Goal: Task Accomplishment & Management: Use online tool/utility

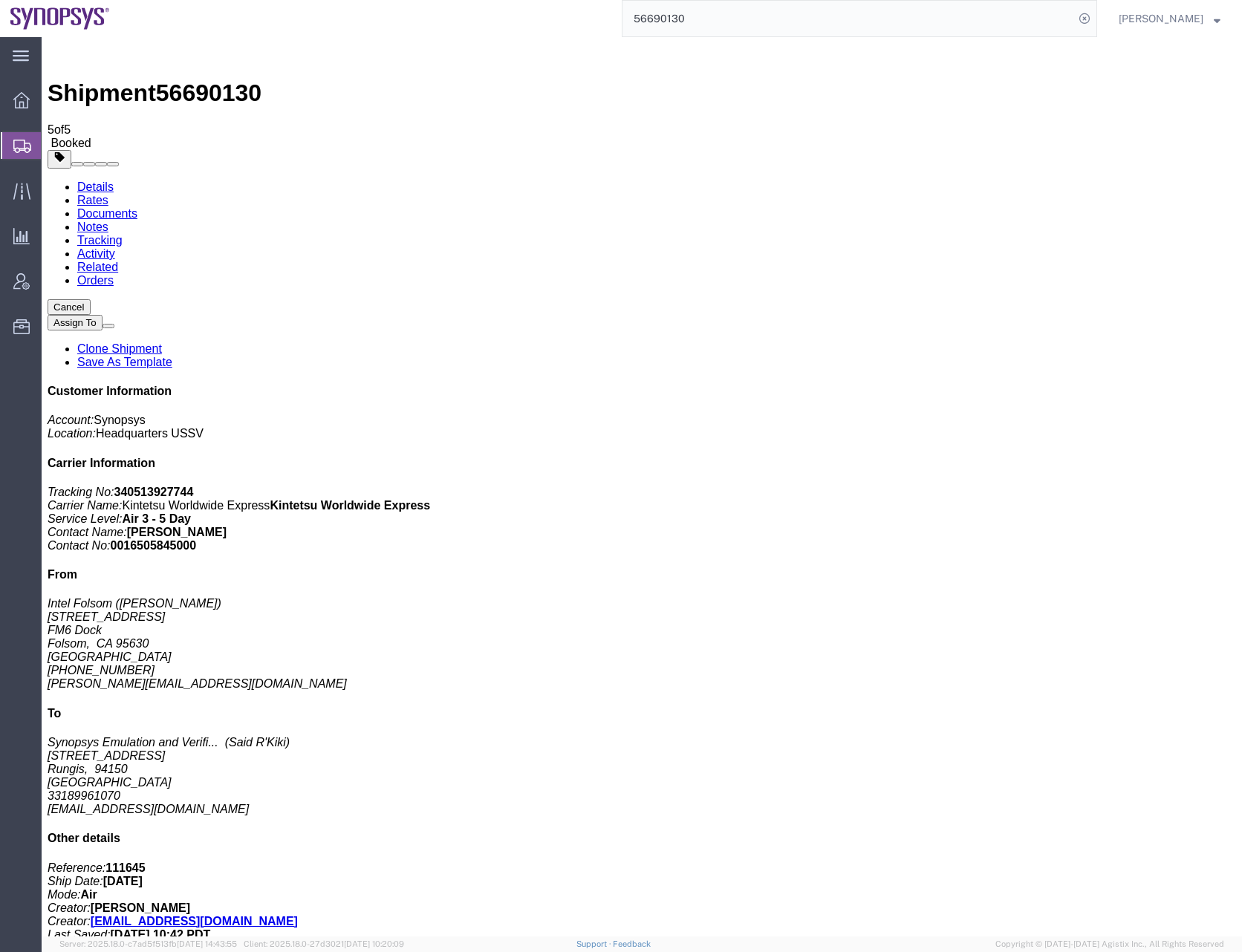
click at [660, 20] on input "56690130" at bounding box center [848, 18] width 451 height 36
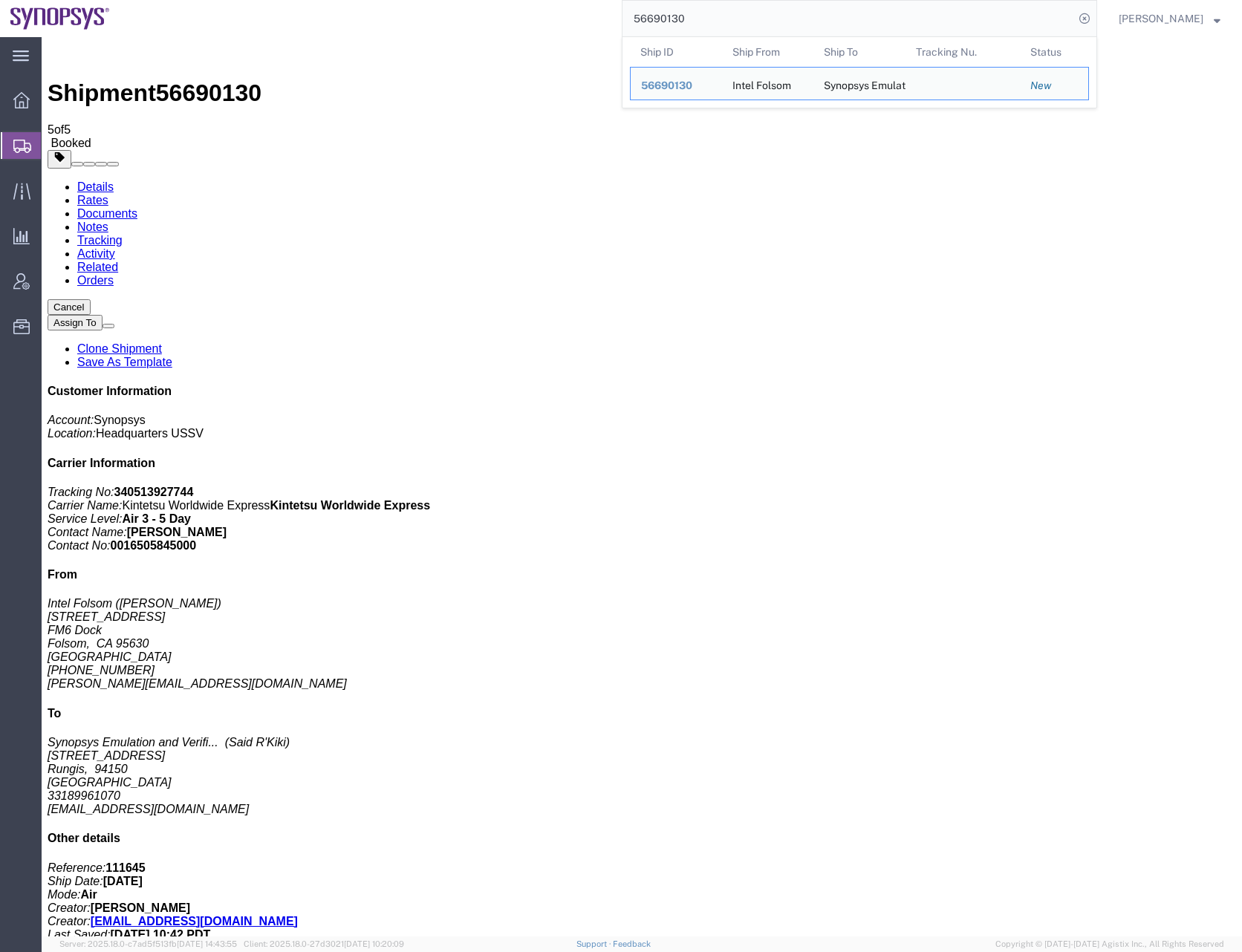
click at [660, 20] on input "56690130" at bounding box center [848, 18] width 451 height 36
paste input "74836"
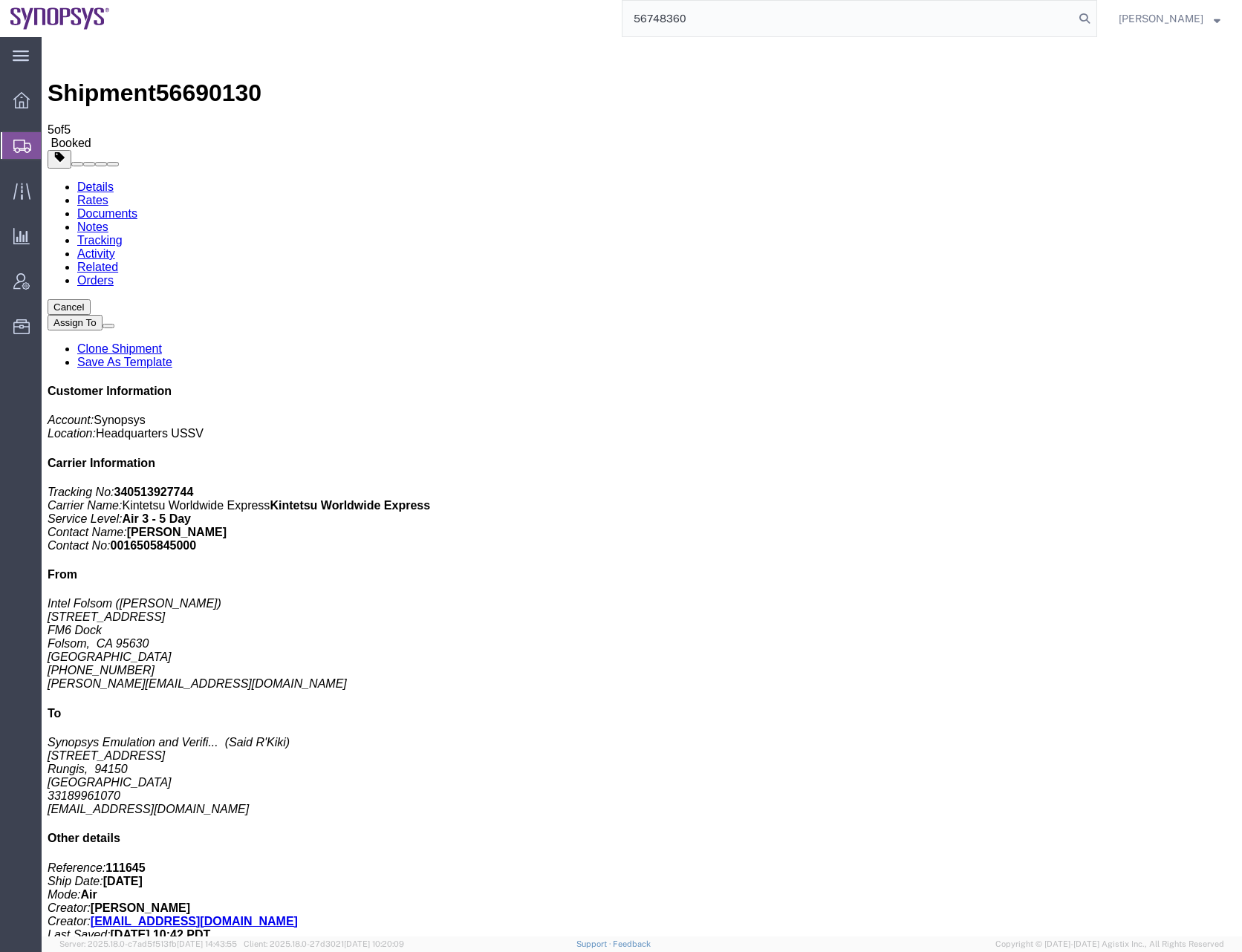
type input "56748360"
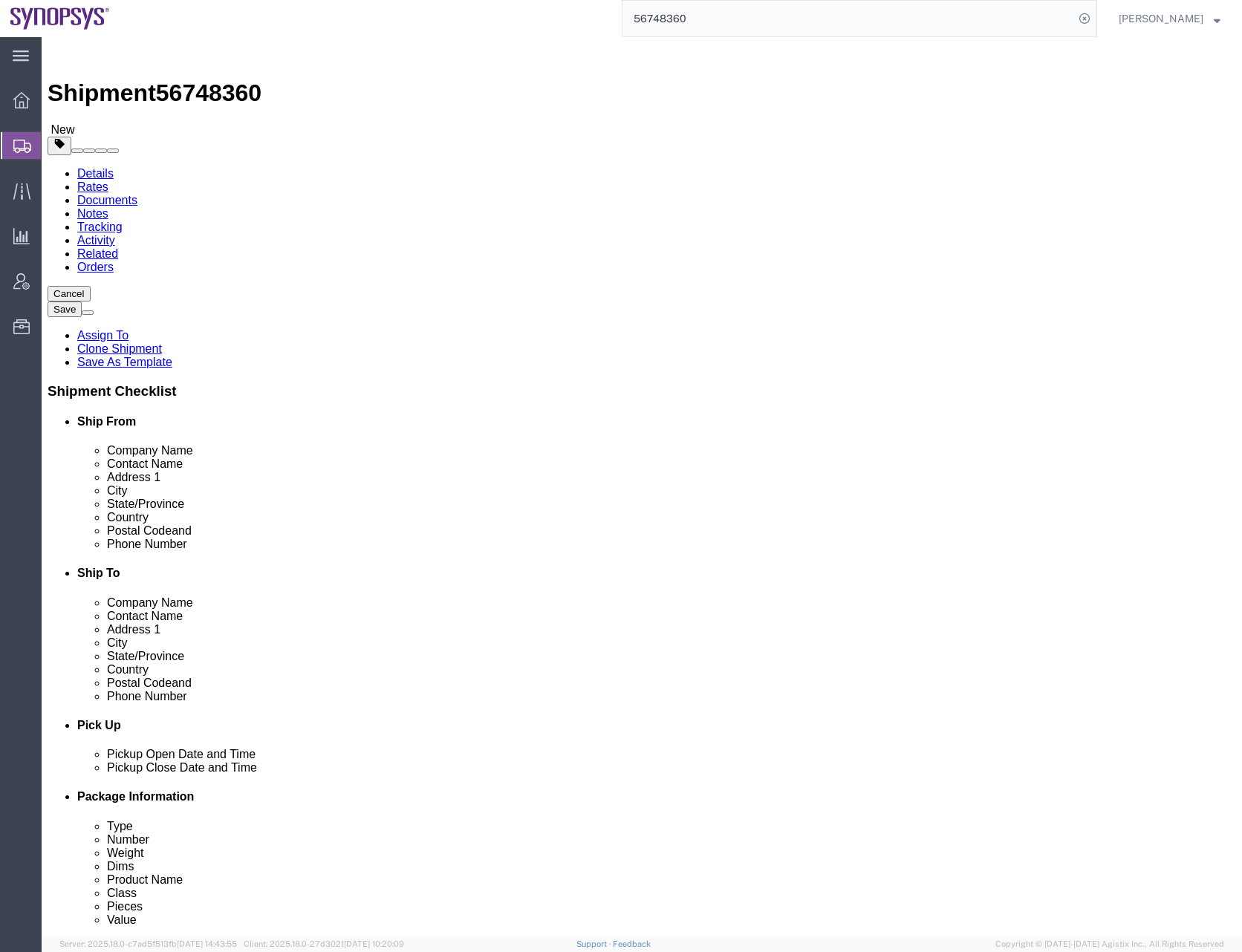
click input "checkbox"
checkbox input "true"
click input "checkbox"
checkbox input "true"
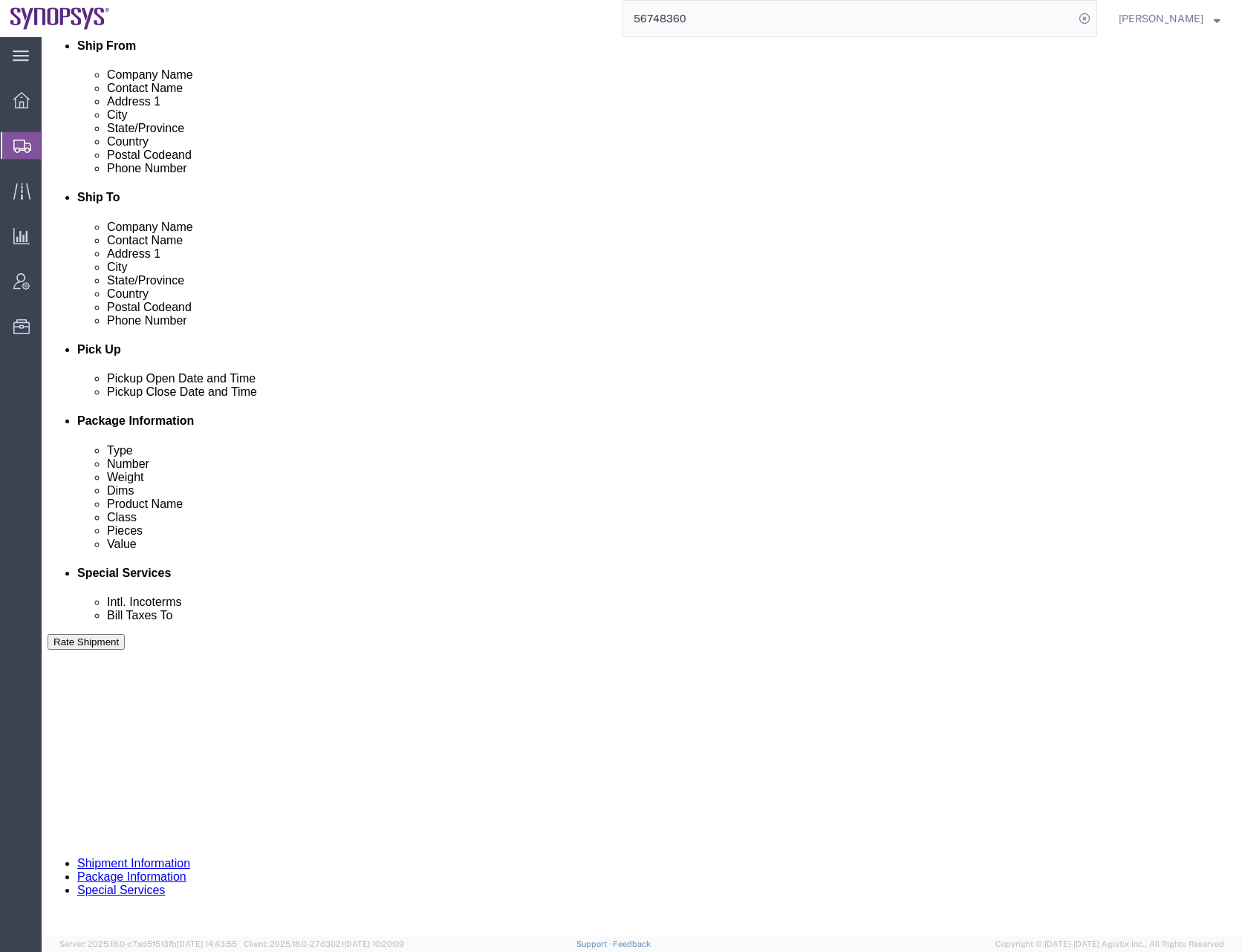
scroll to position [377, 0]
click button "Continue"
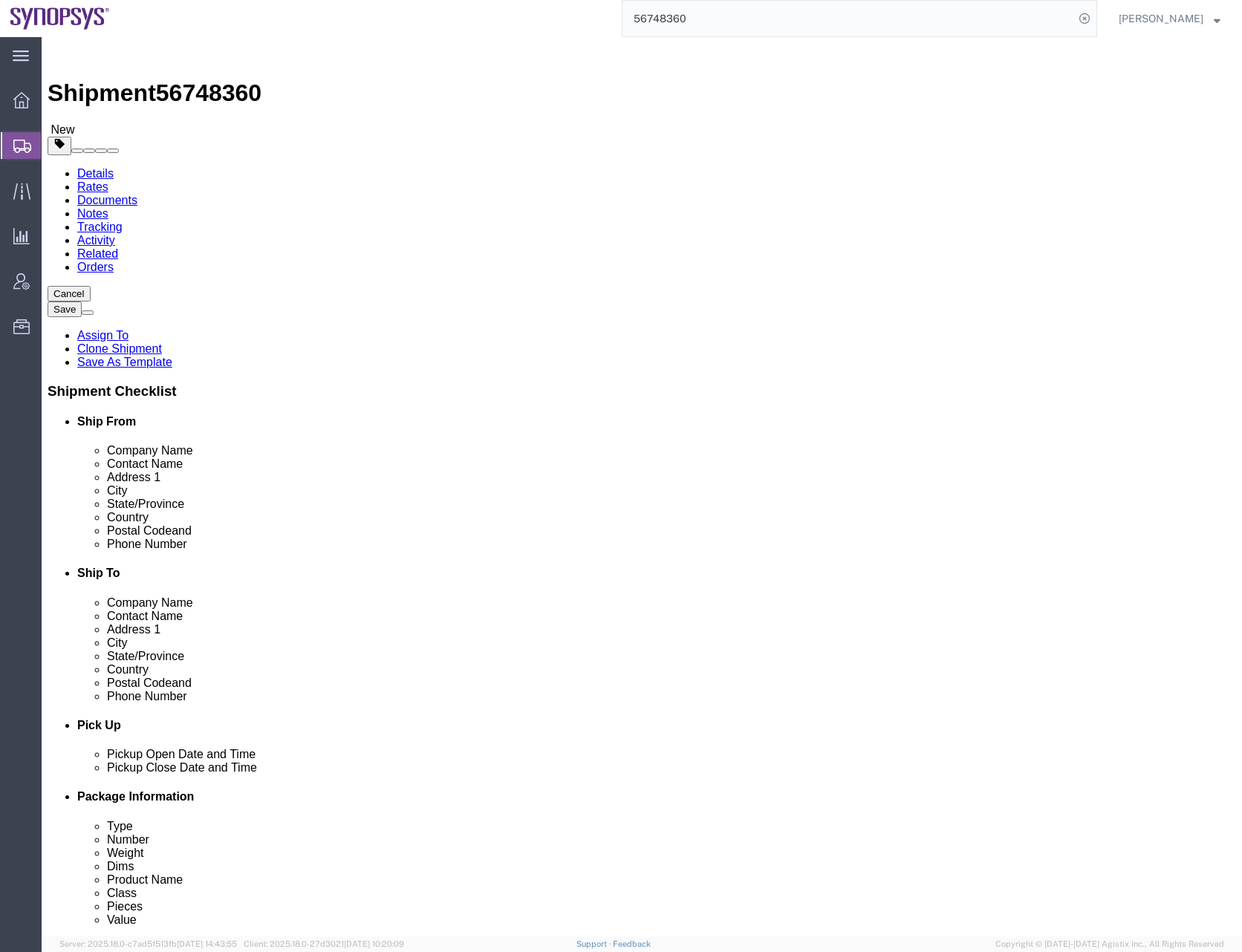
click dd
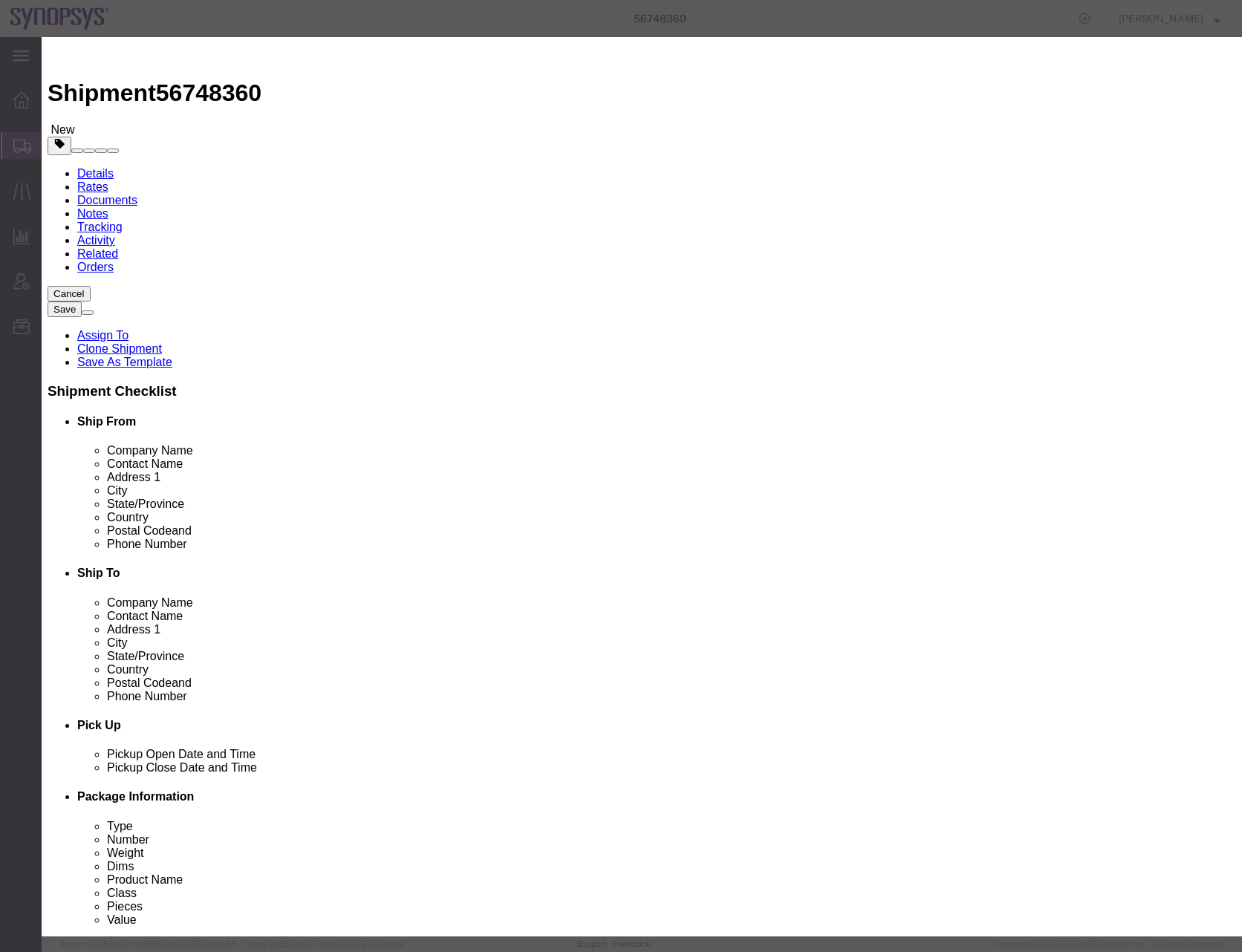
click input "text"
type input "100"
click select "Select 50 55 60 65 70 85 92.5 100 125 175 250 300 400"
select select "50"
click select "Select 50 55 60 65 70 85 92.5 100 125 175 250 300 400"
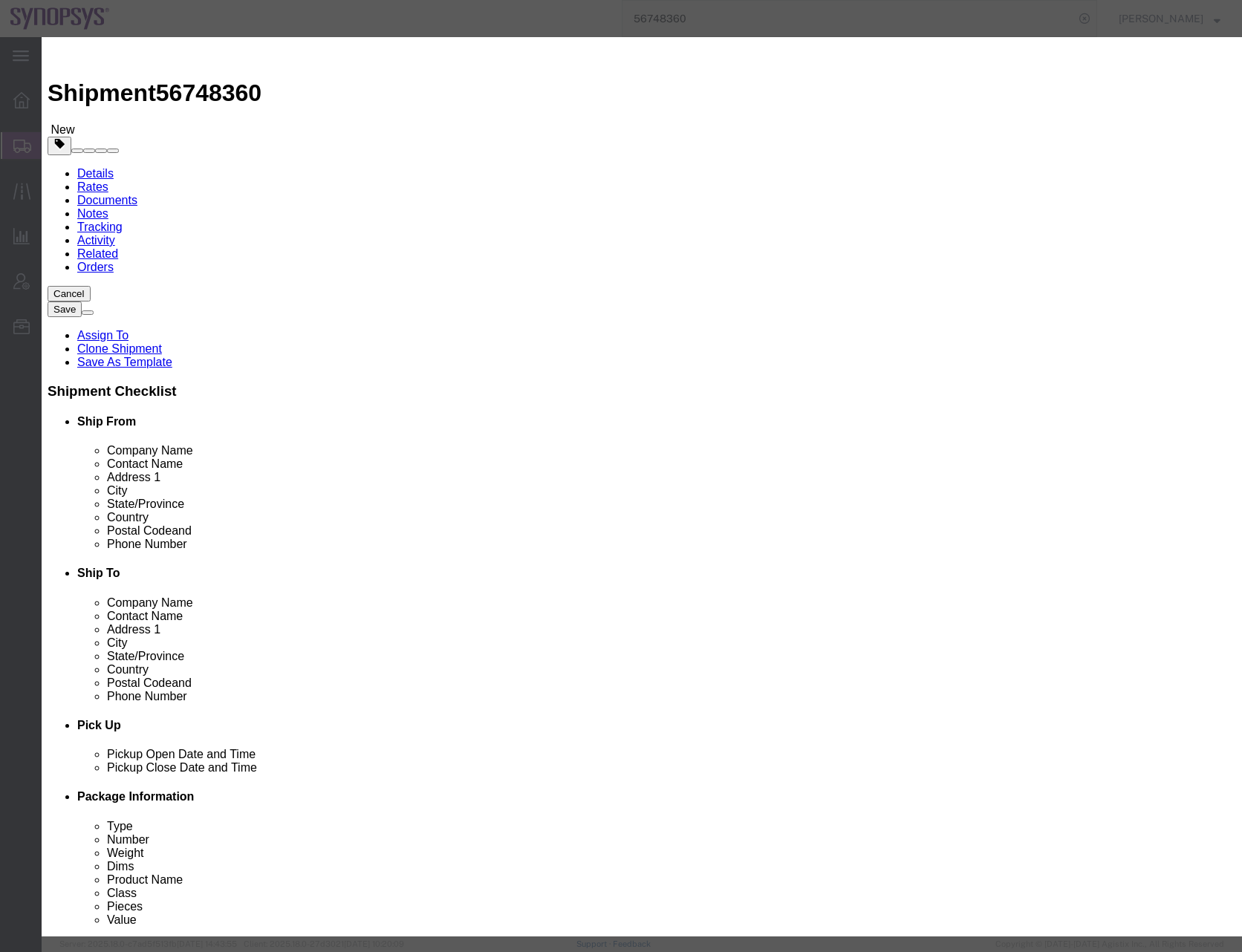
click textarea
type textarea "empty boxes."
click div "Commodity library"
click select "Select [GEOGRAPHIC_DATA] [GEOGRAPHIC_DATA] [GEOGRAPHIC_DATA] [GEOGRAPHIC_DATA] …"
select select "US"
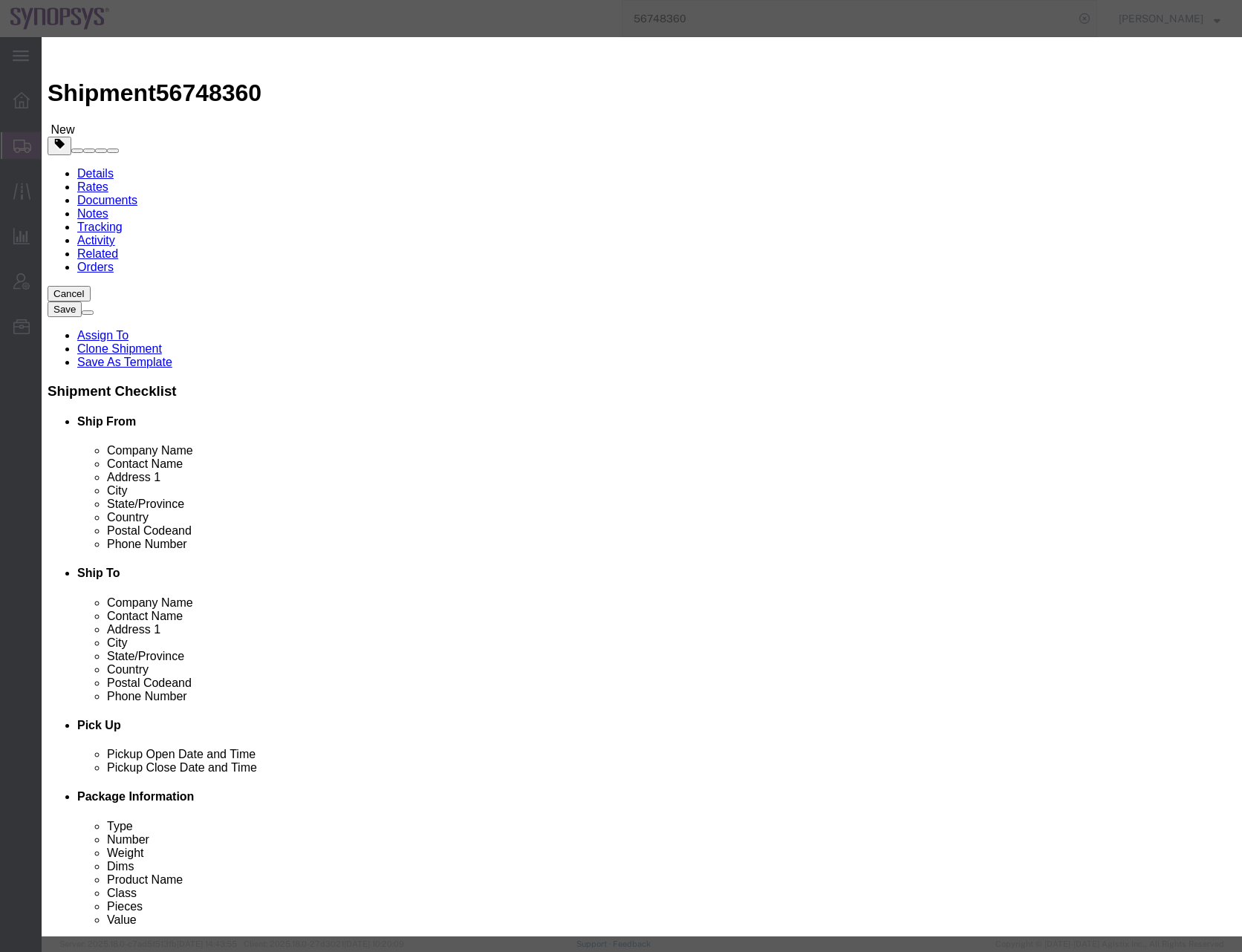
click select "Select [GEOGRAPHIC_DATA] [GEOGRAPHIC_DATA] [GEOGRAPHIC_DATA] [GEOGRAPHIC_DATA] …"
click button "Save & Close"
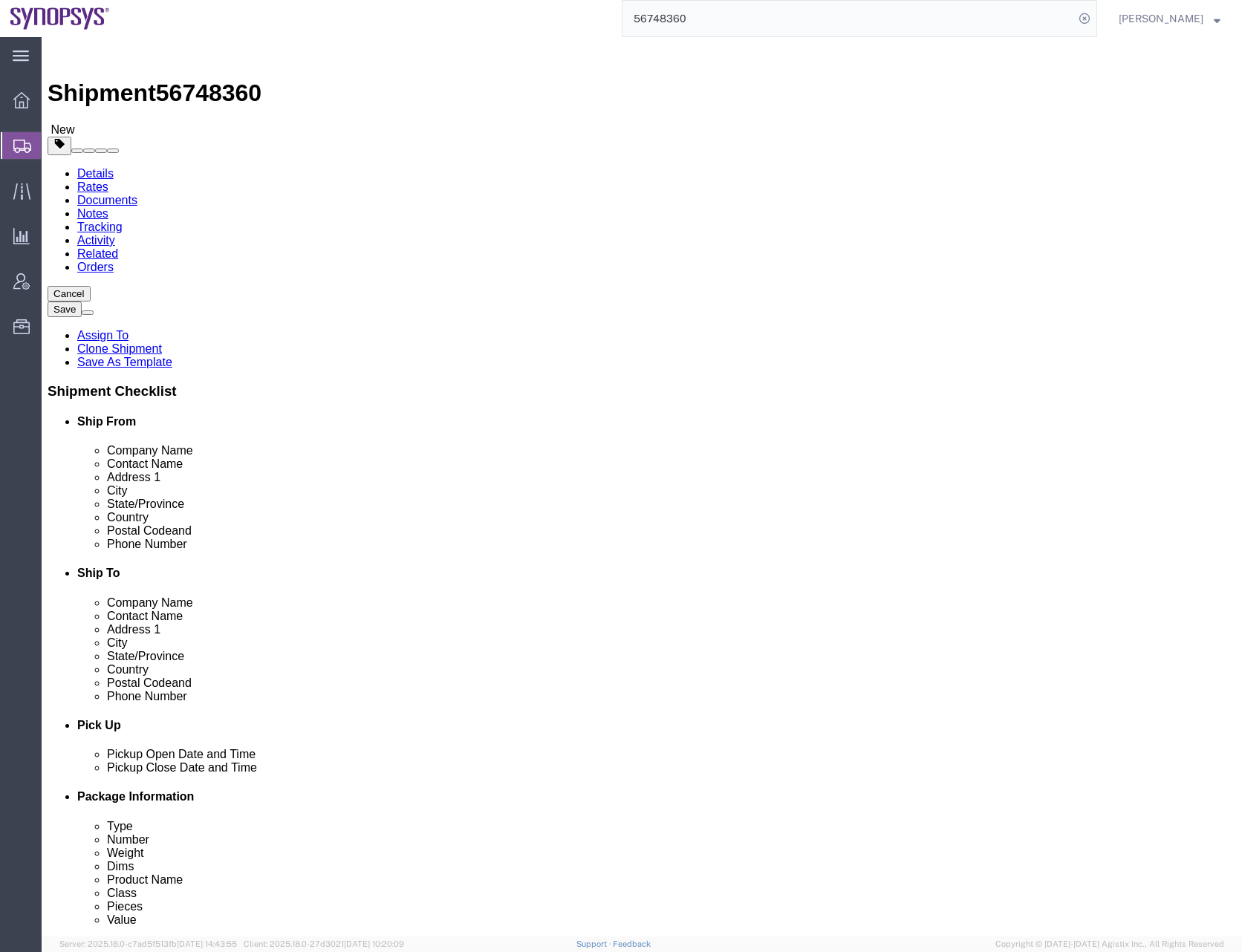
click select "Select cm ft in"
select select "IN"
click select "Select cm ft in"
click span "button"
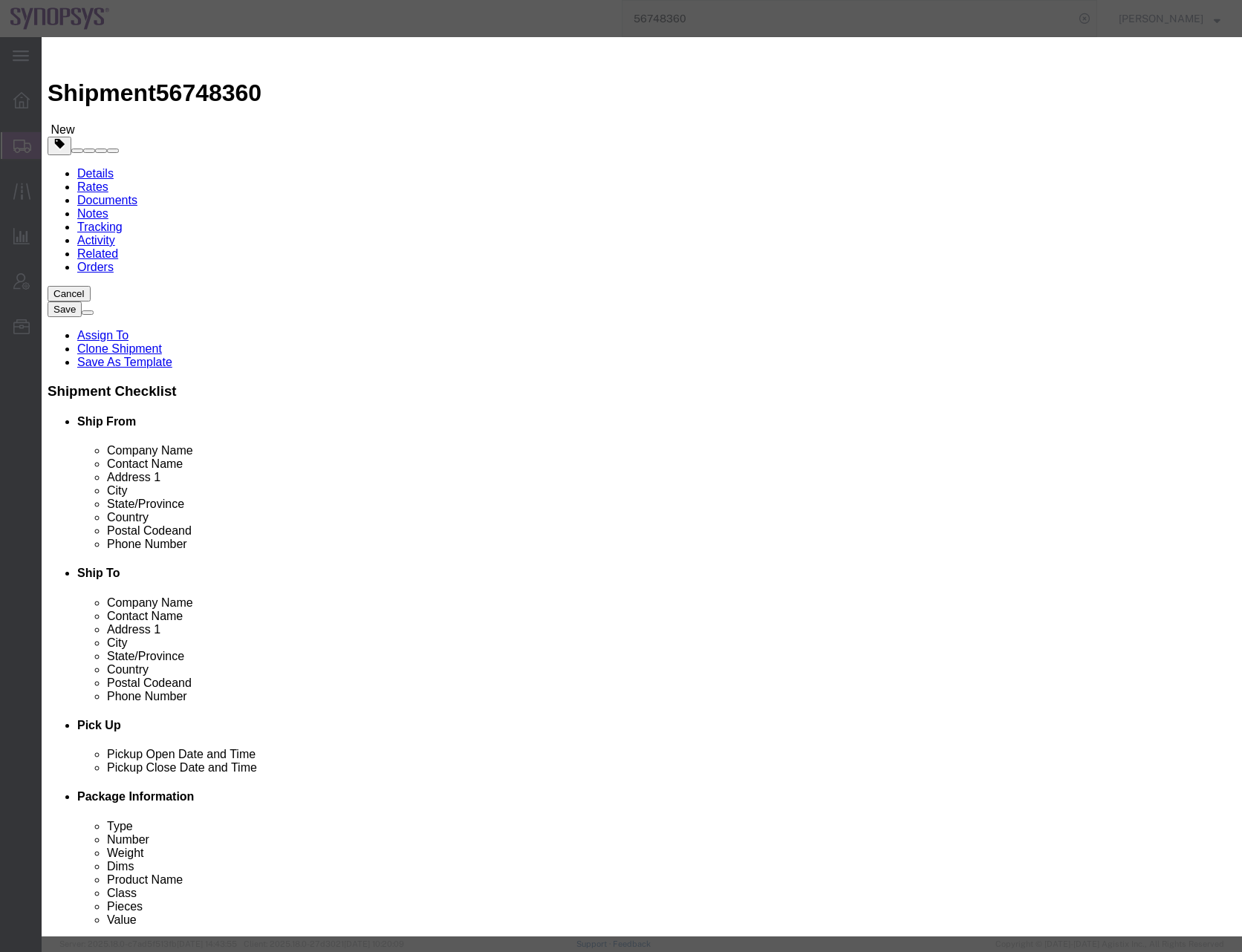
click button "Yes"
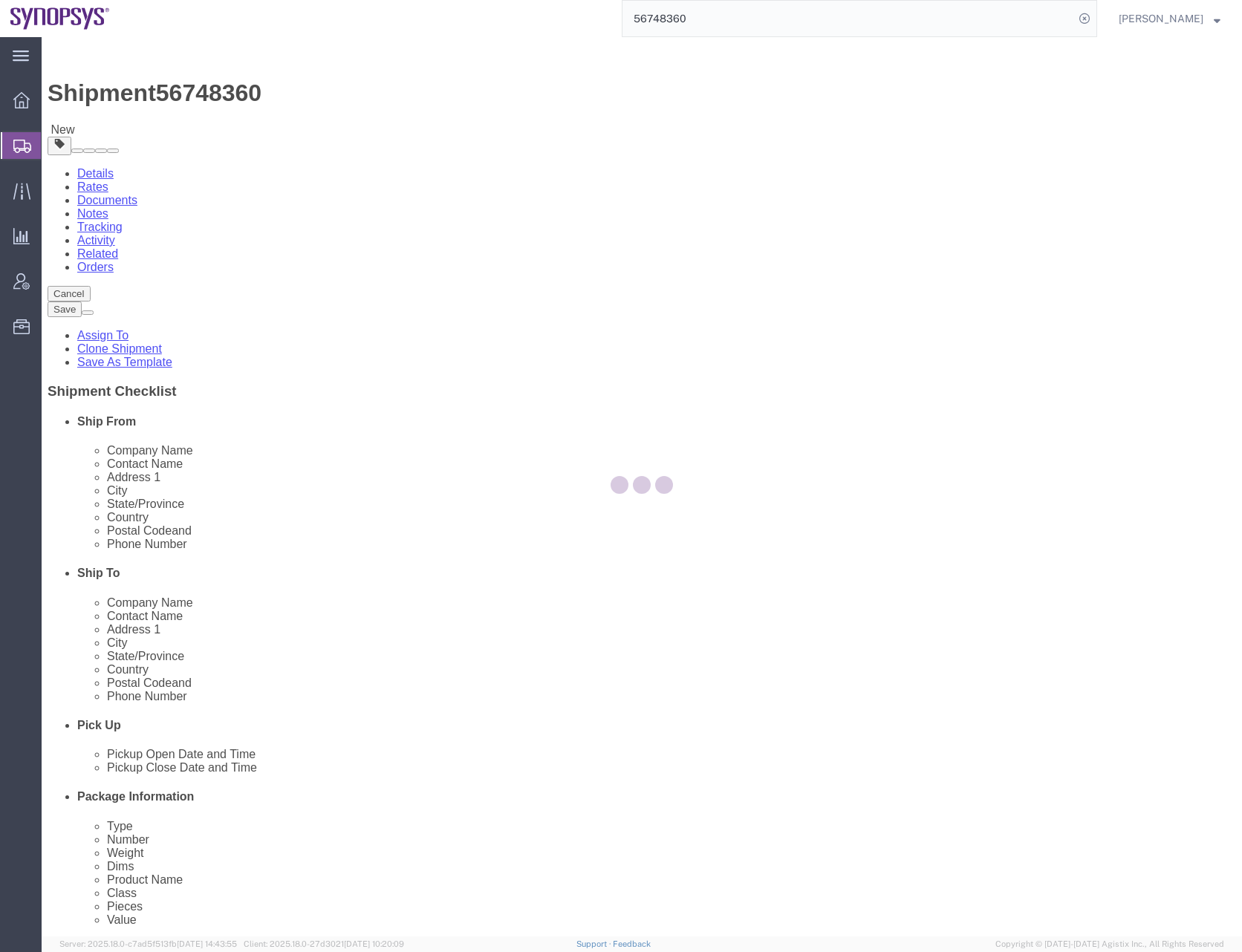
select select "CRAT"
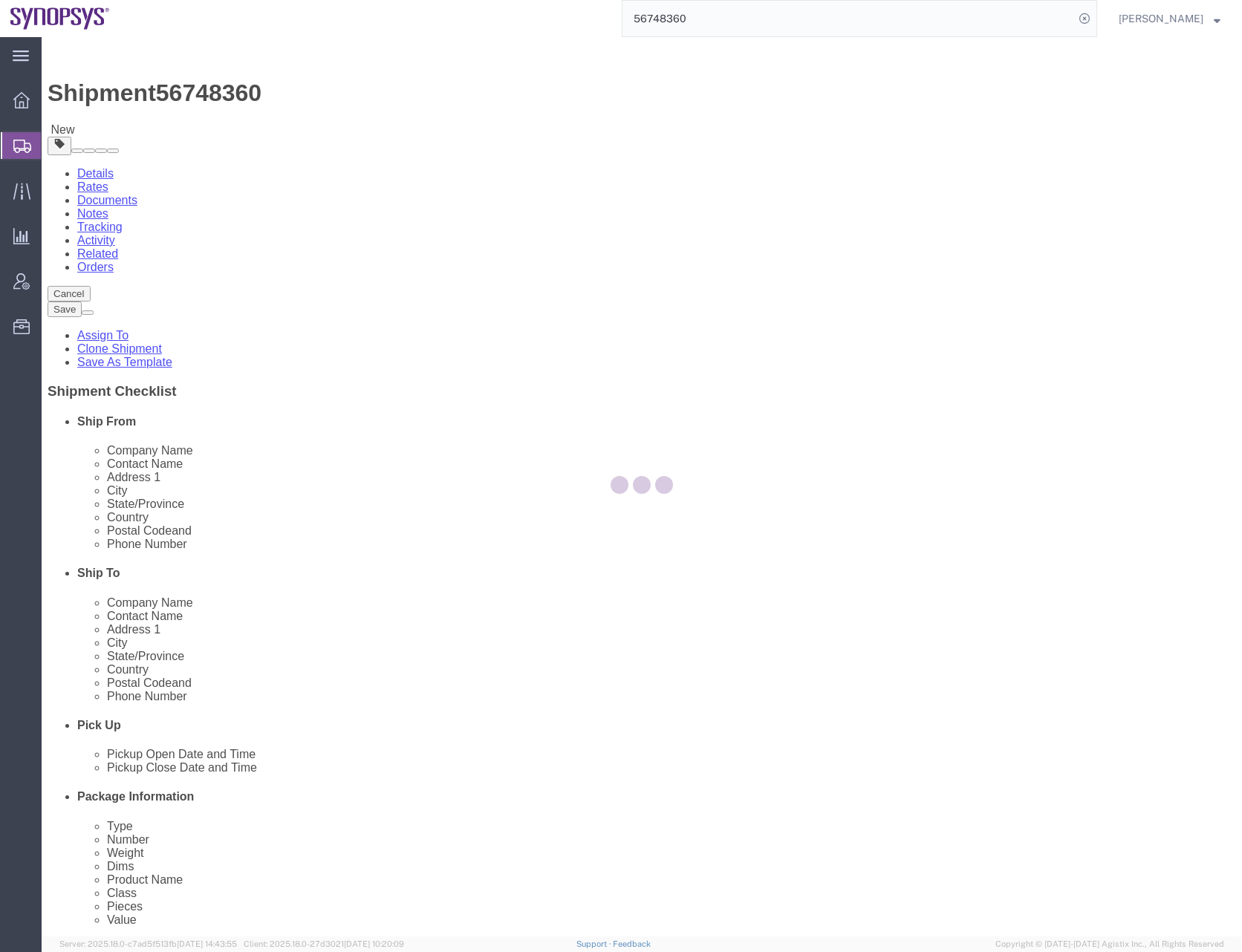
select select "CRAT"
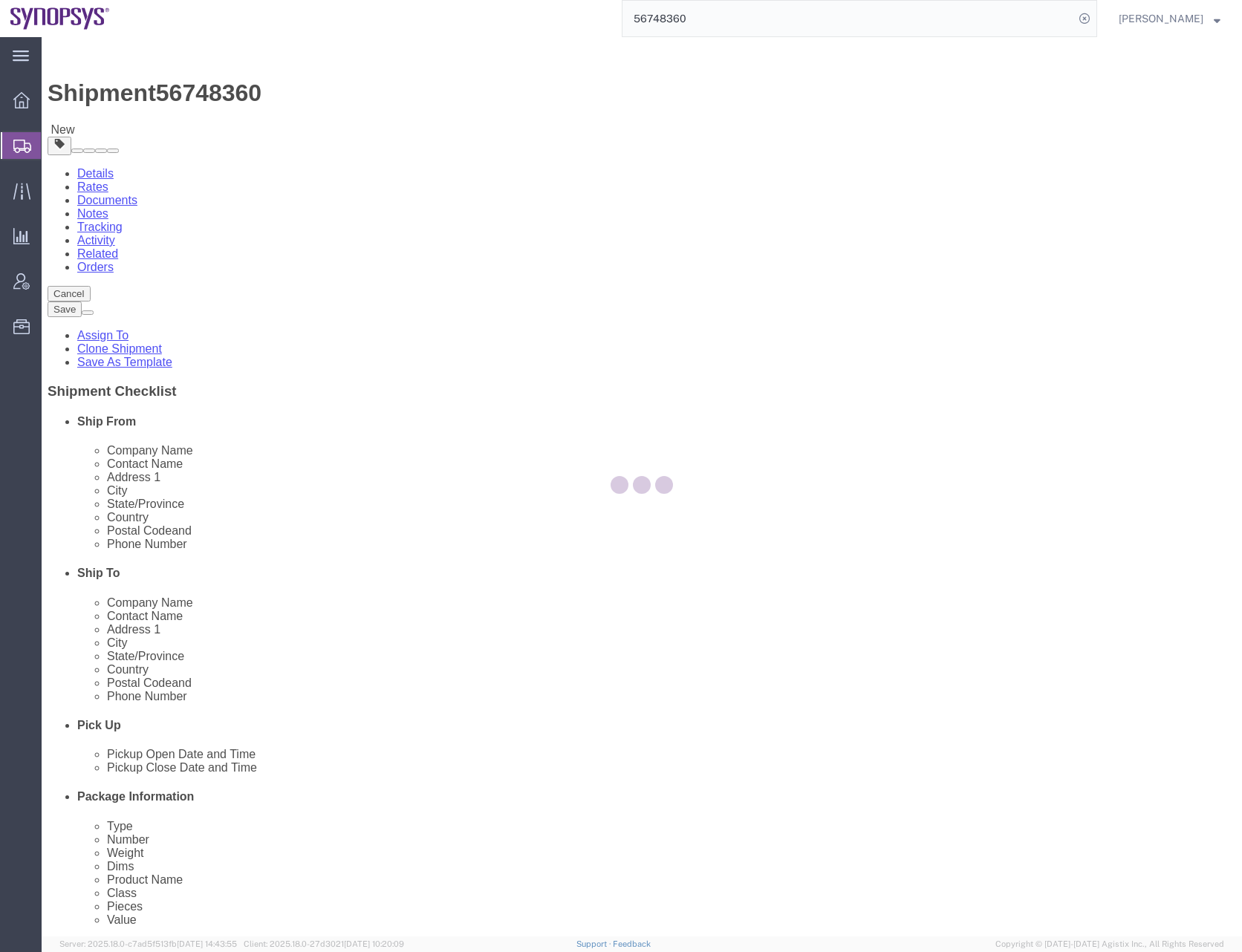
select select "CRAT"
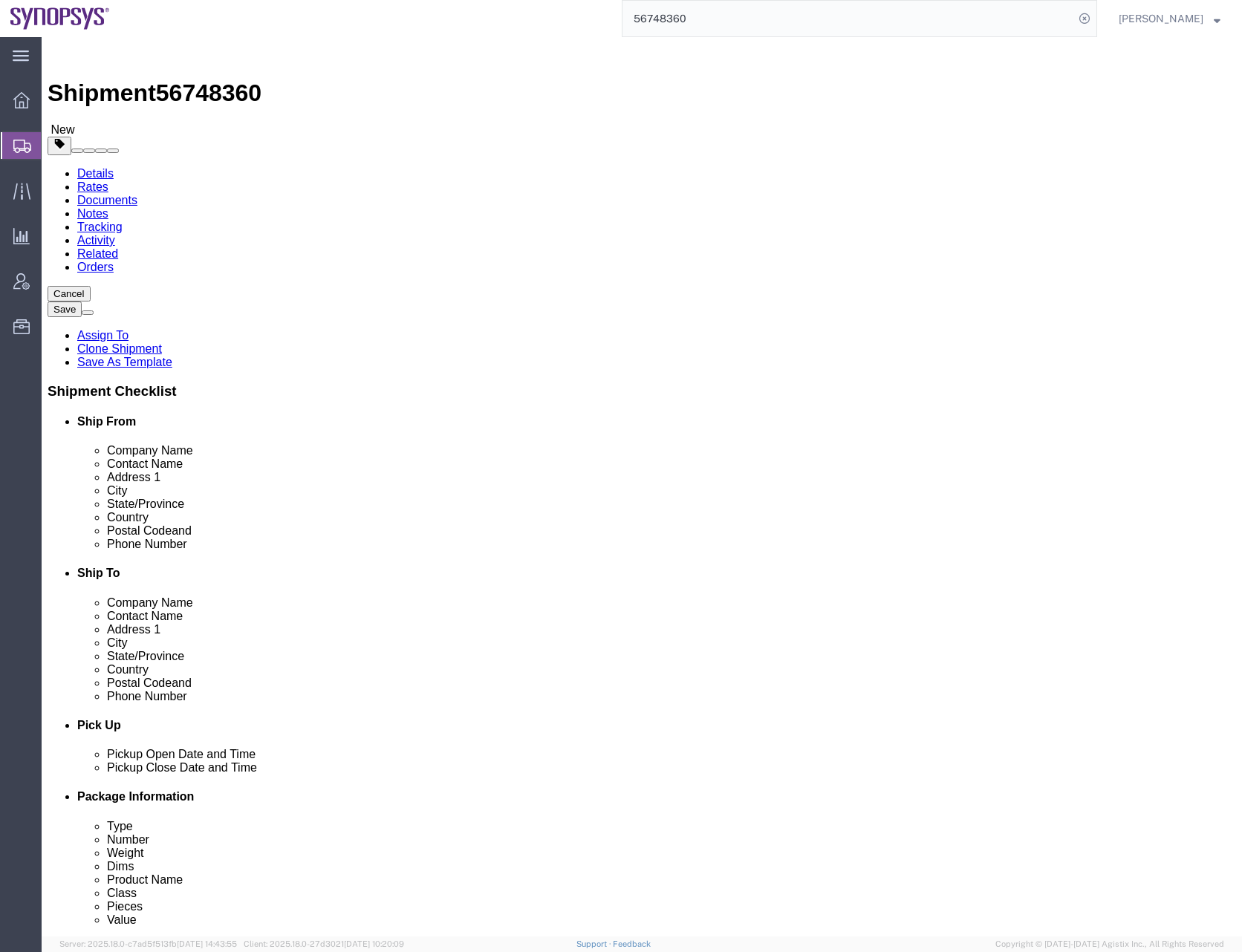
click h4 "1 x Crate(s)"
click span "button"
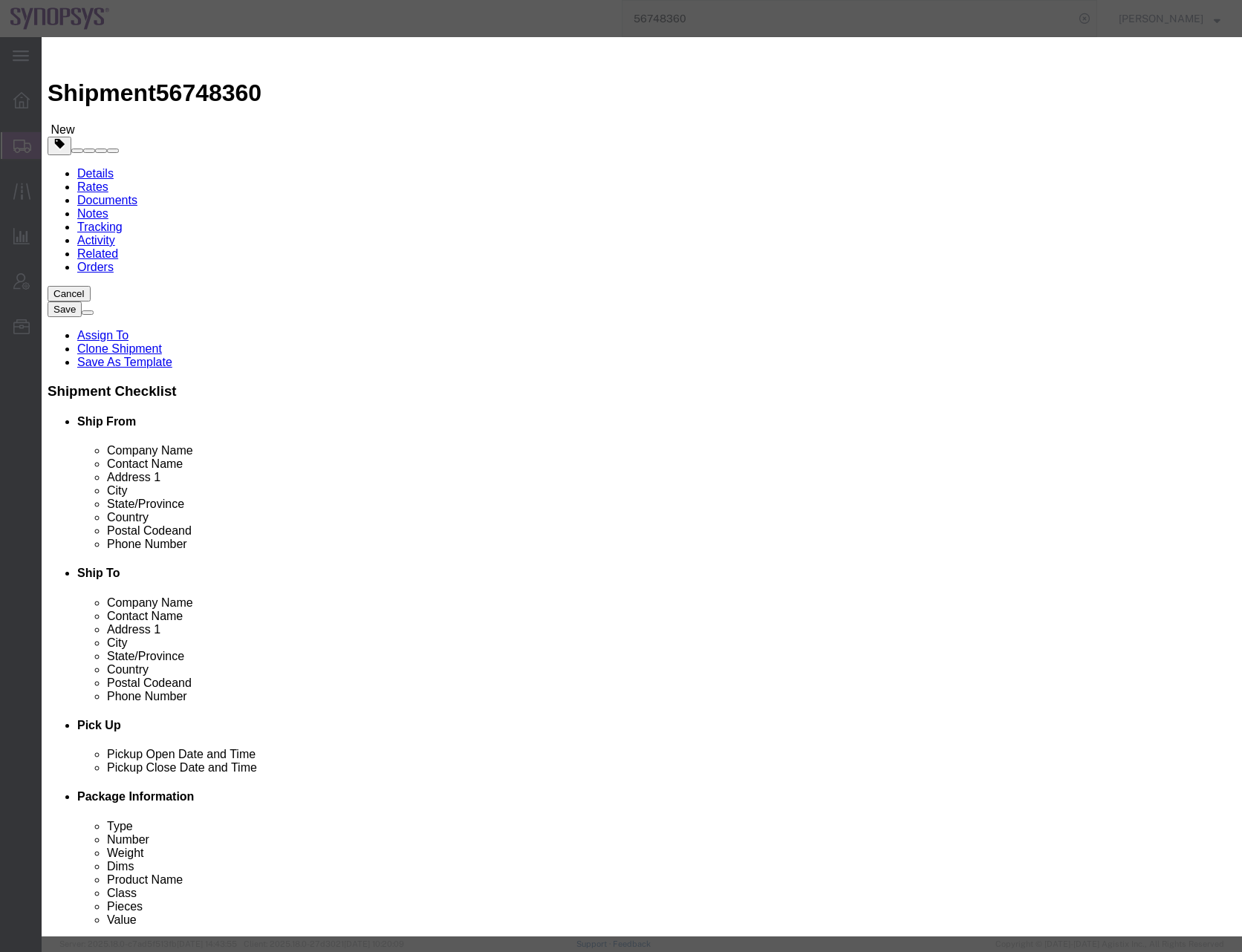
click button "Yes"
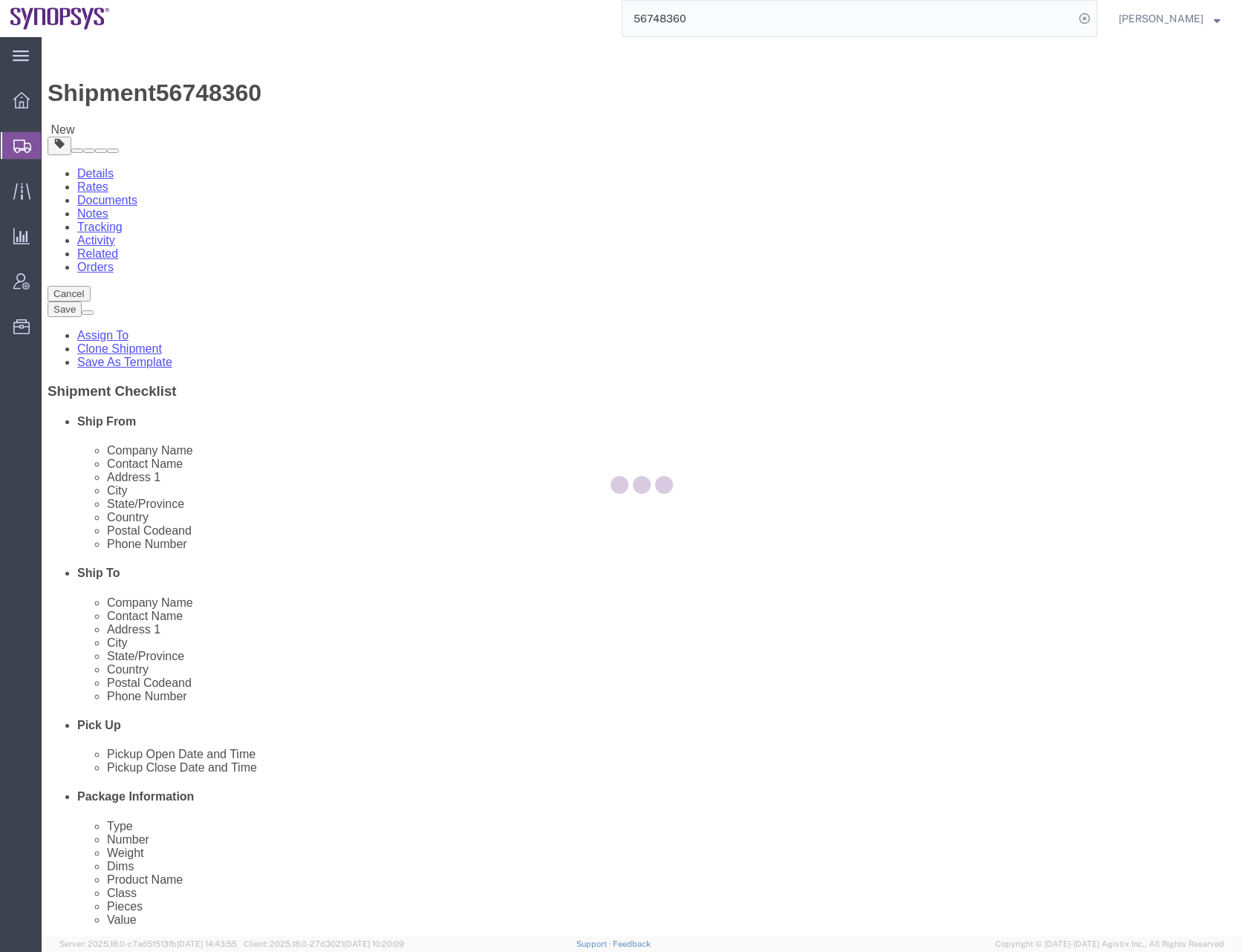
select select "CRAT"
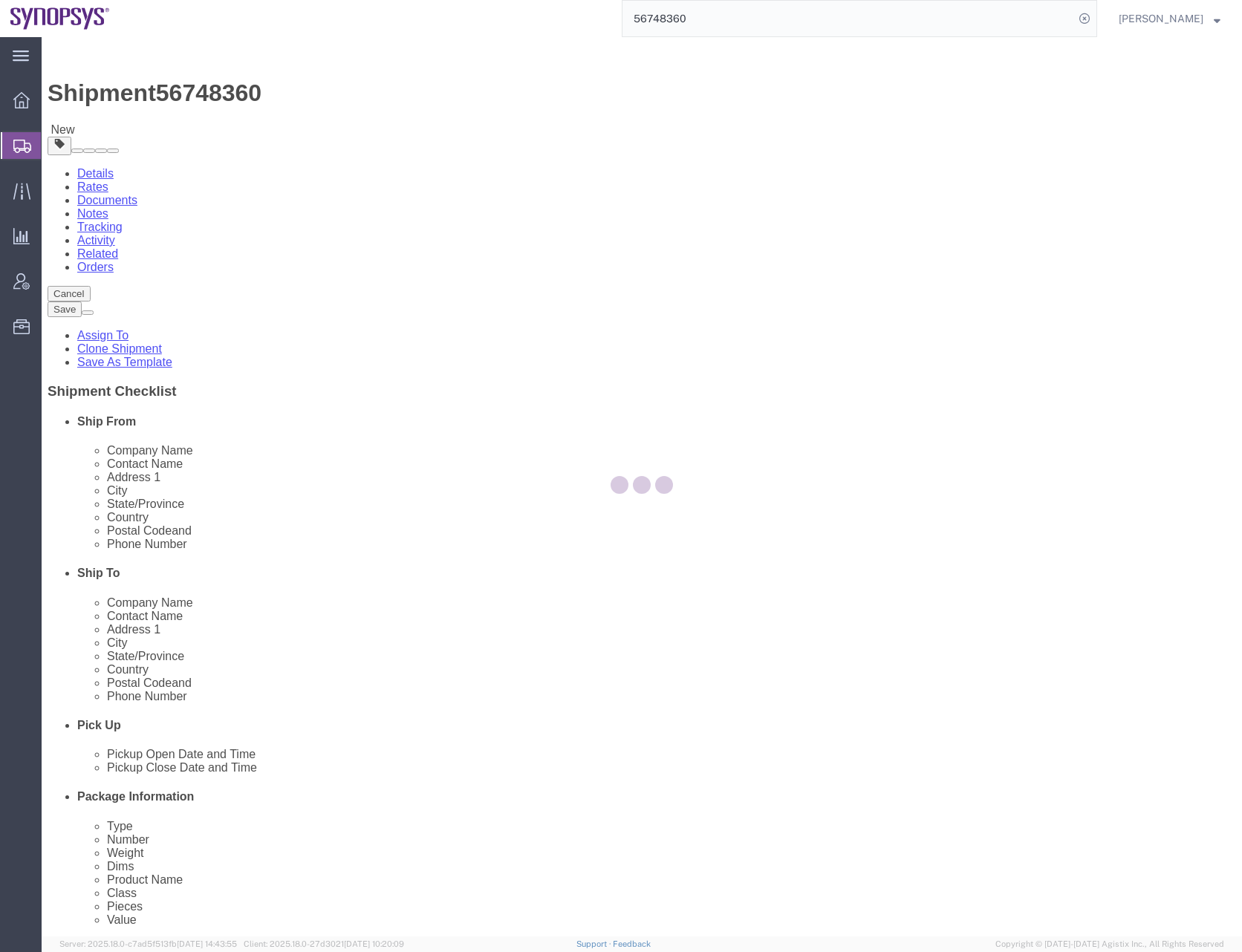
select select "CRAT"
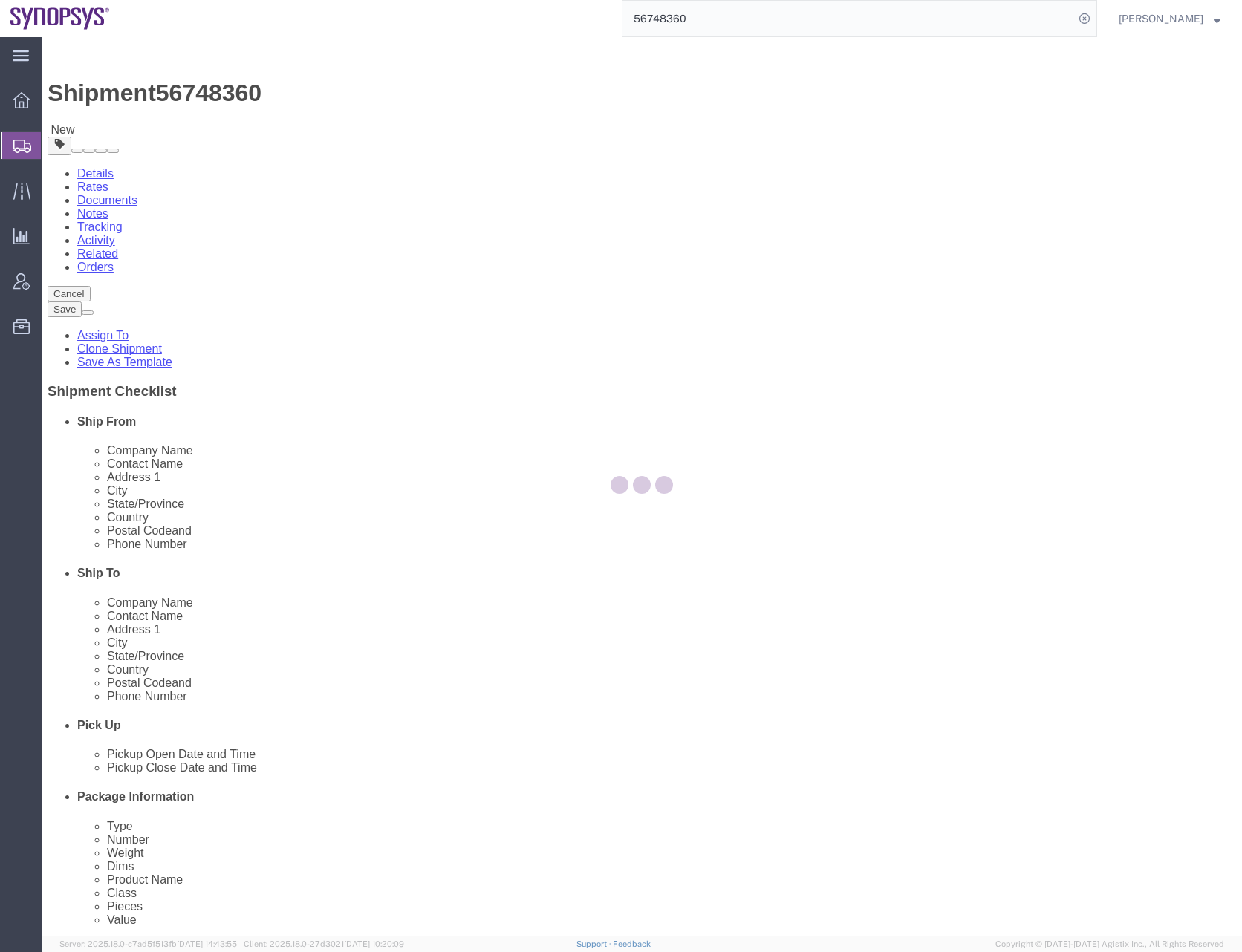
select select "CRAT"
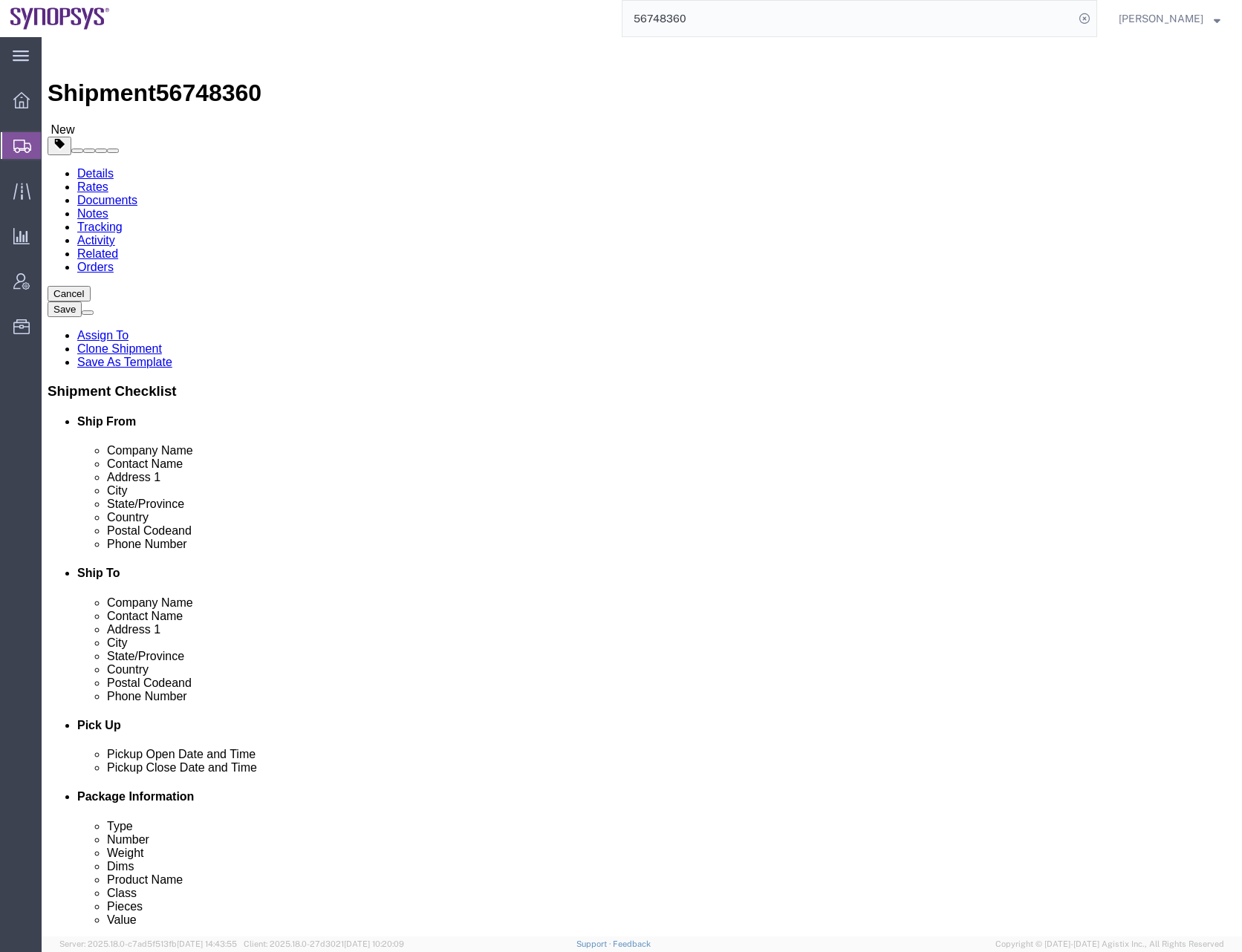
click span "button"
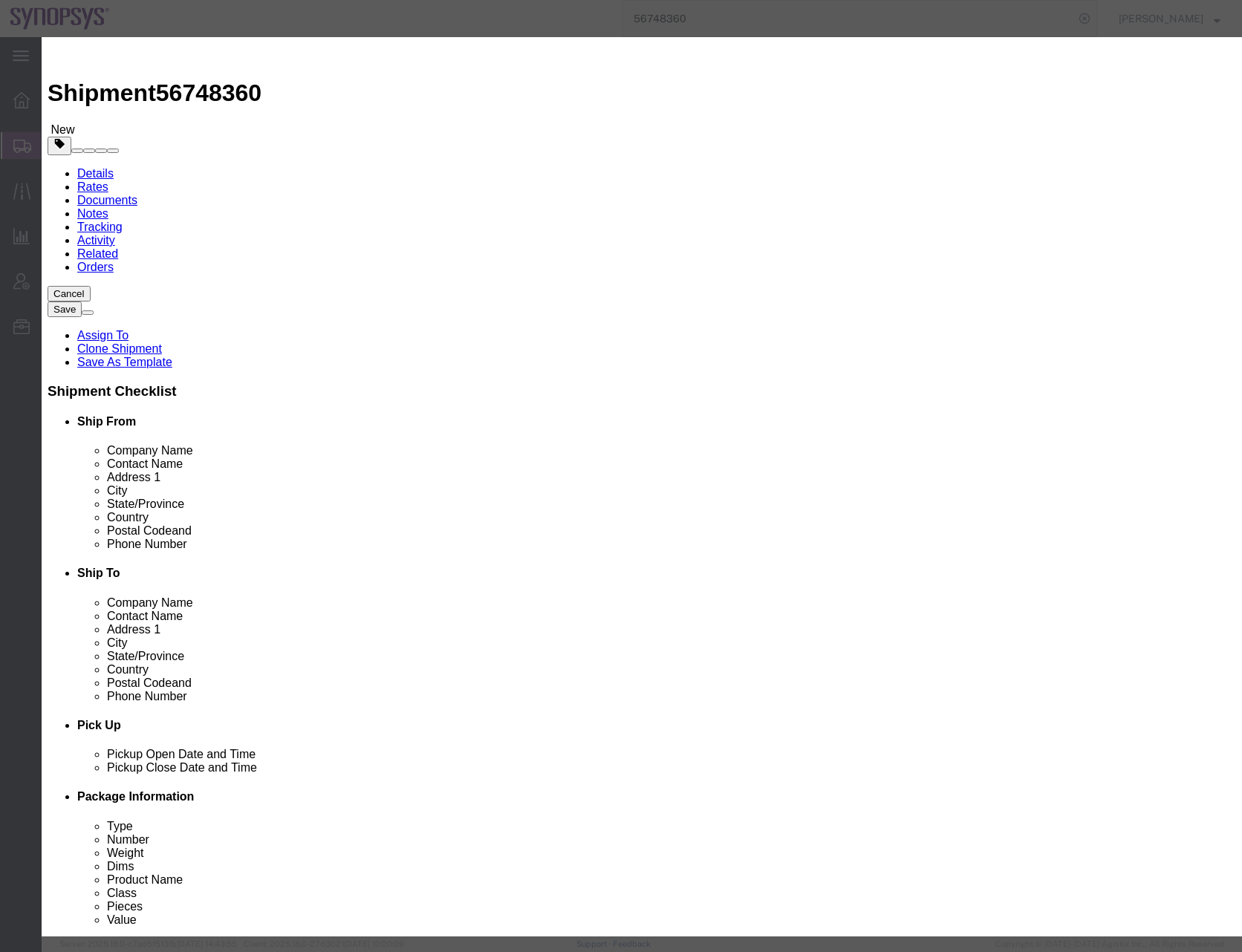
click button "Yes"
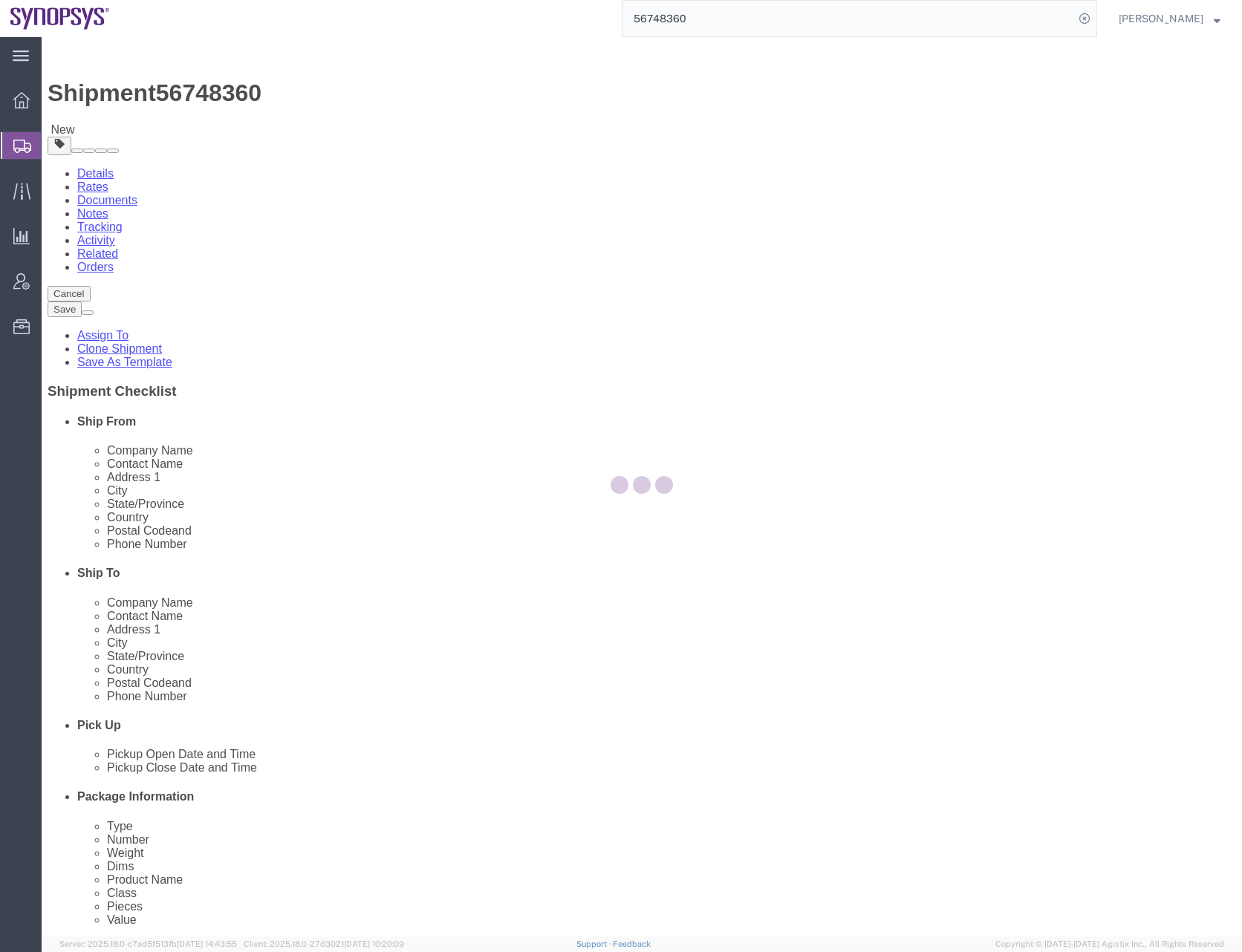
select select "CRAT"
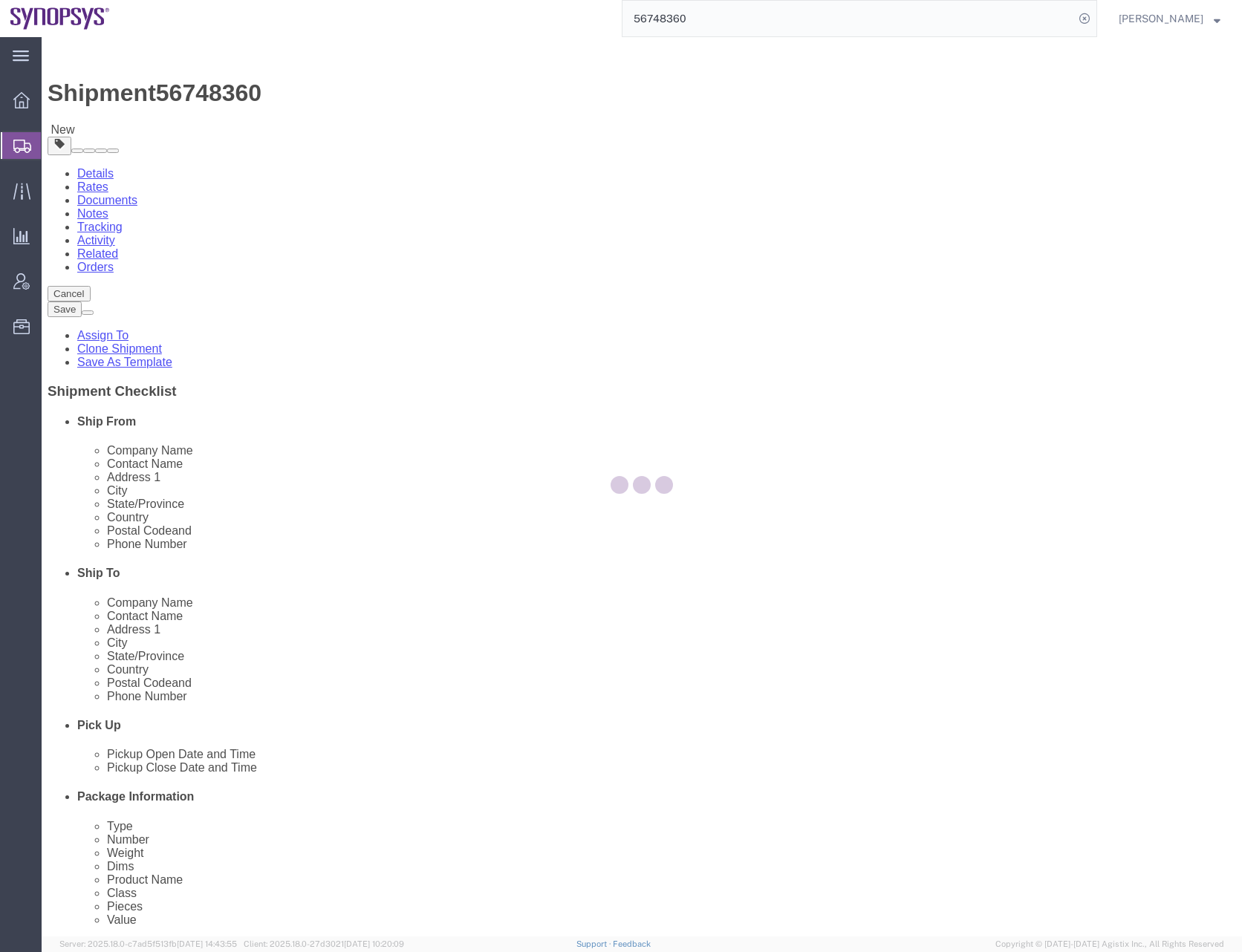
select select "CRAT"
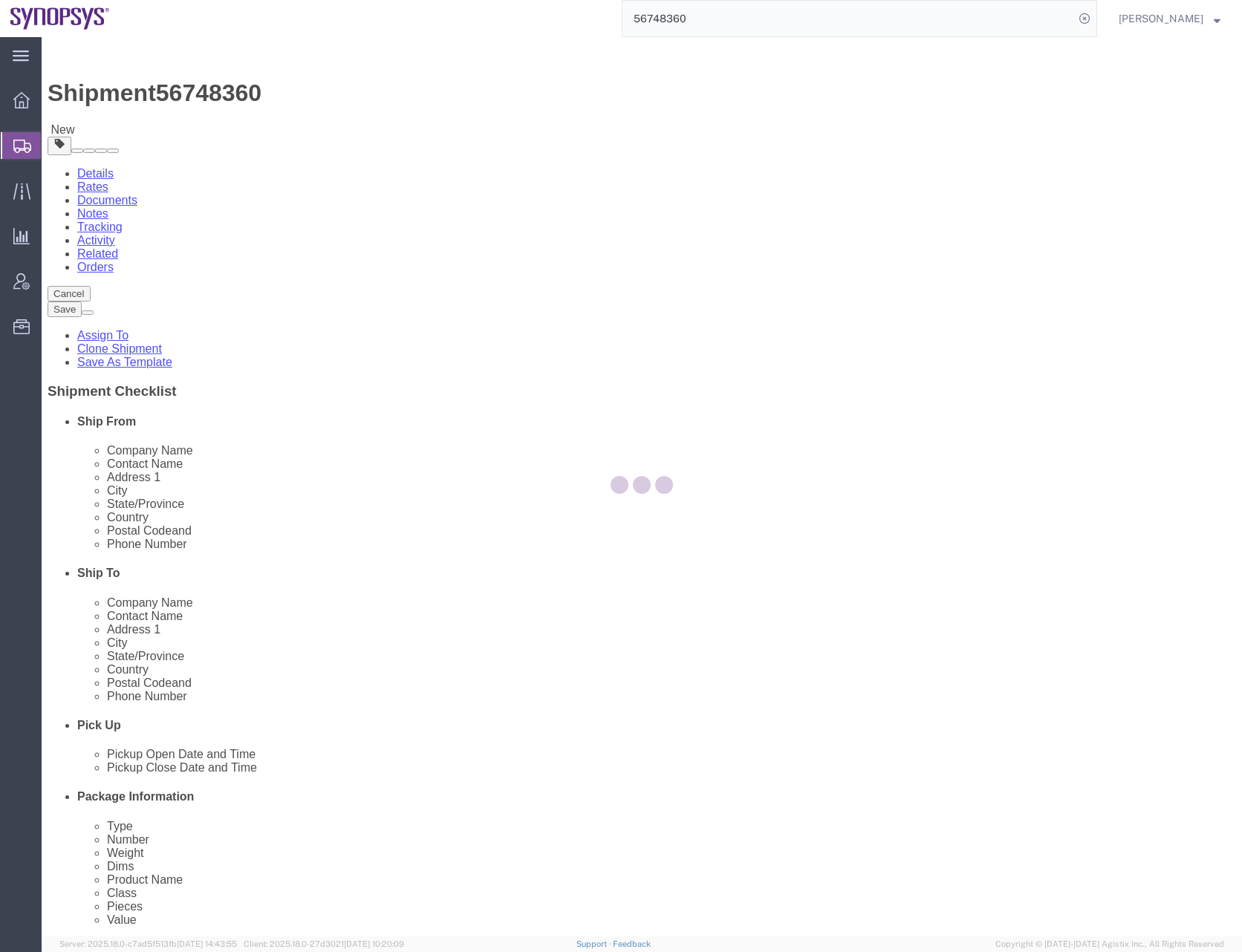
select select "CRAT"
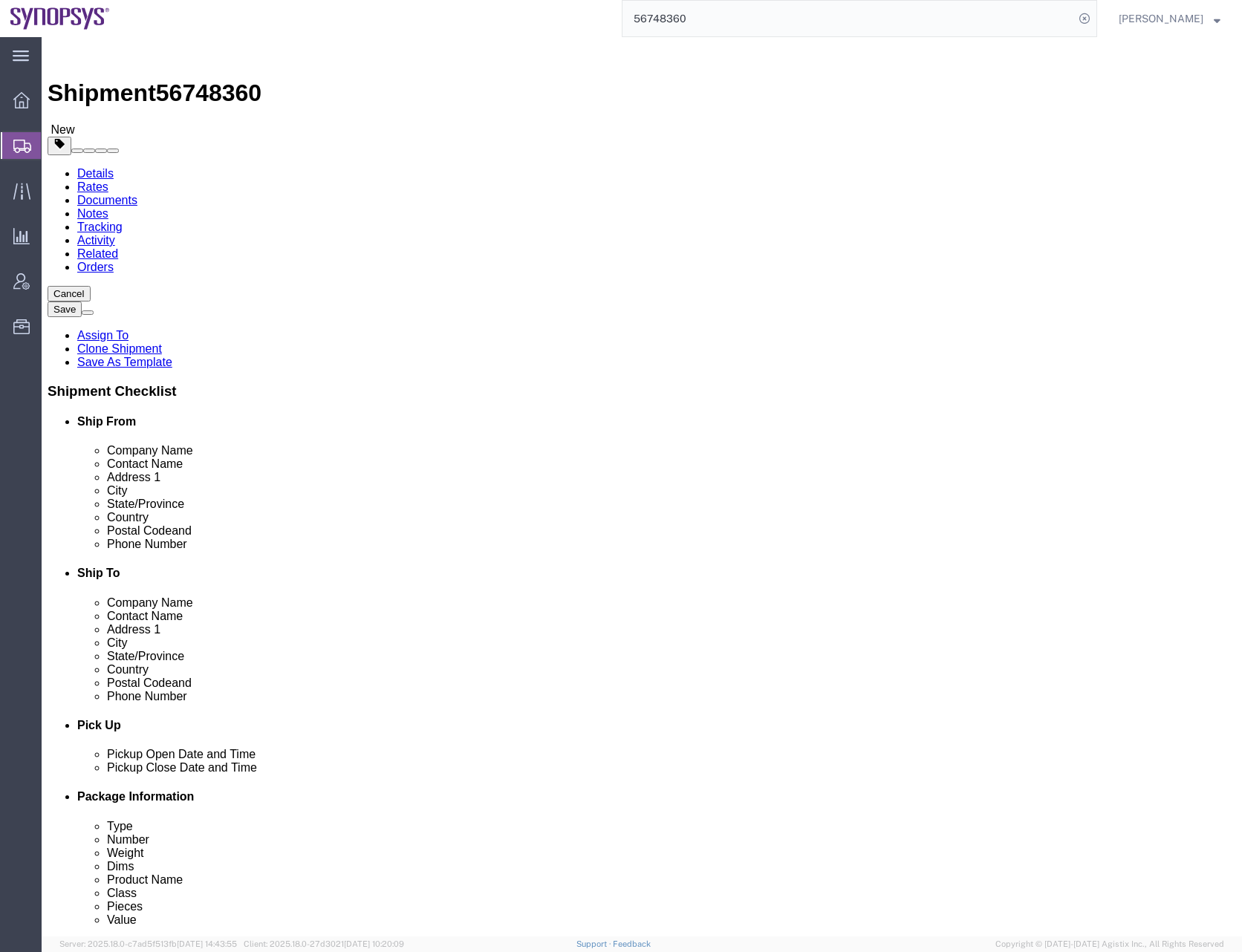
click span "button"
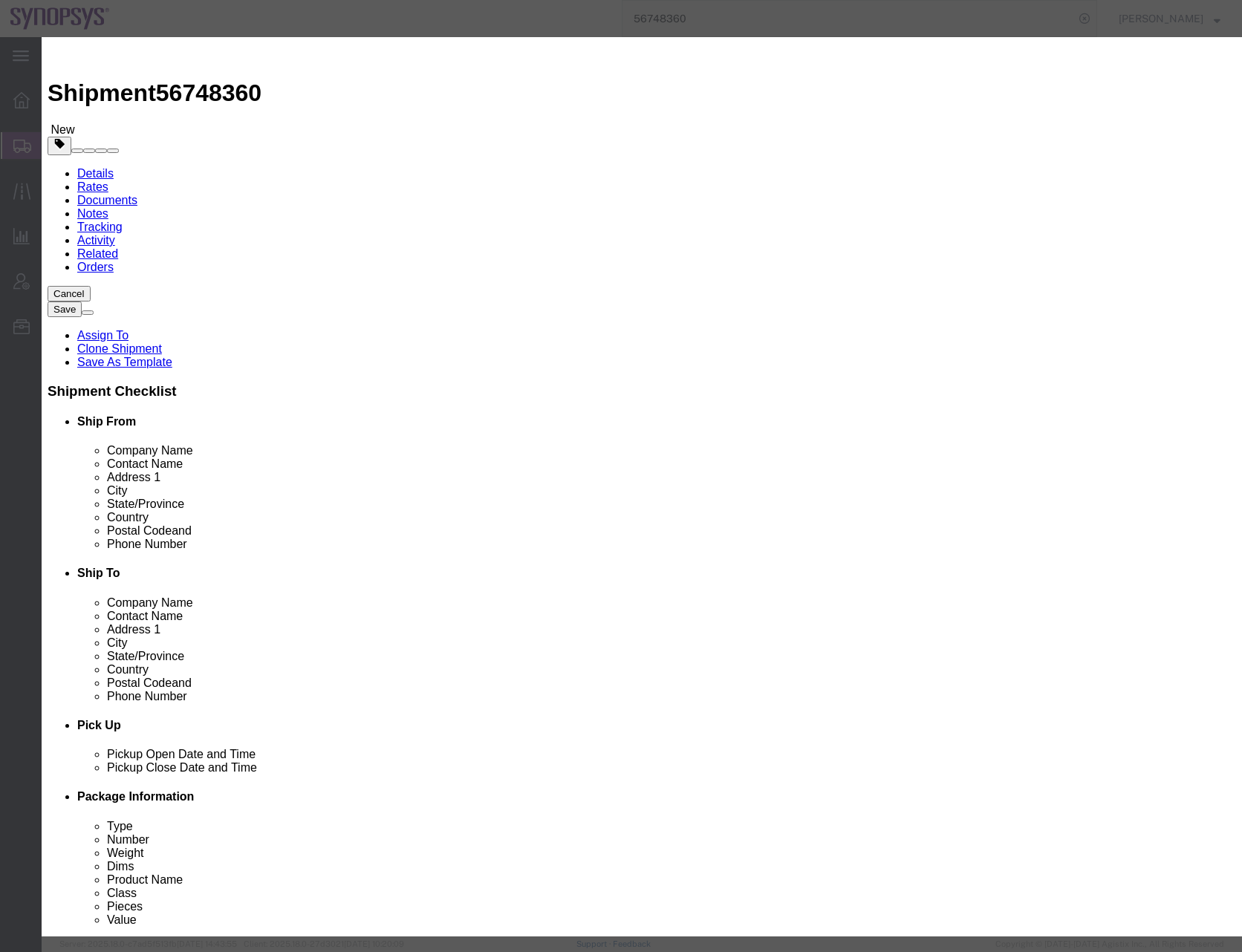
click button "Yes"
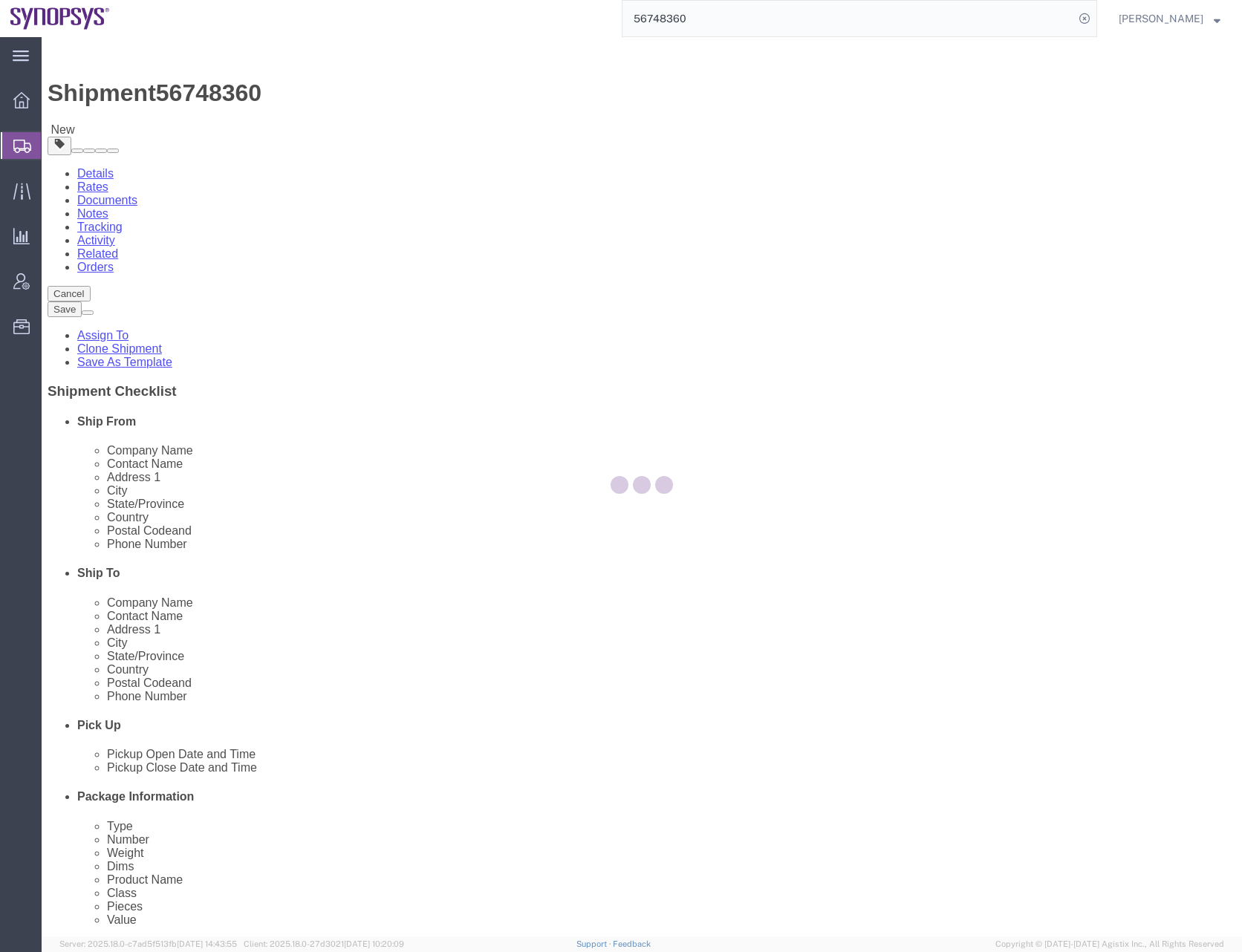
select select "CRAT"
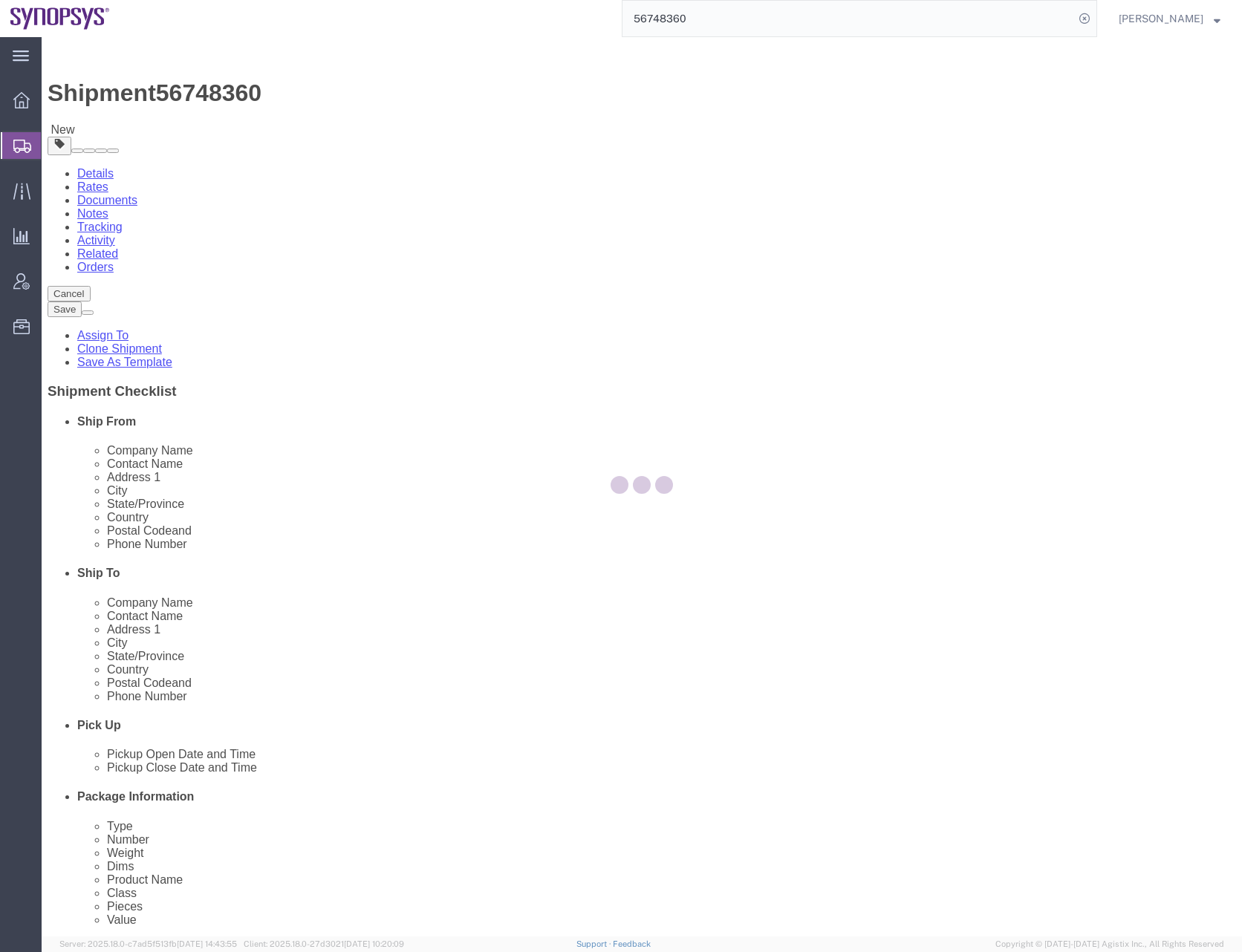
select select "CRAT"
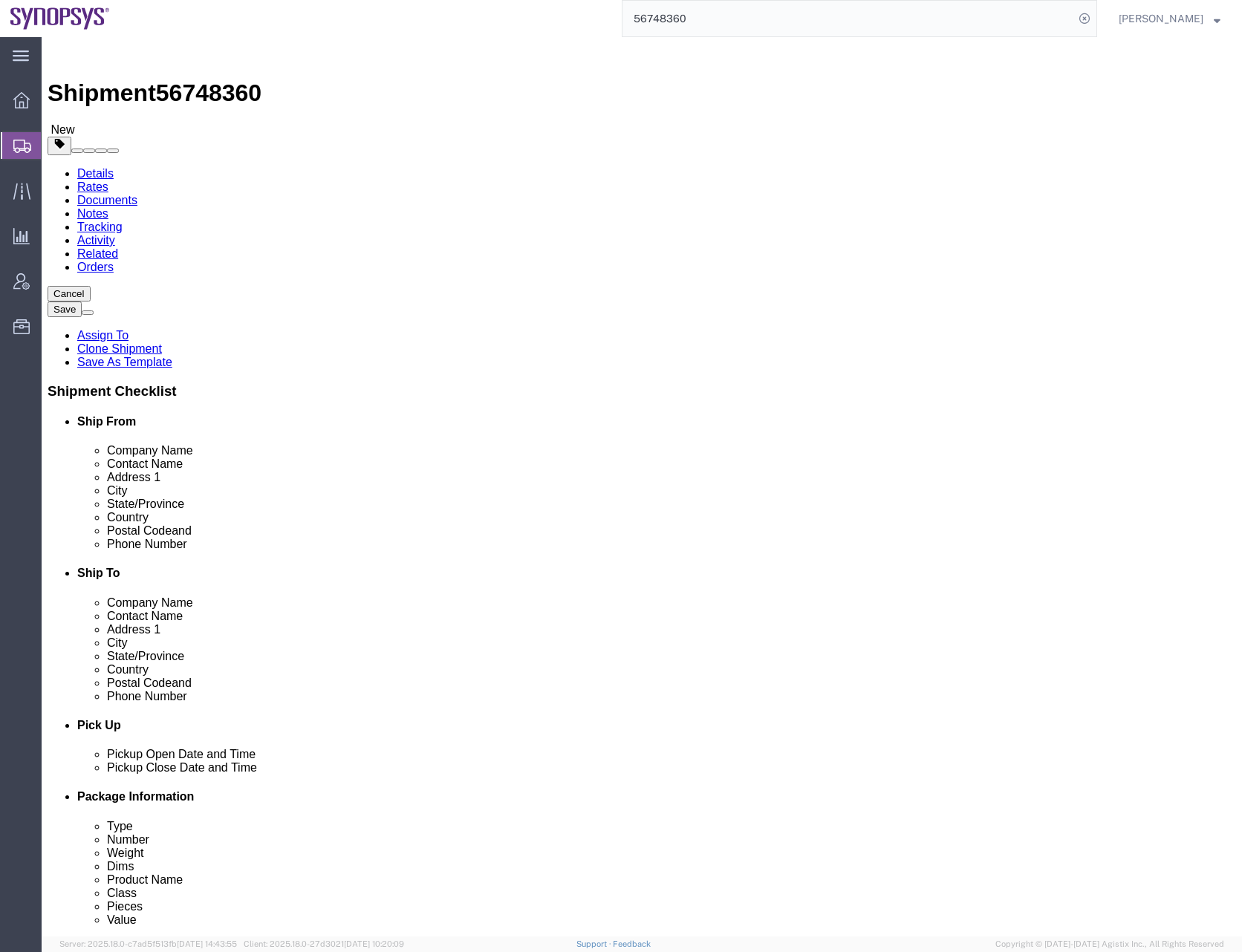
click select "Select cm ft in"
select select "IN"
click select "Select cm ft in"
type input "36.00"
type input "48.00"
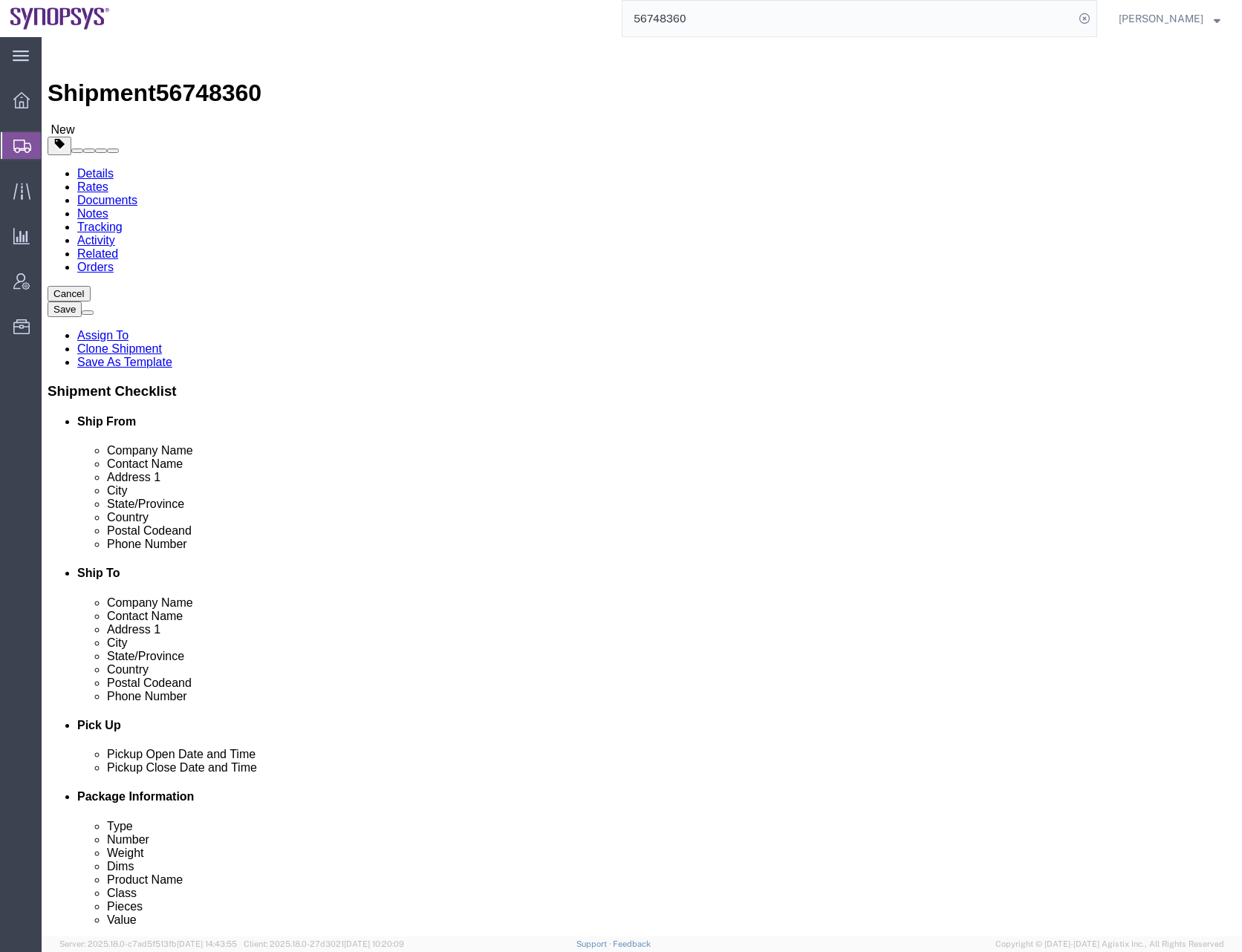
type input "48.00"
click span "button"
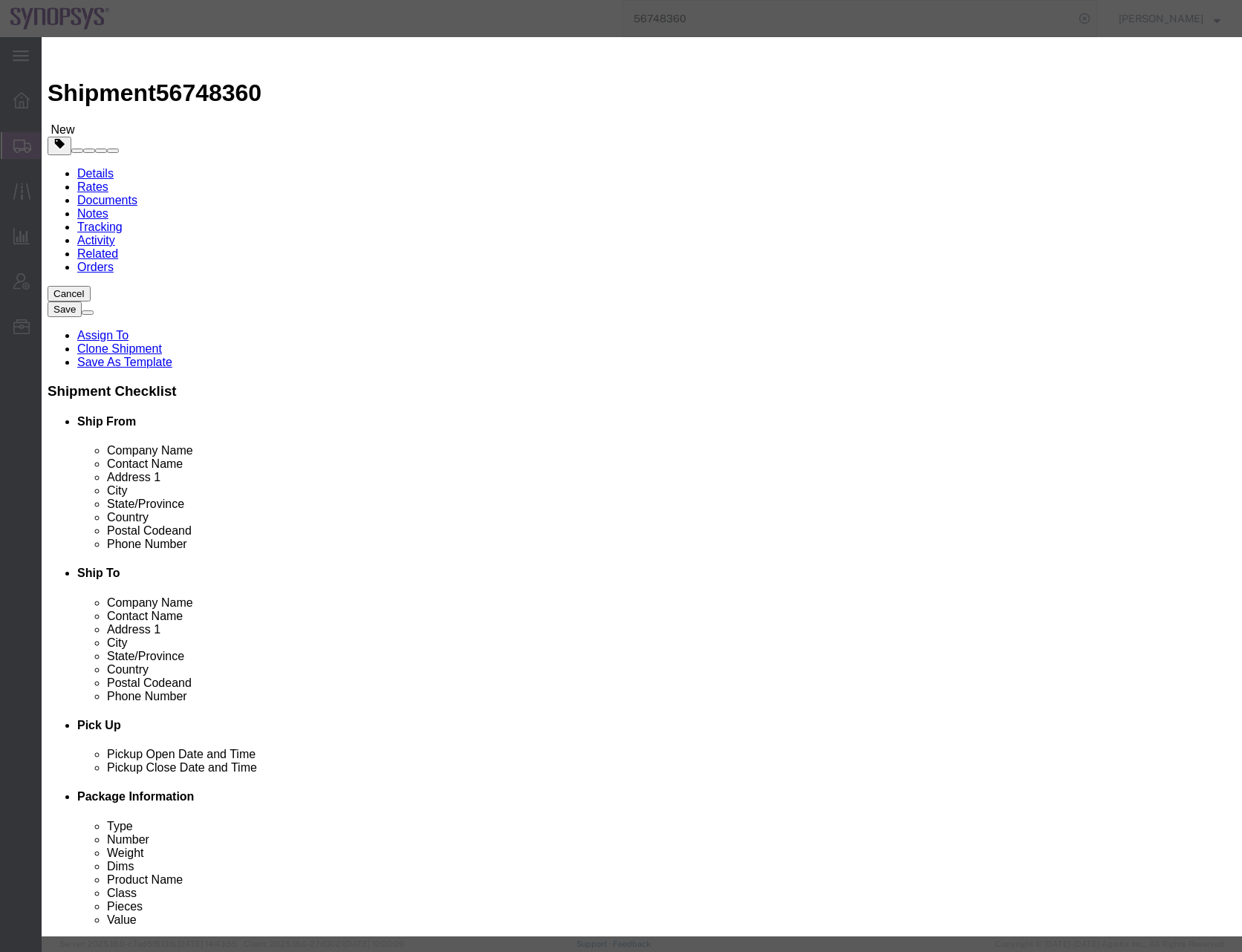
click button "Yes"
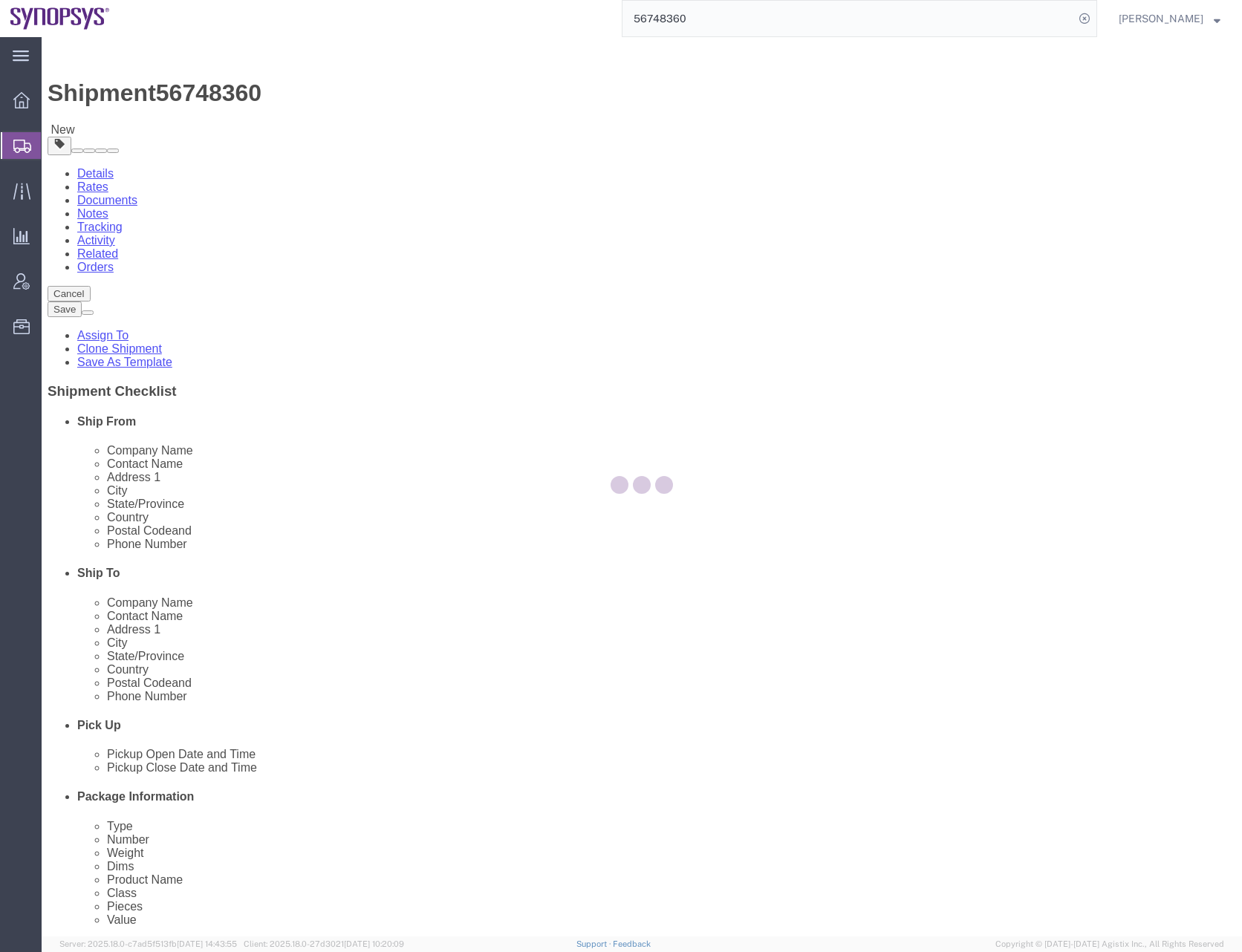
select select "CRAT"
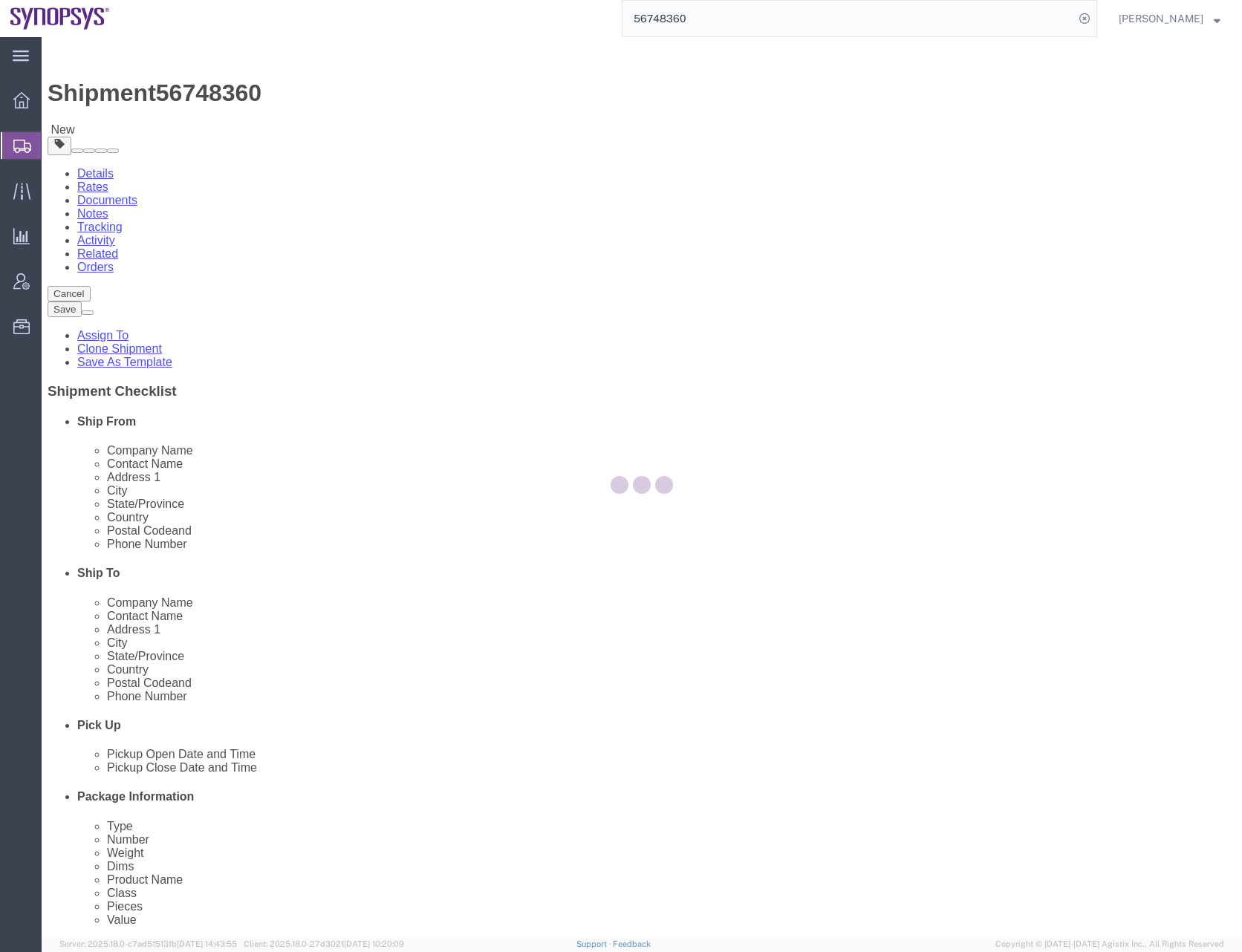
select select "CRAT"
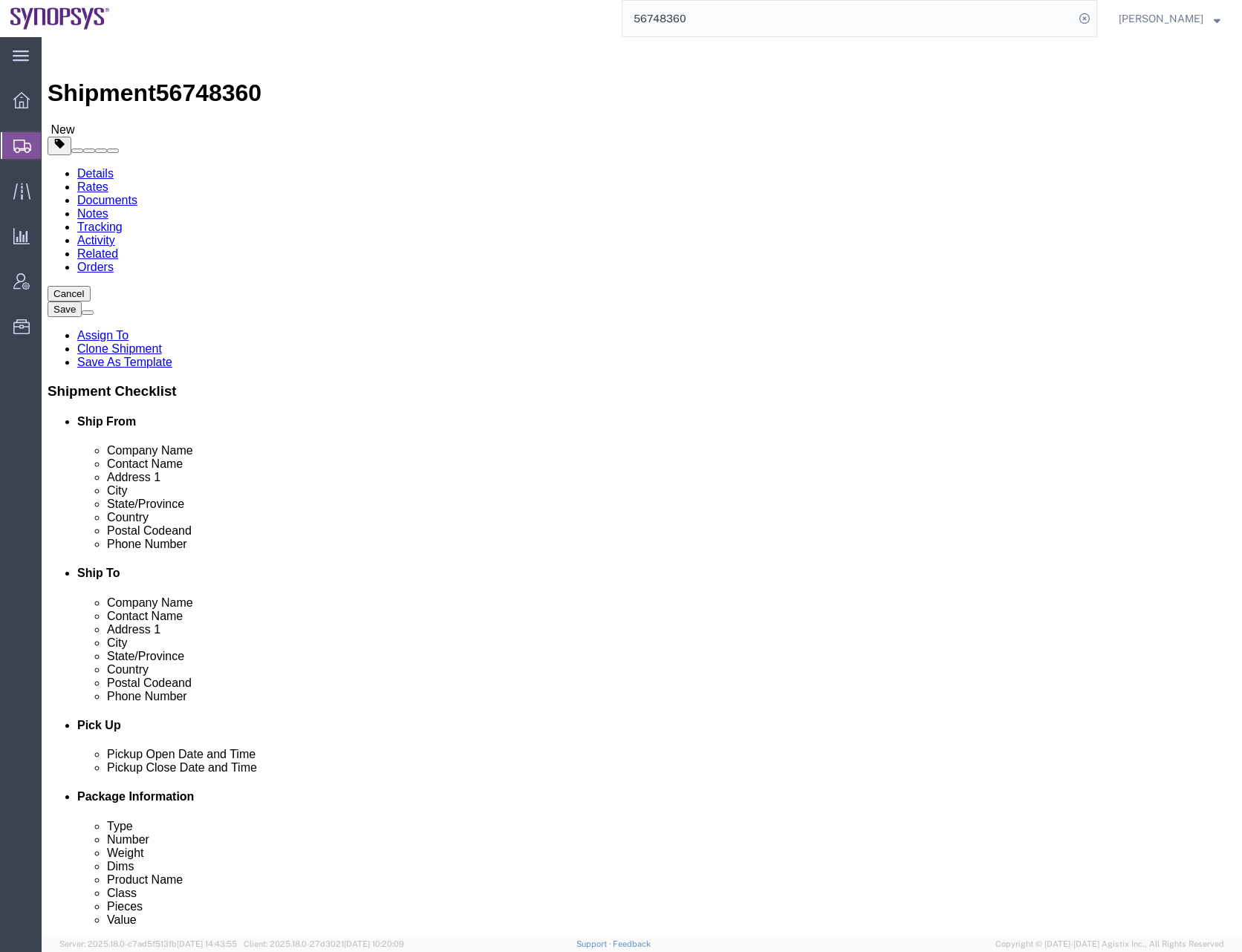
click span "button"
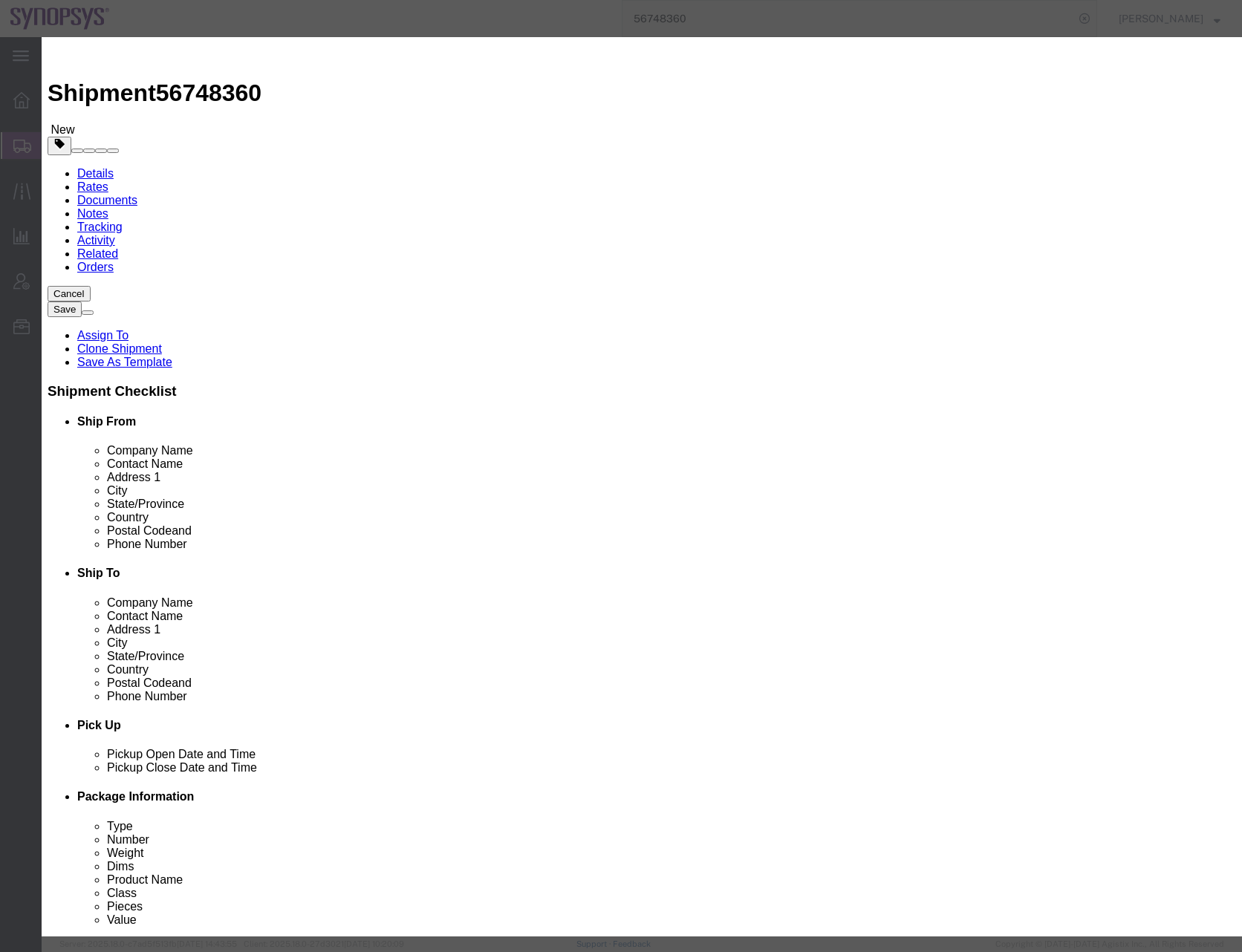
click button "Yes"
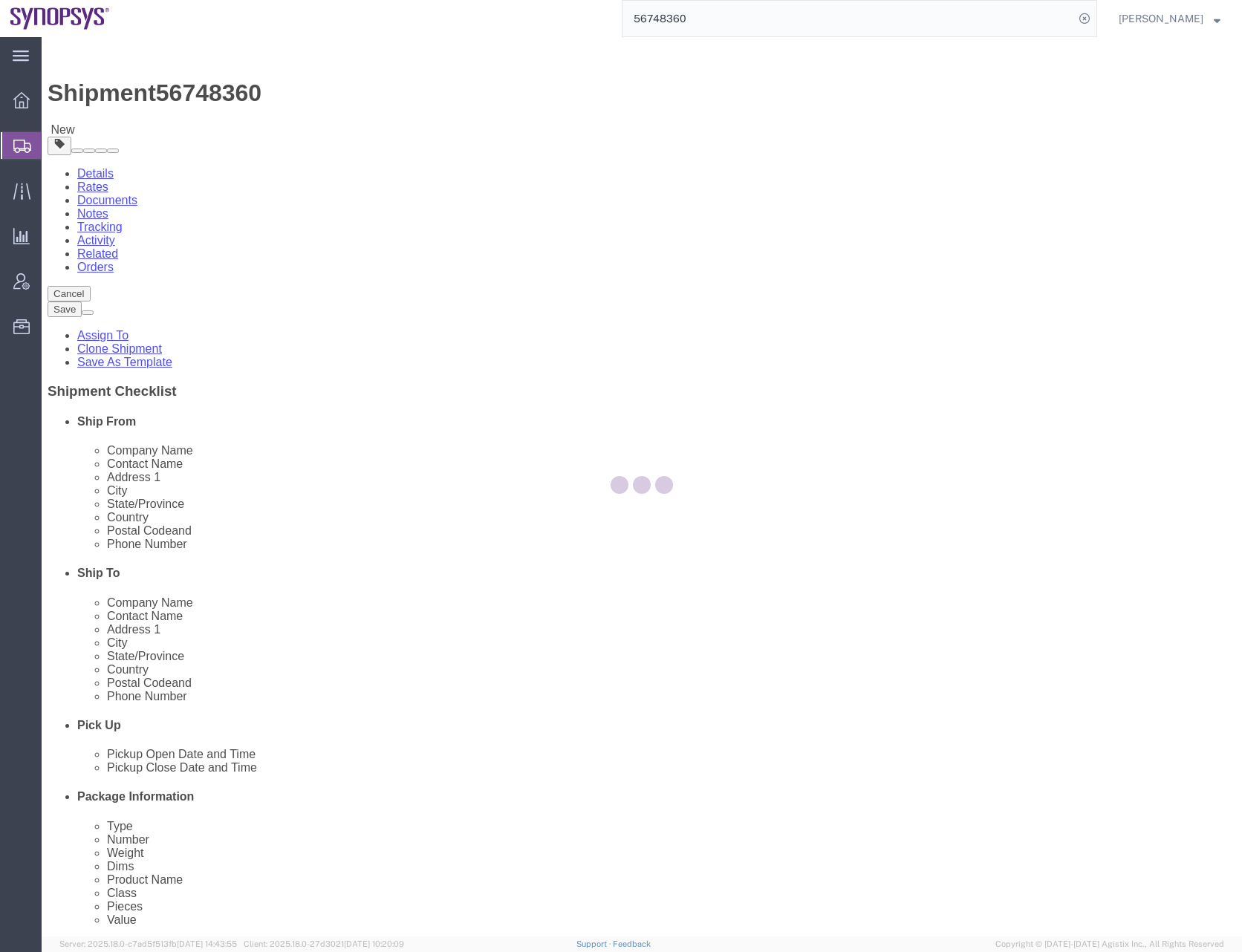
select select "CRAT"
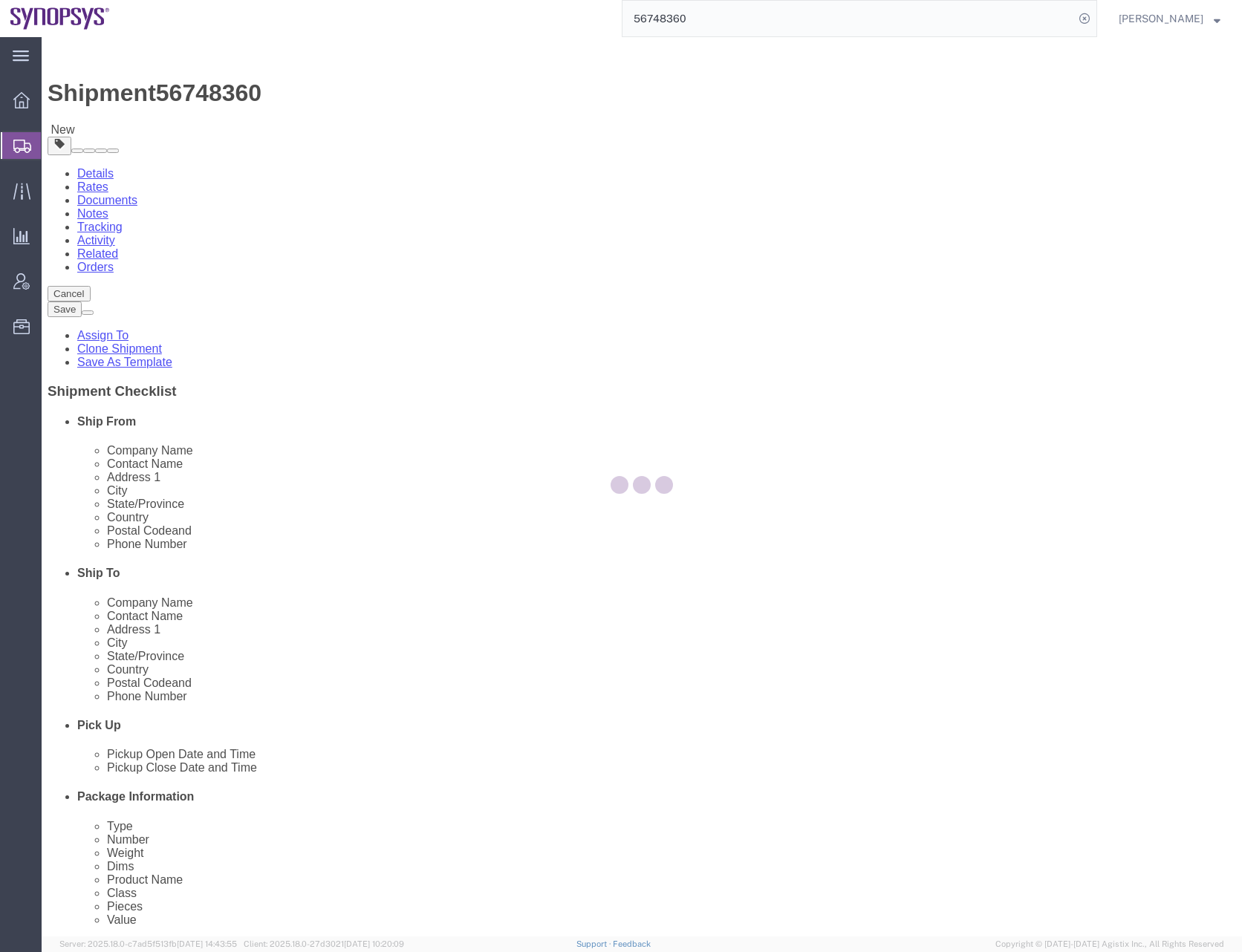
select select "CRAT"
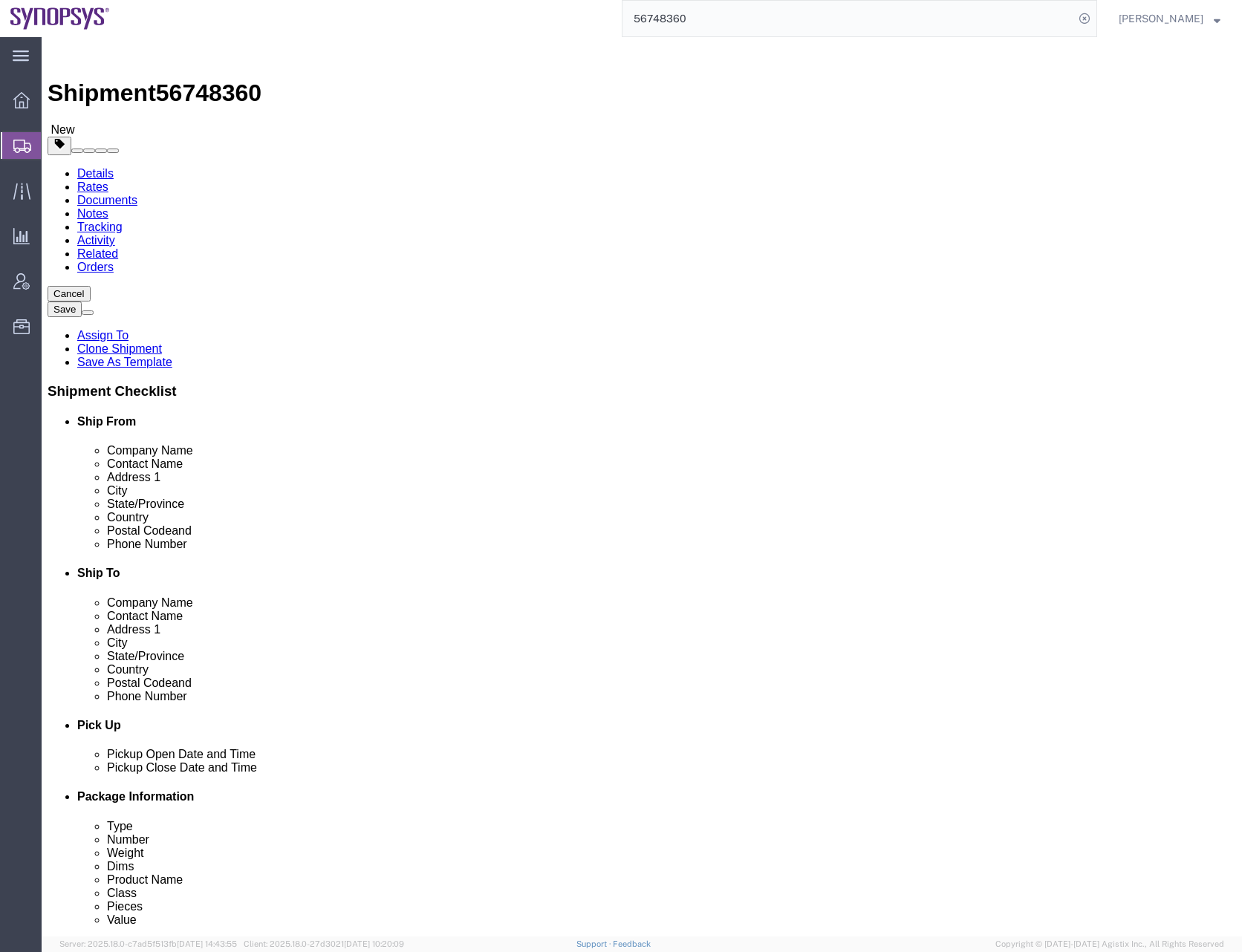
click span "button"
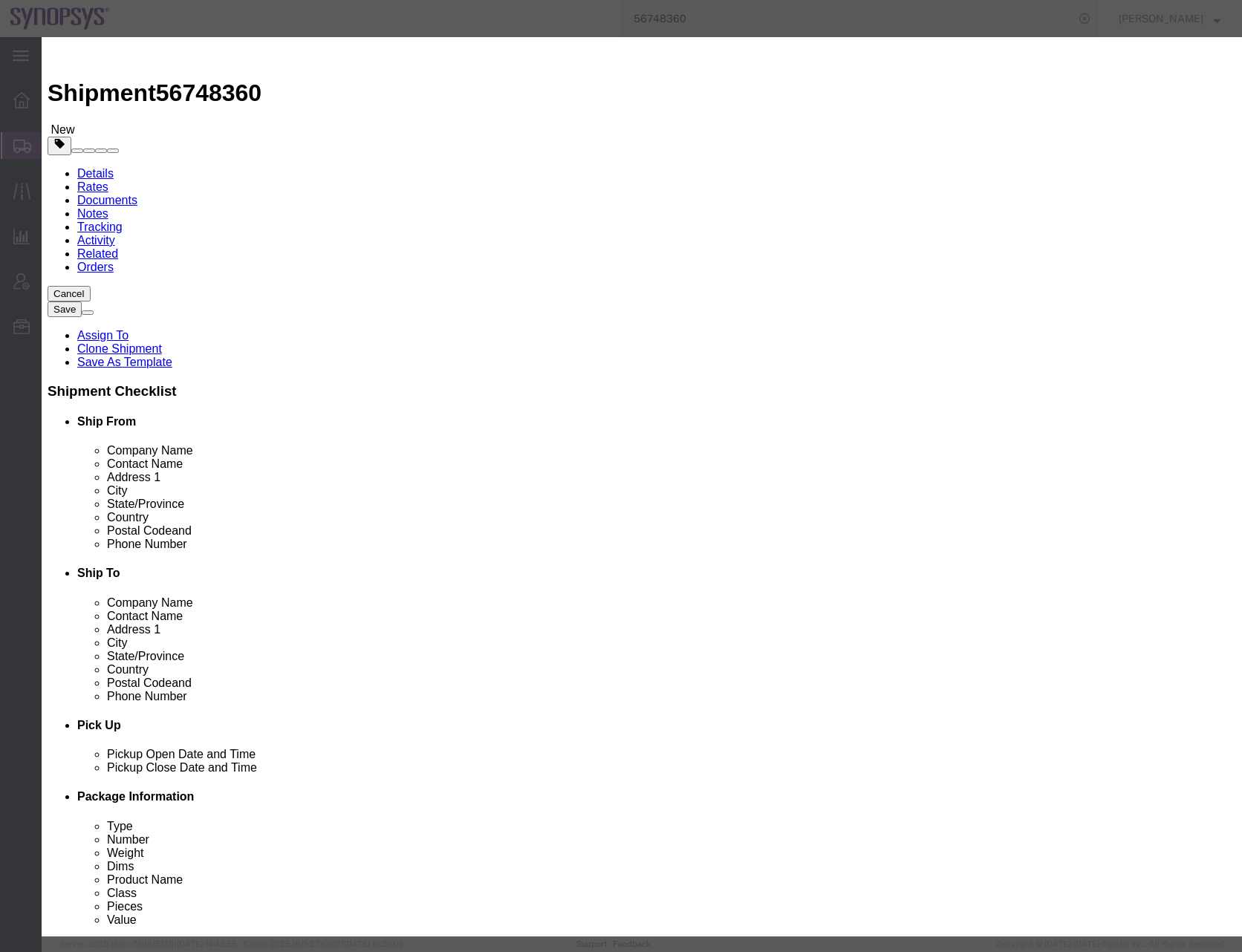
click button "Yes"
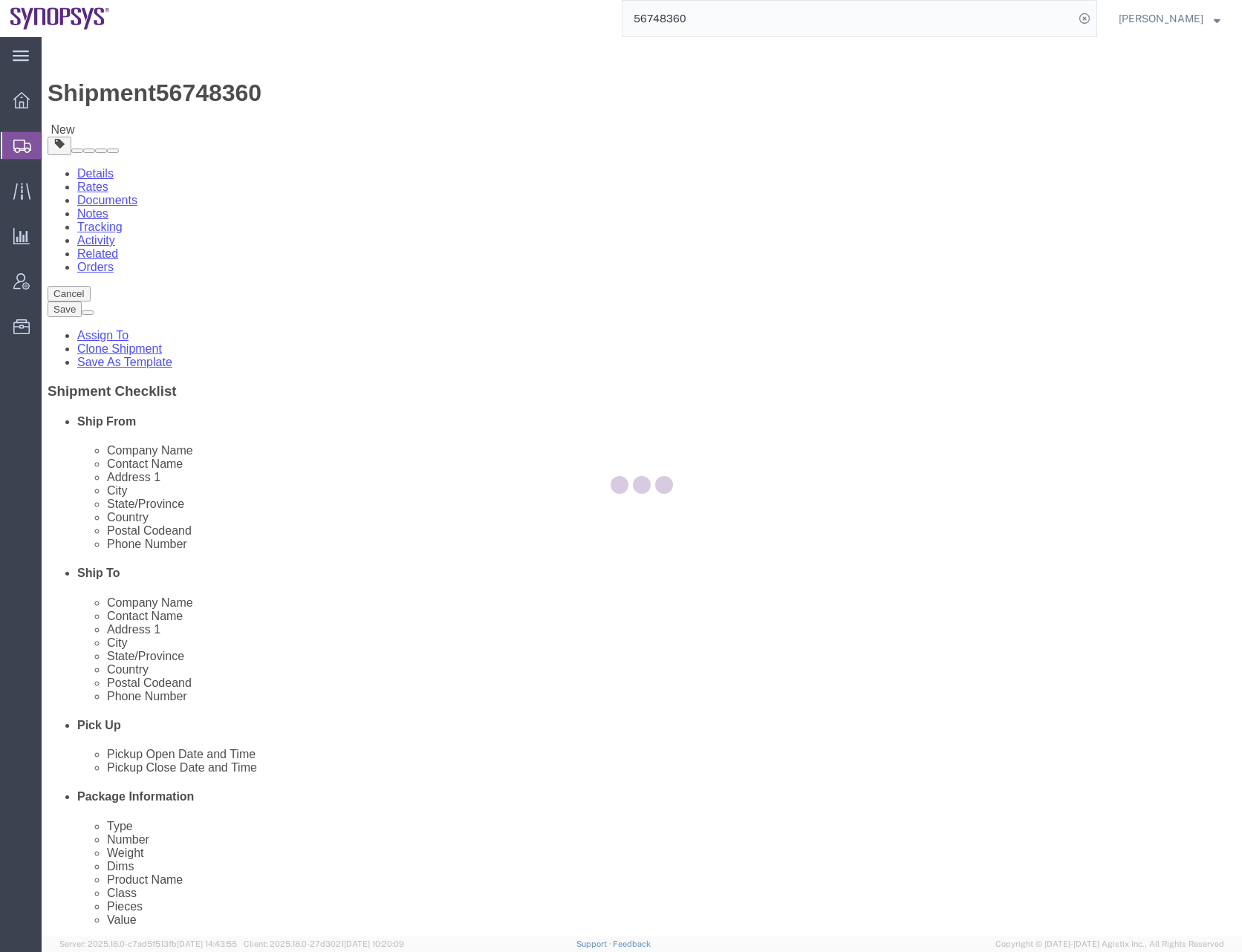
select select "CRAT"
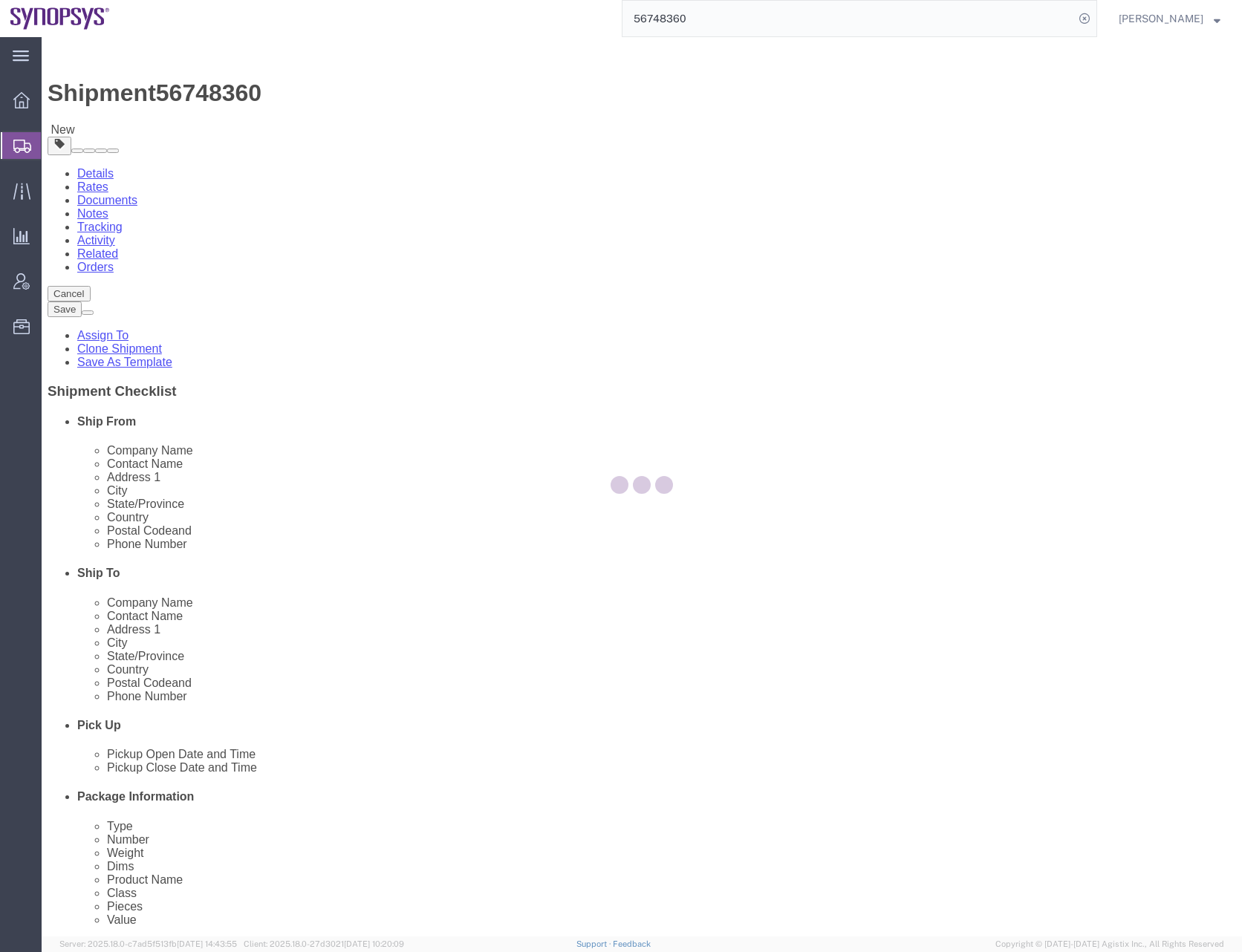
select select "CRAT"
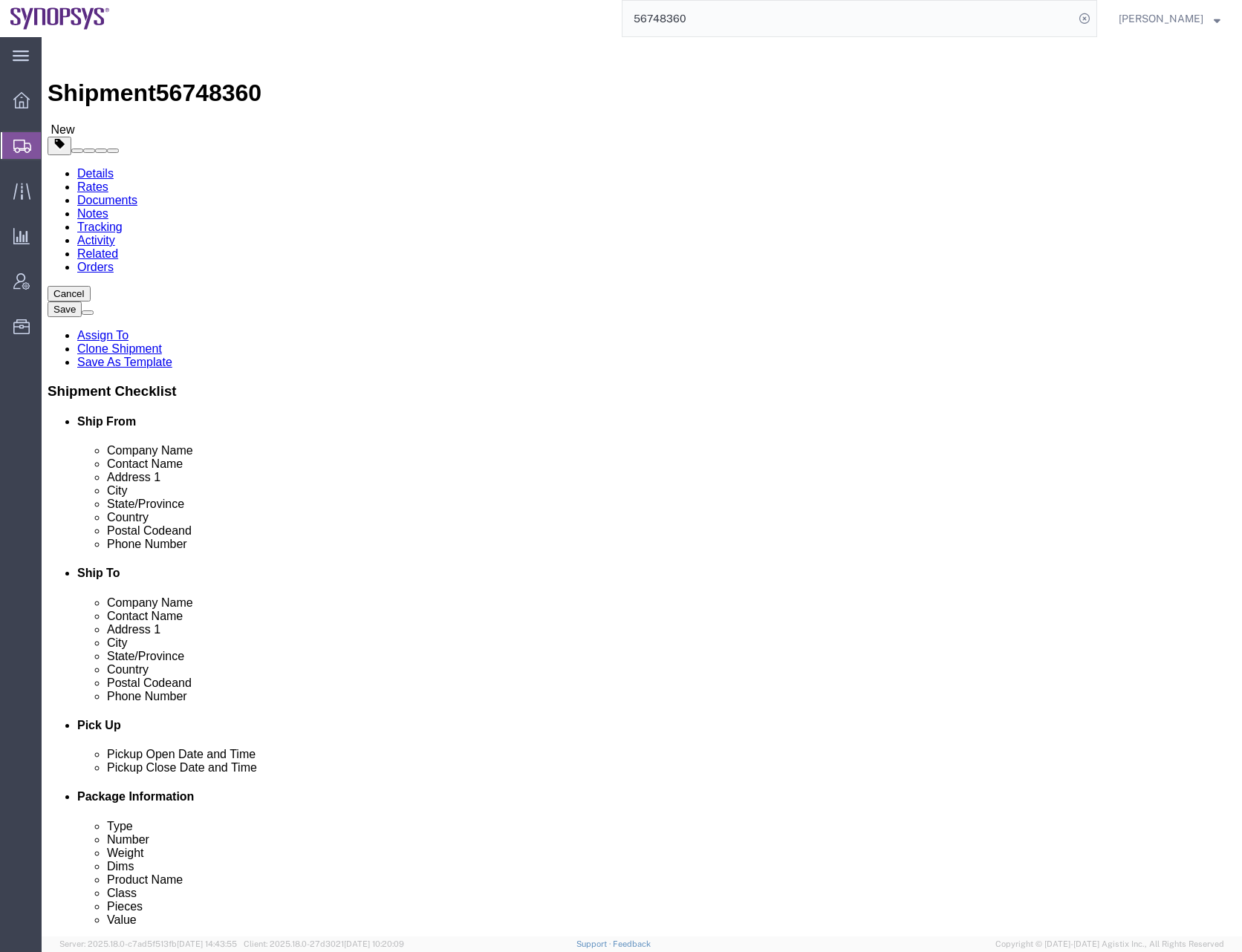
click span "button"
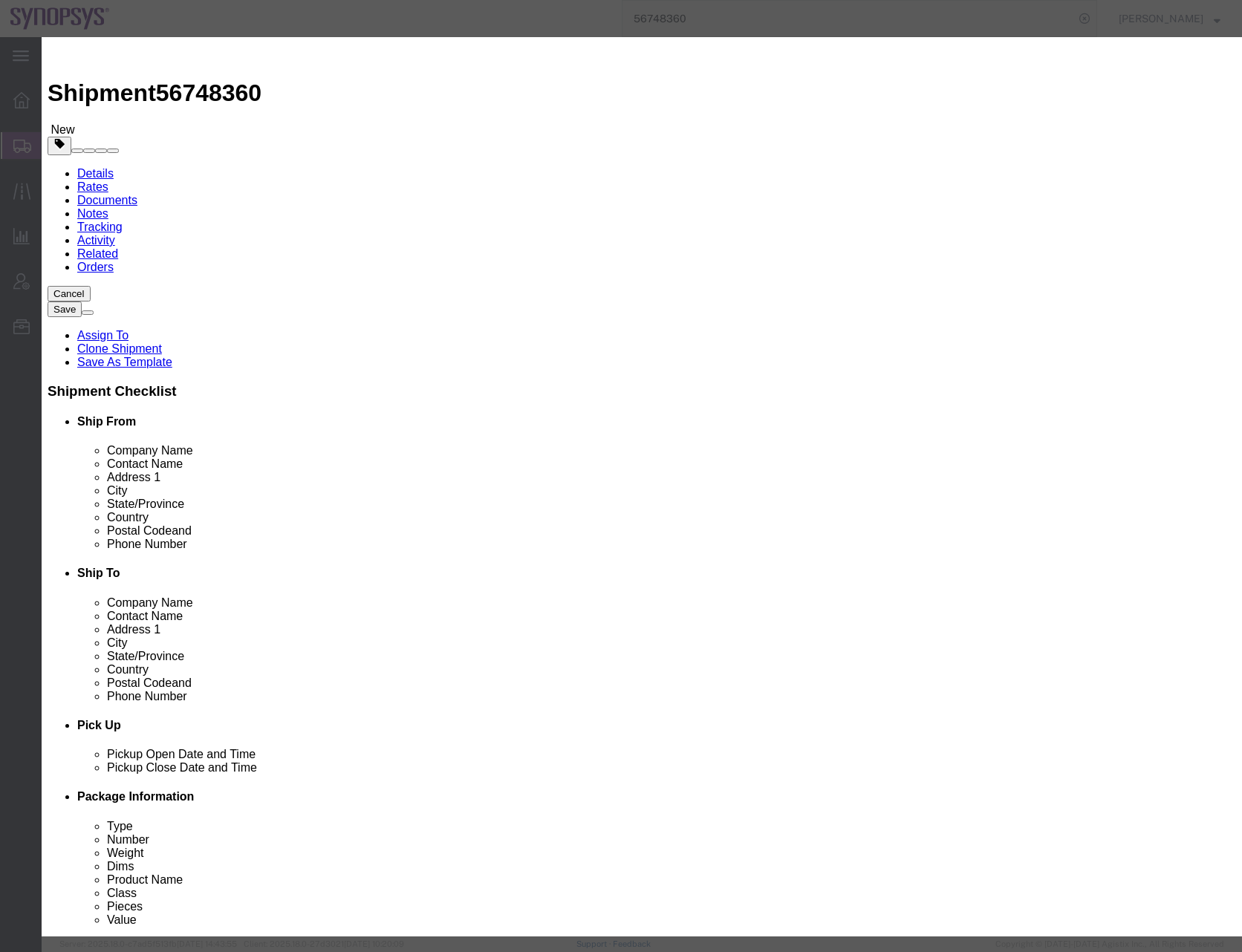
click button "Yes"
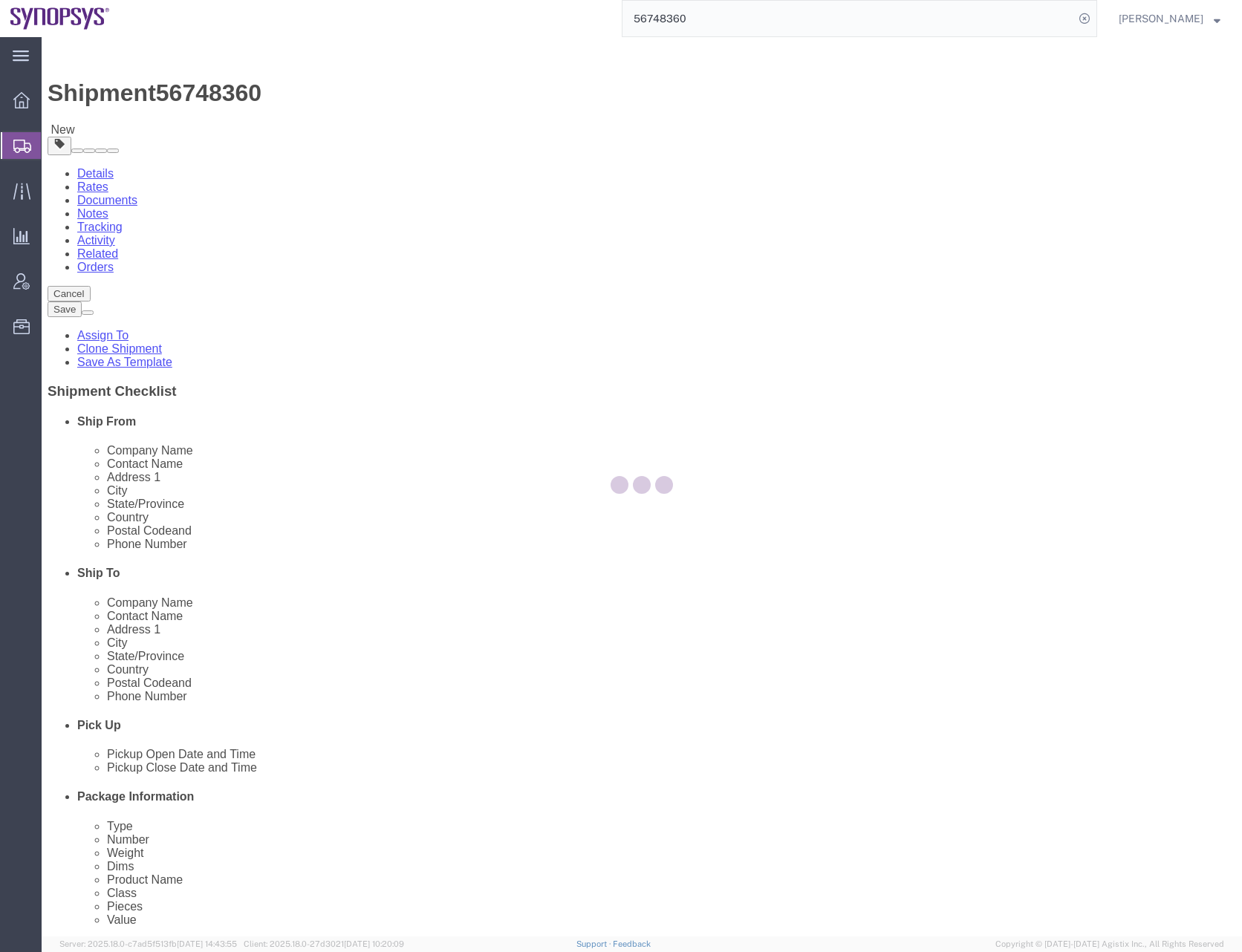
select select "CRAT"
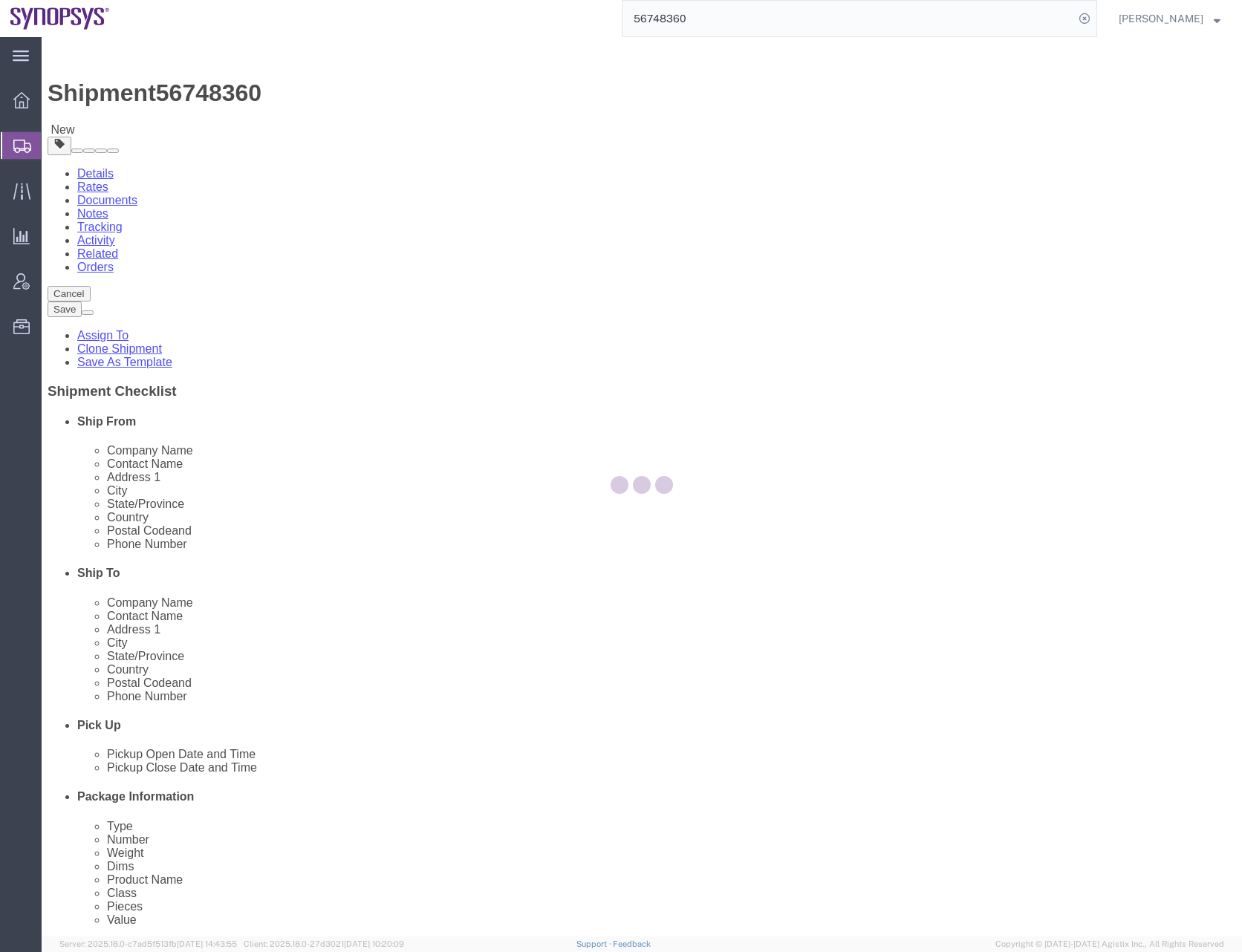
select select "CRAT"
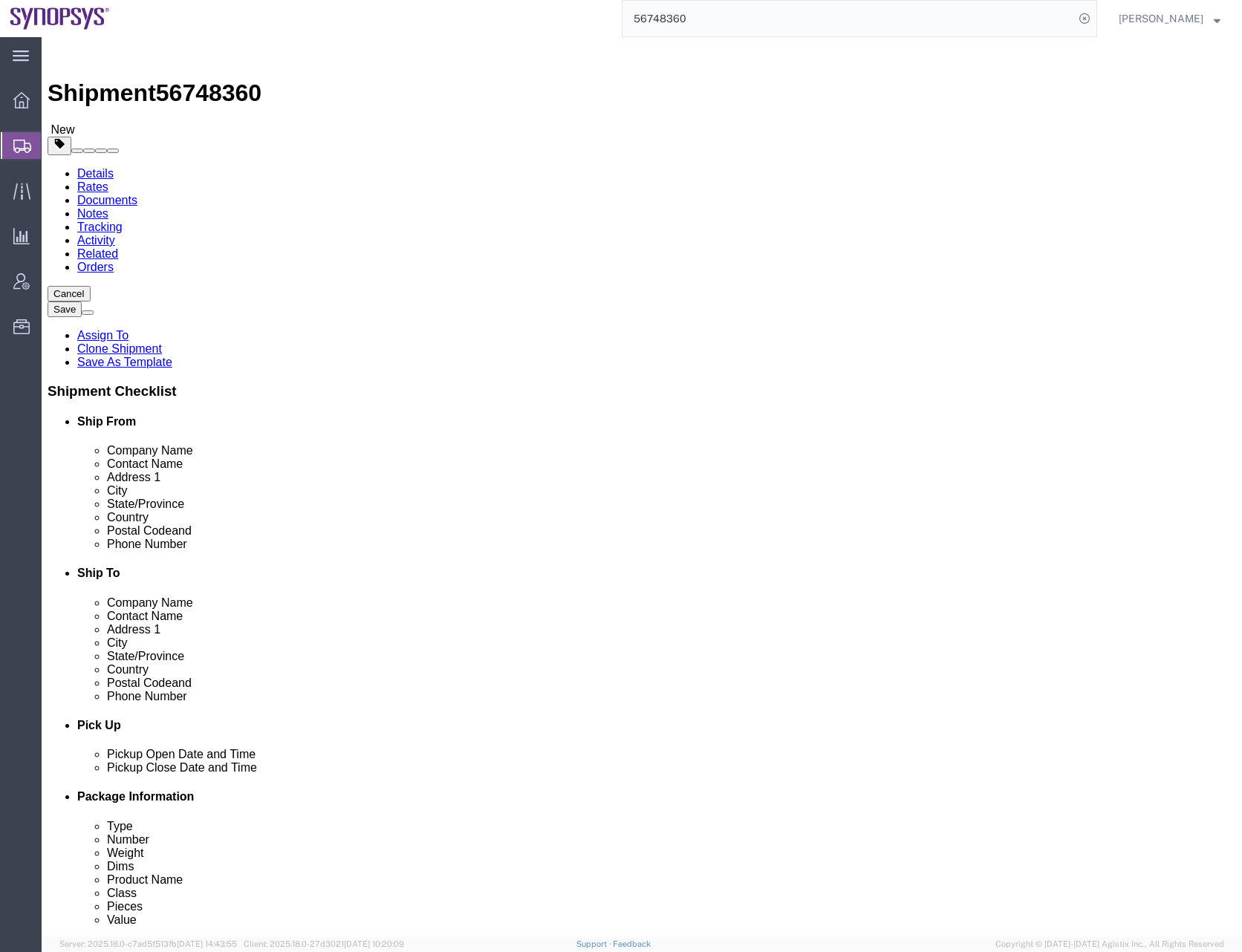
click span "button"
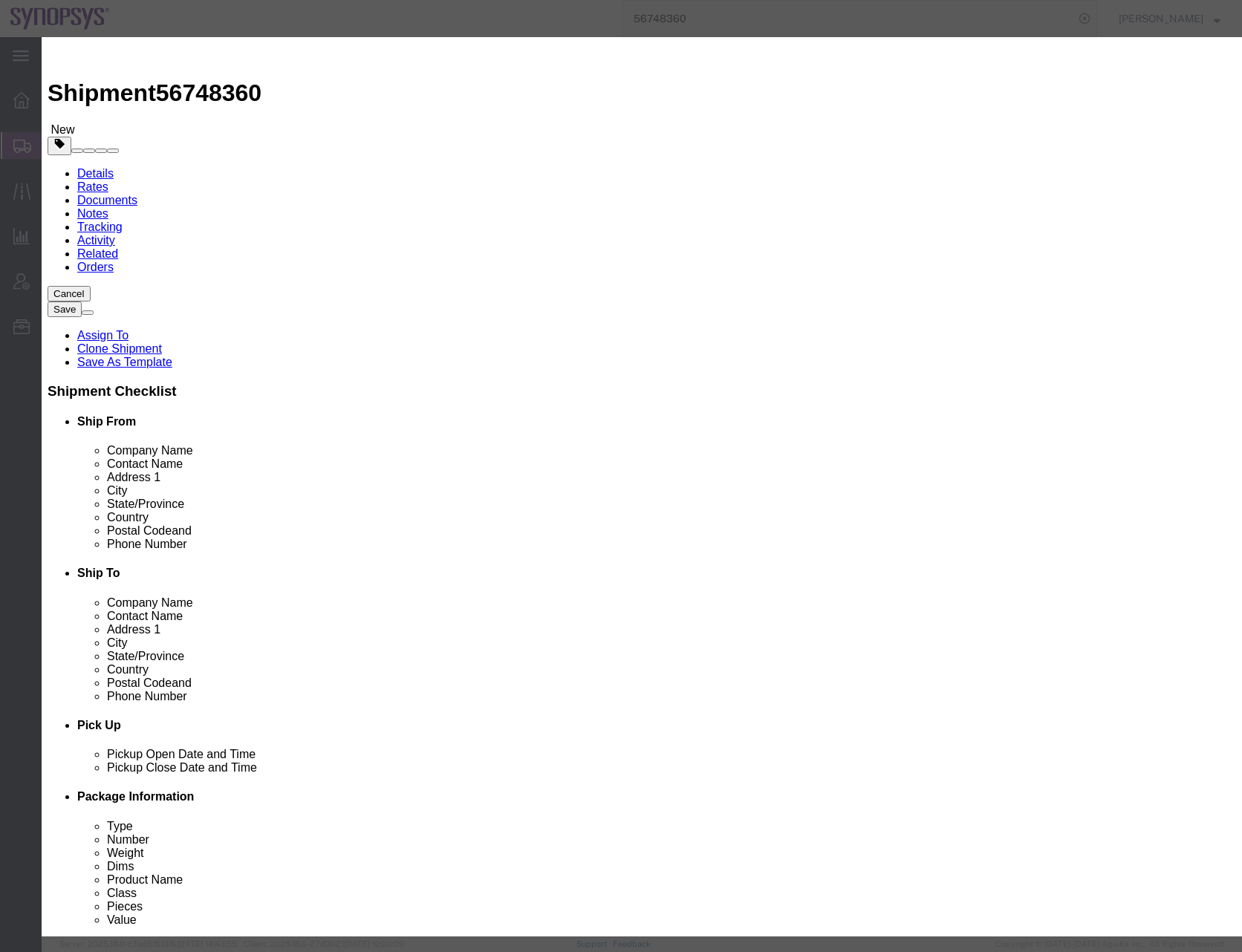
click button "Yes"
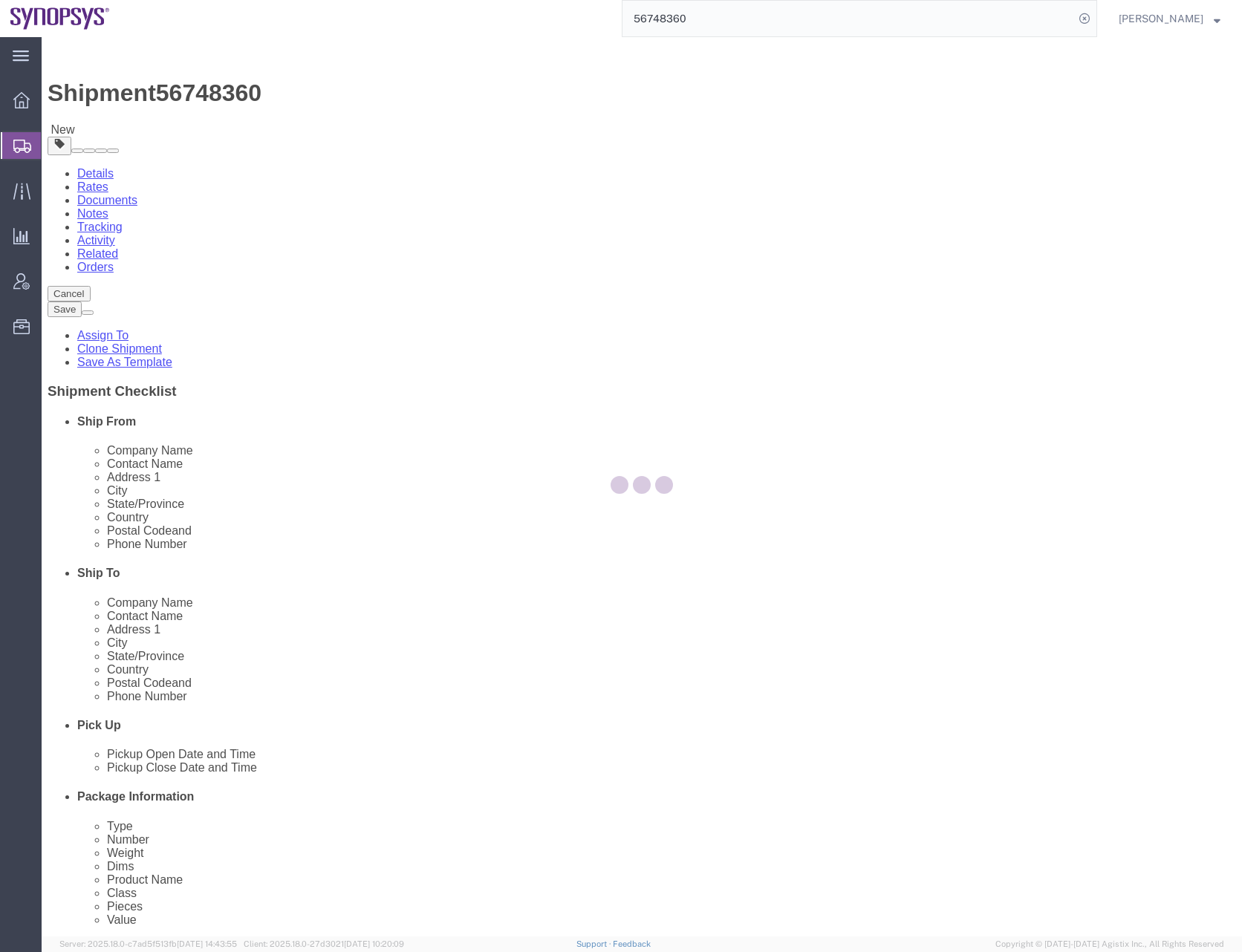
select select "CRAT"
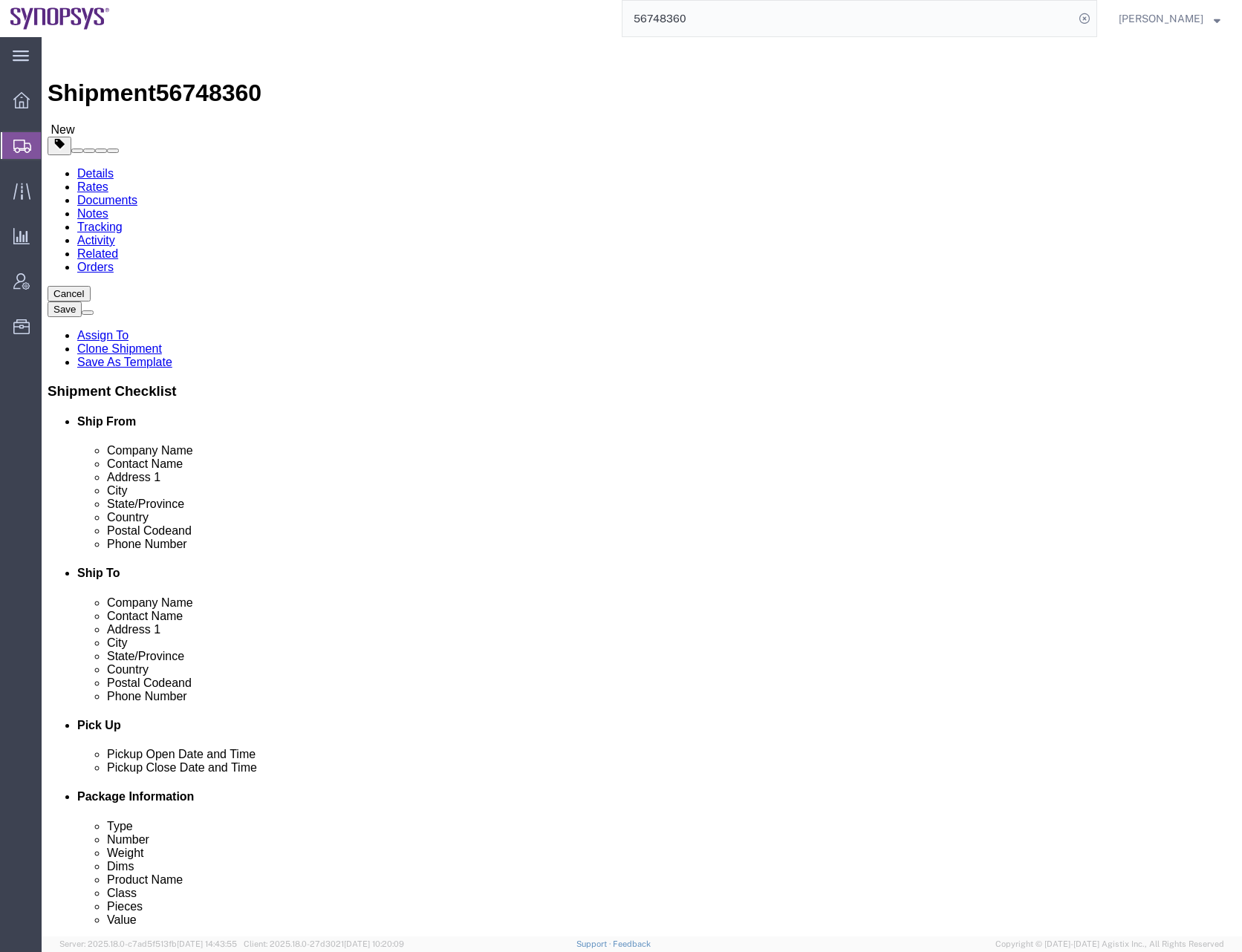
click span "button"
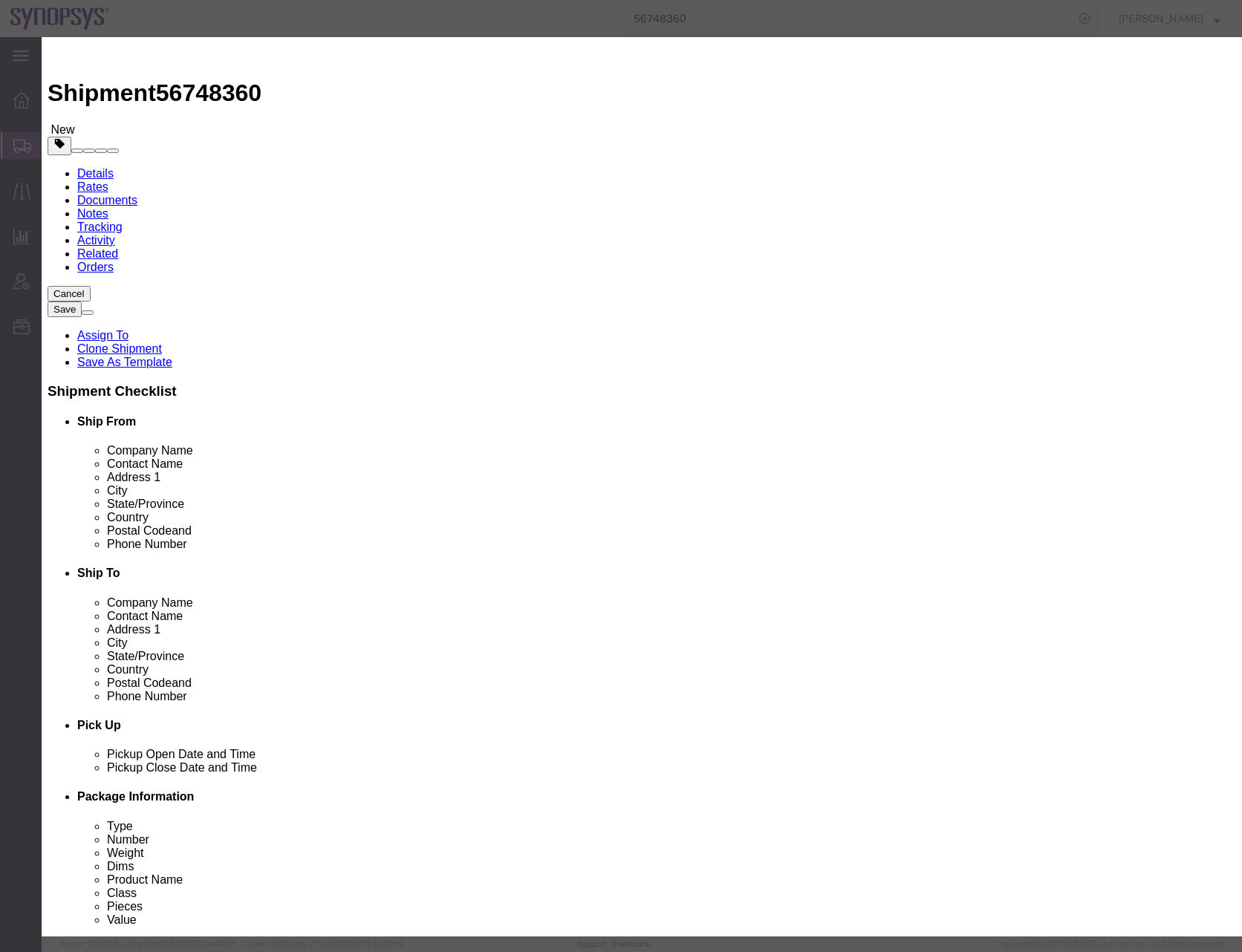
click button "Yes"
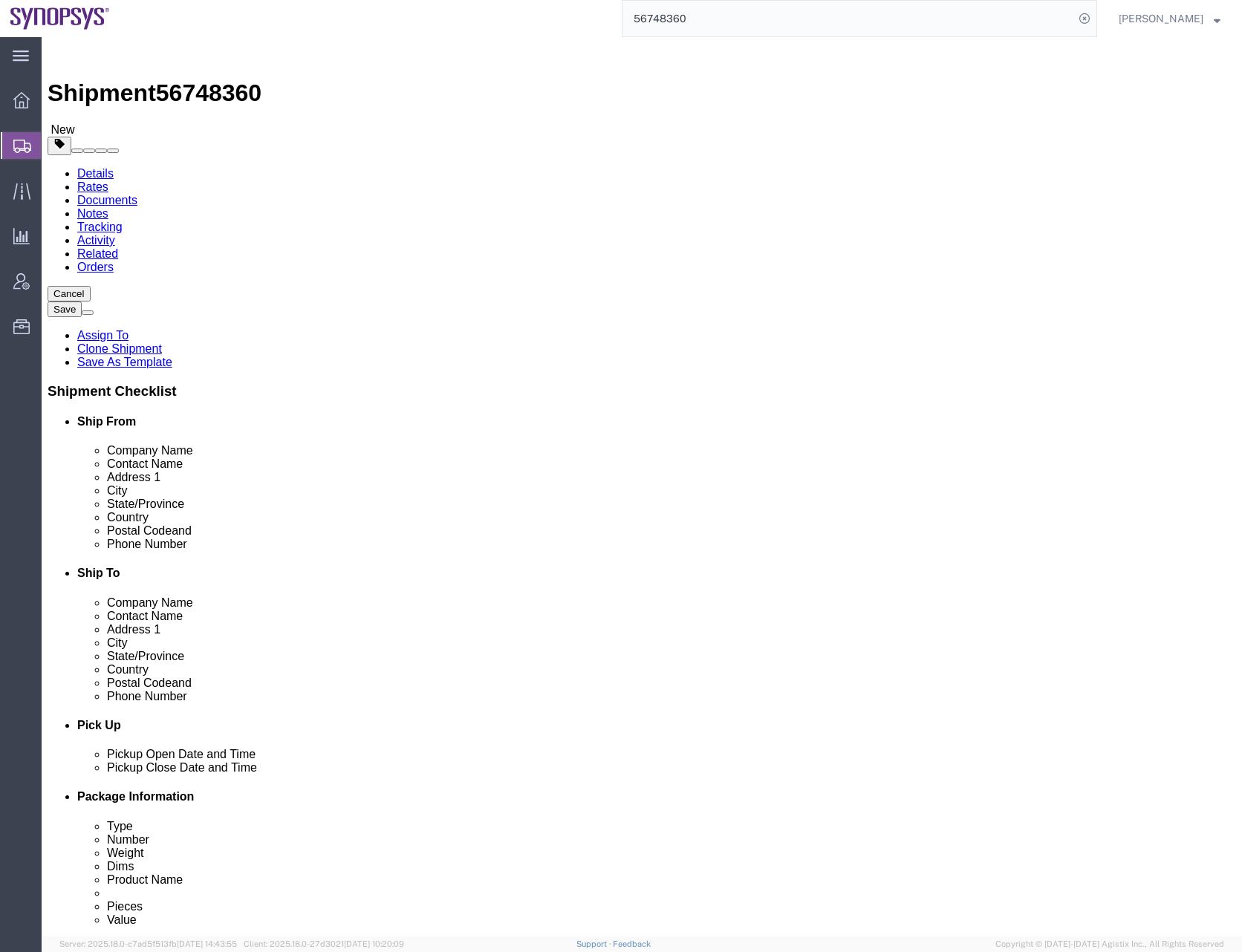
select select "CRAT"
click span "button"
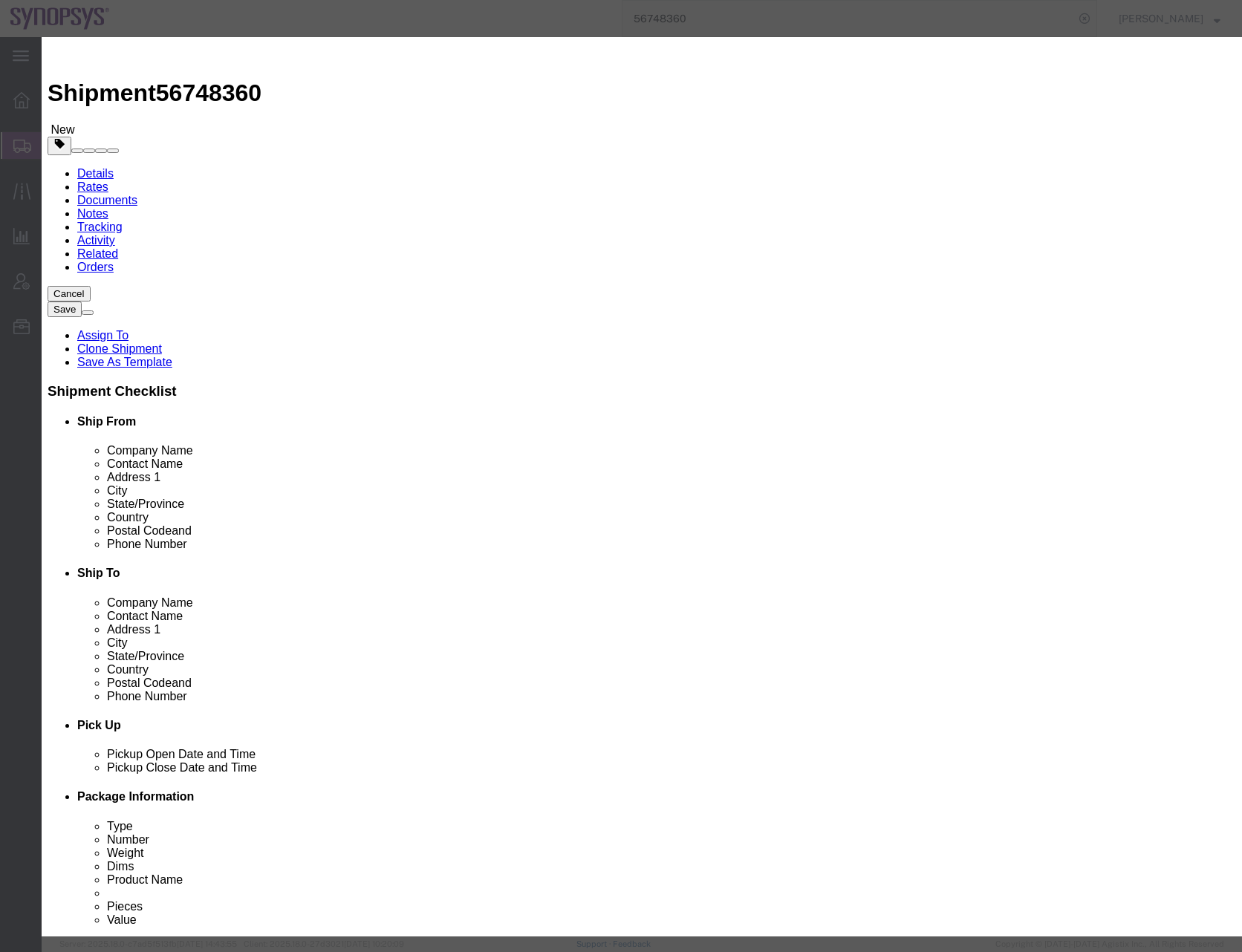
click button "Yes"
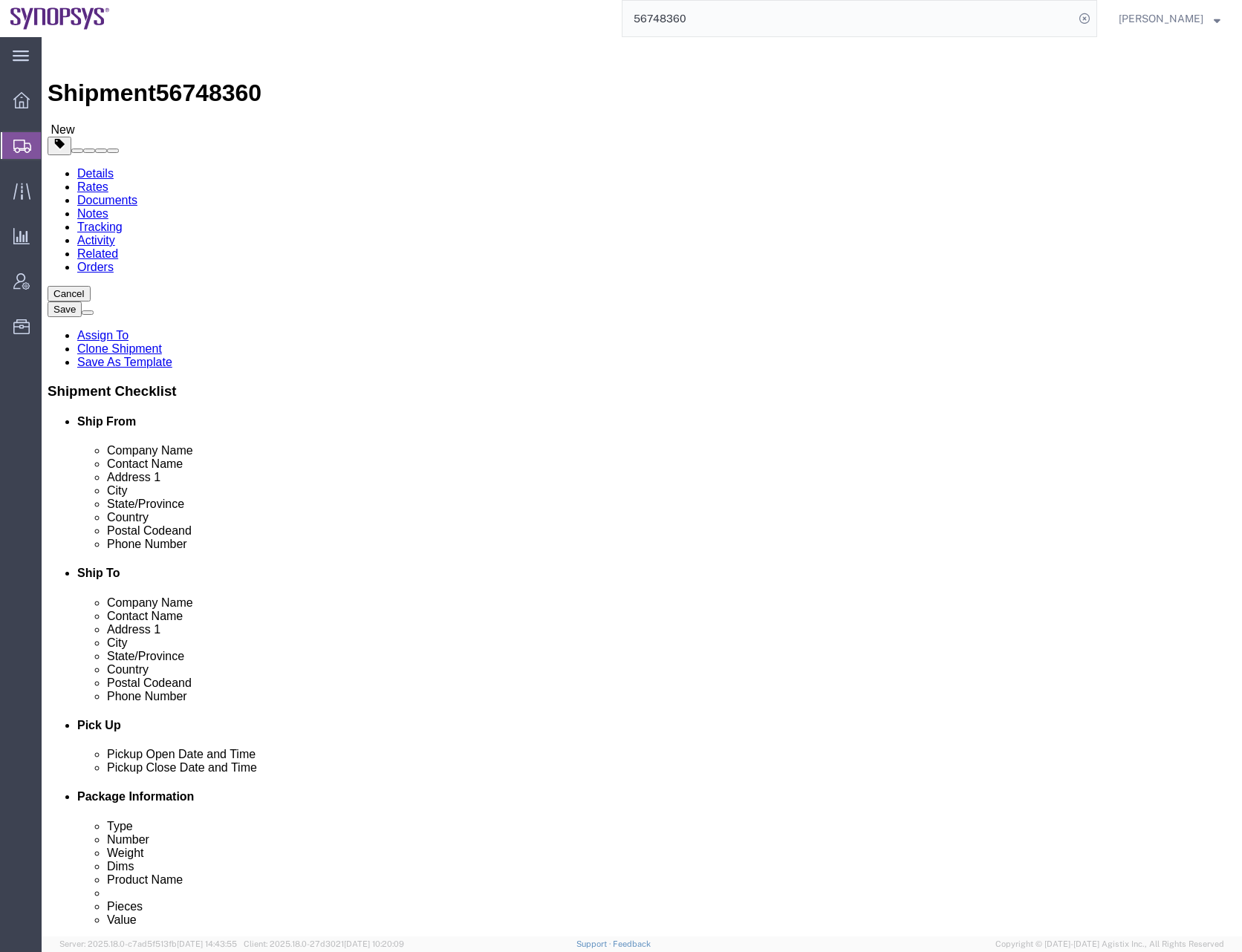
select select "CRAT"
click span "button"
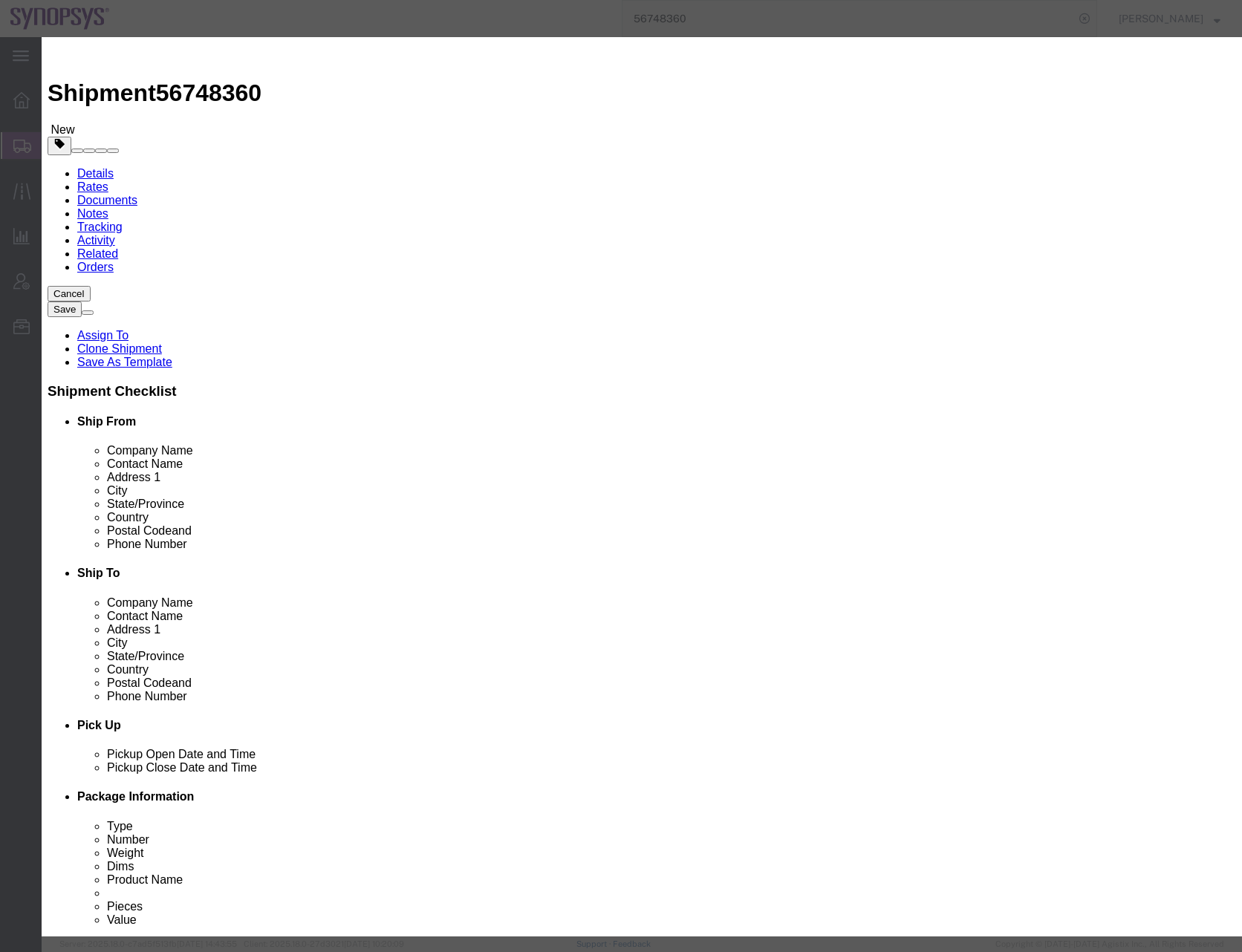
click button "Yes"
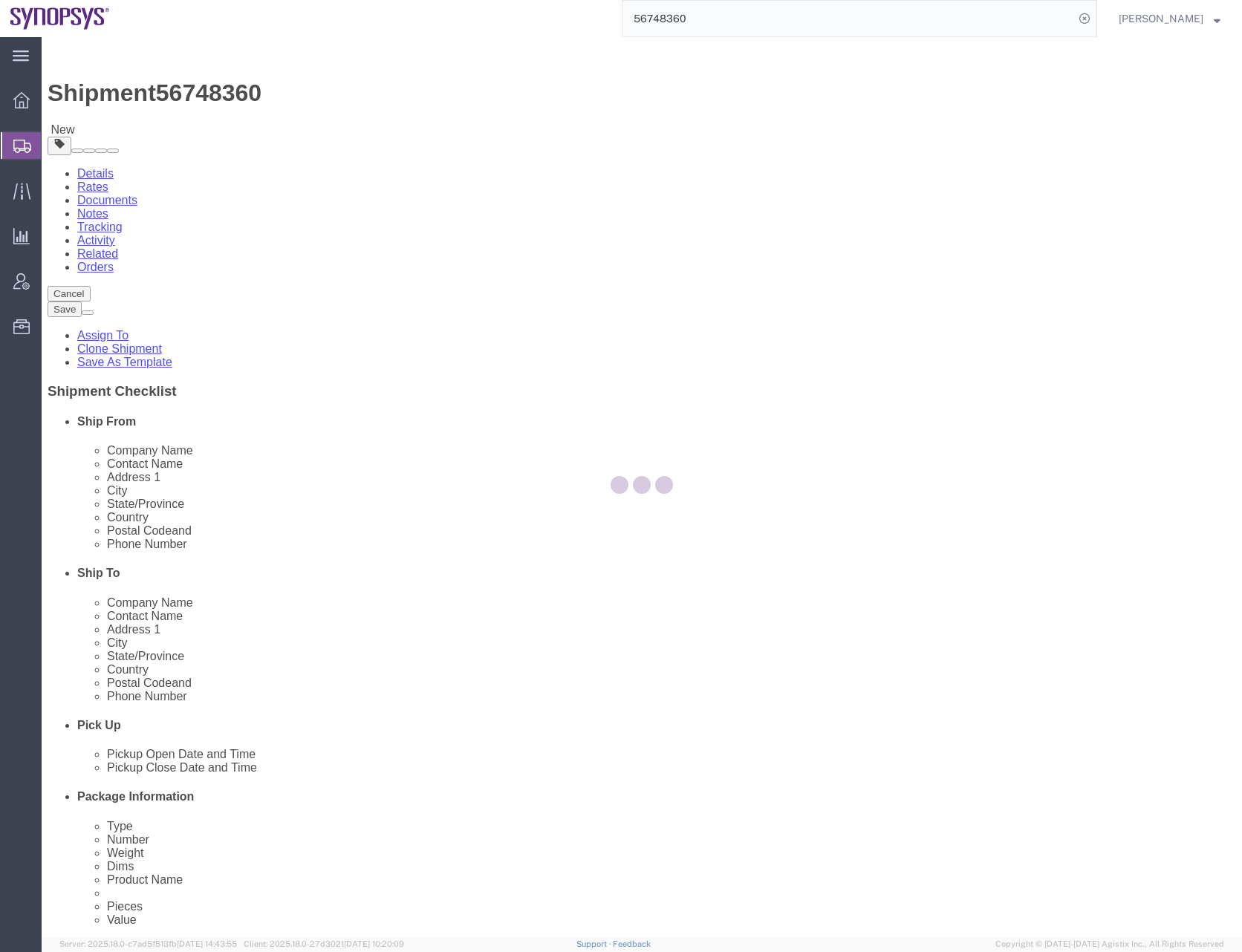
select select "CRAT"
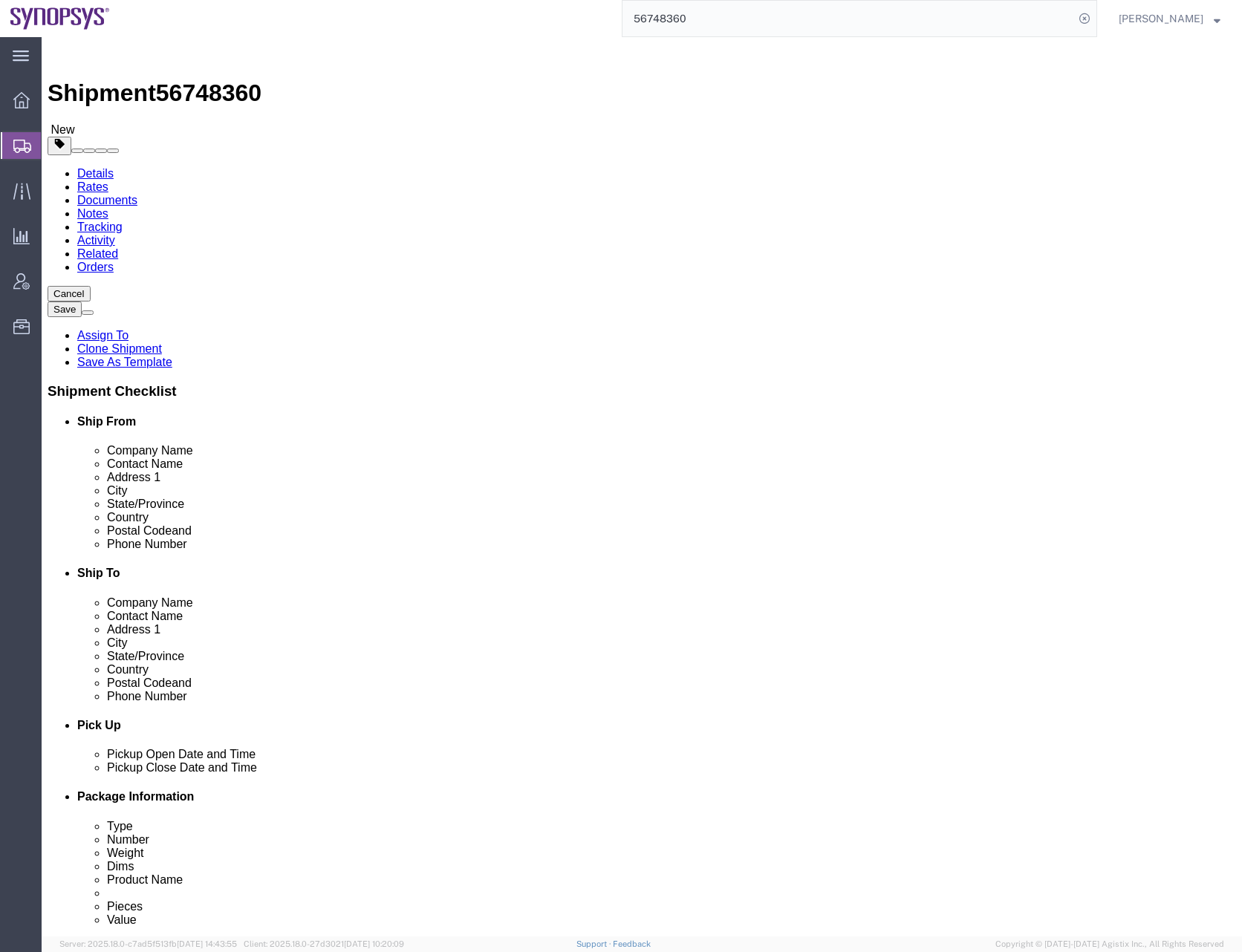
click span "button"
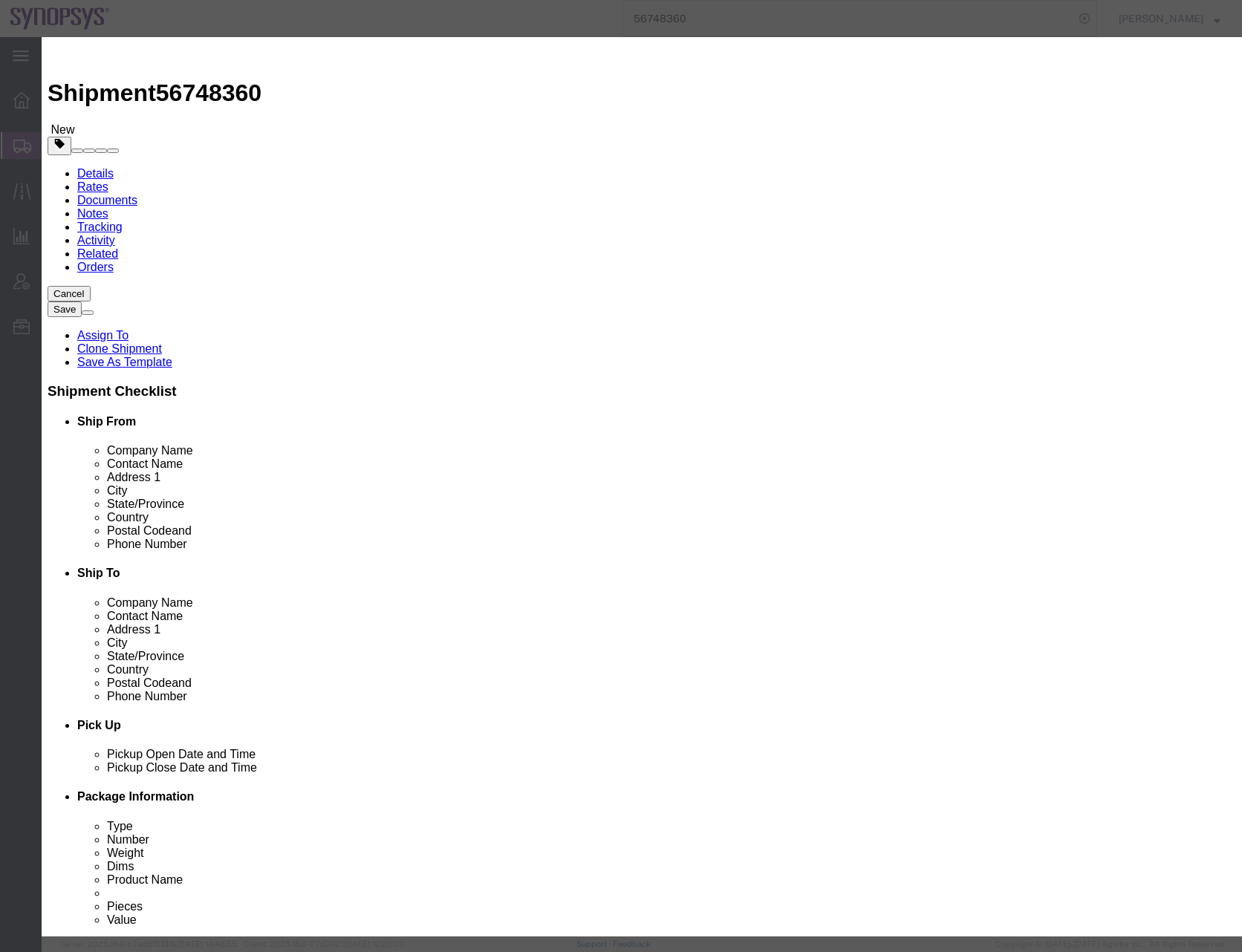
click button "Yes"
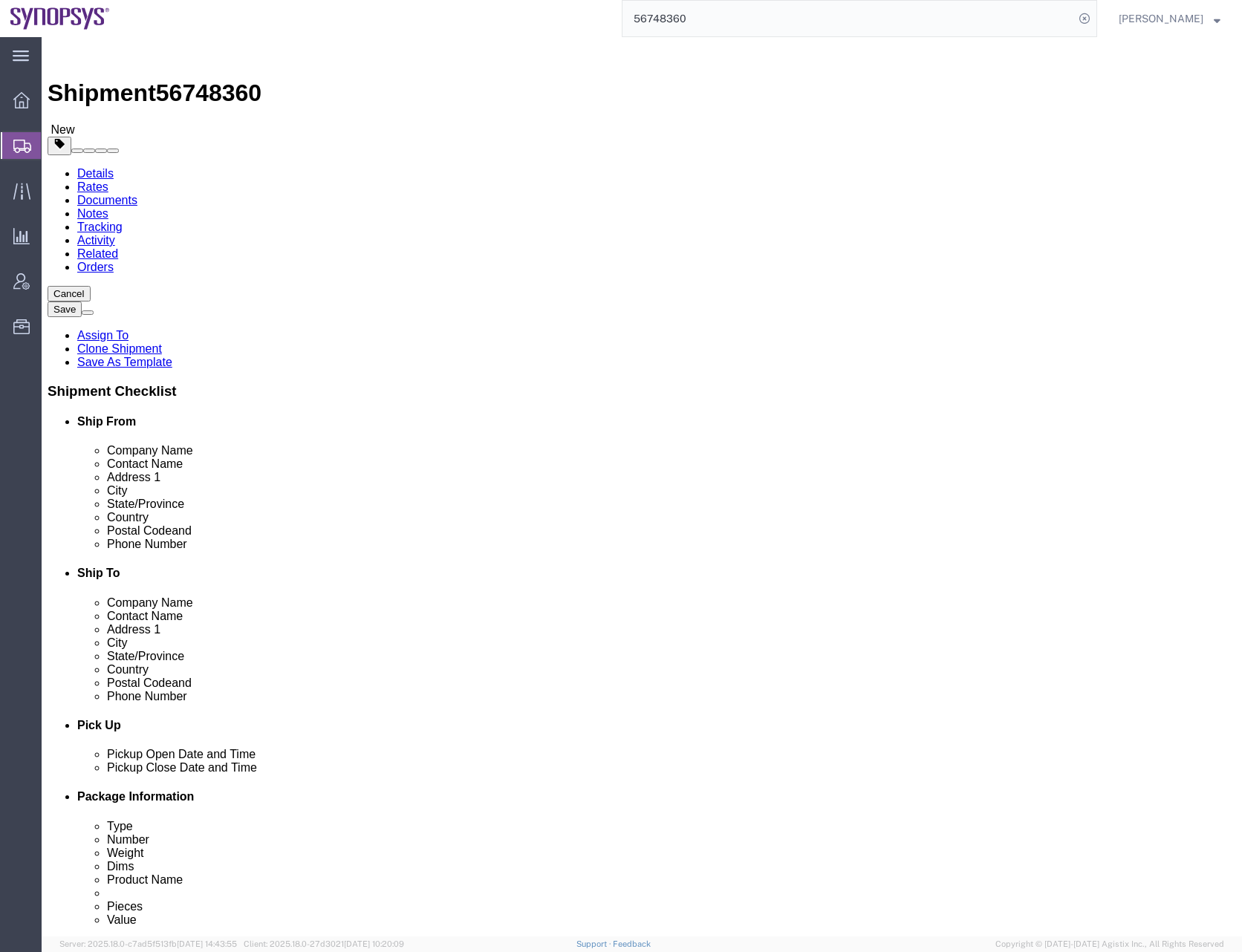
select select "CRAT"
click span "button"
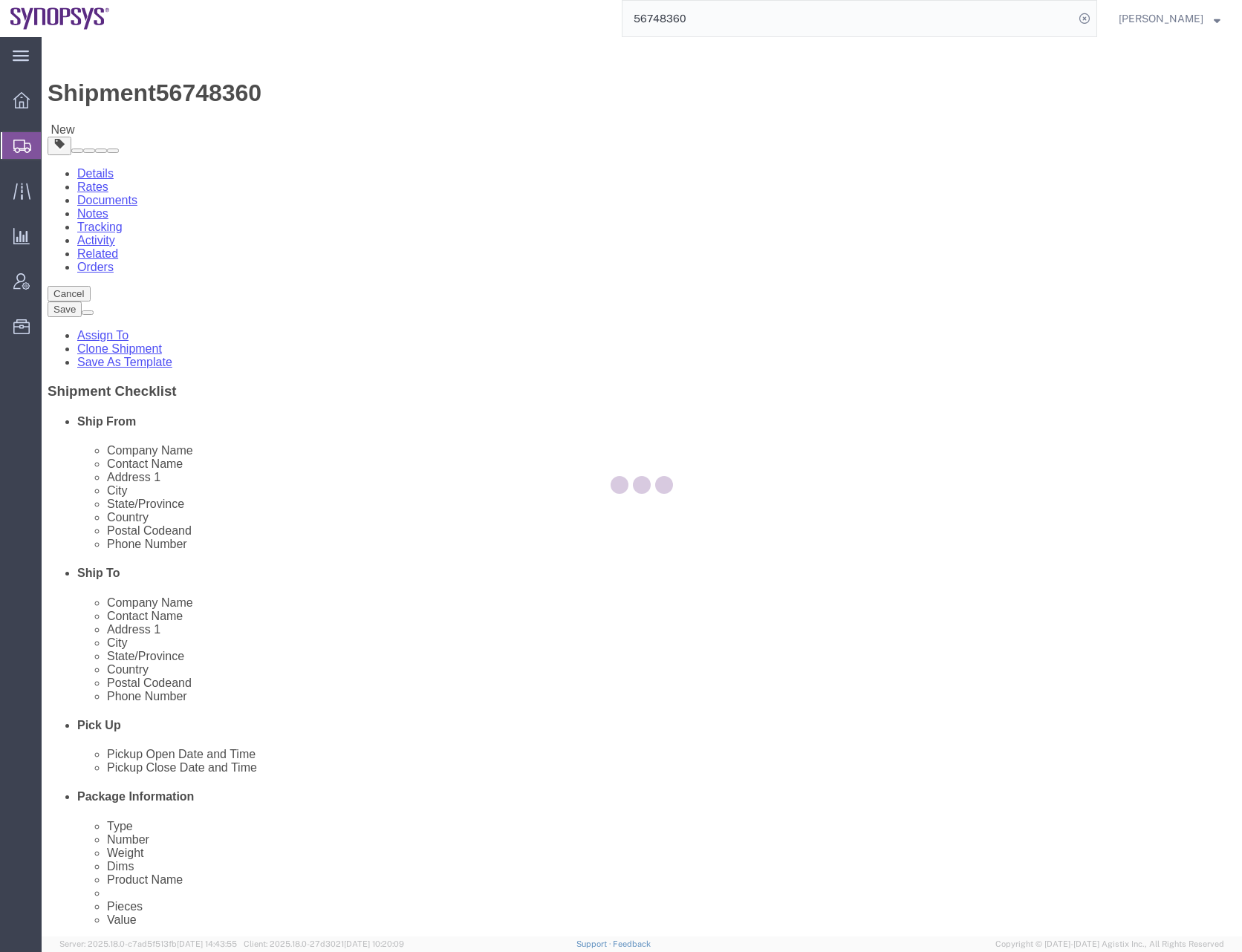
select select "CRAT"
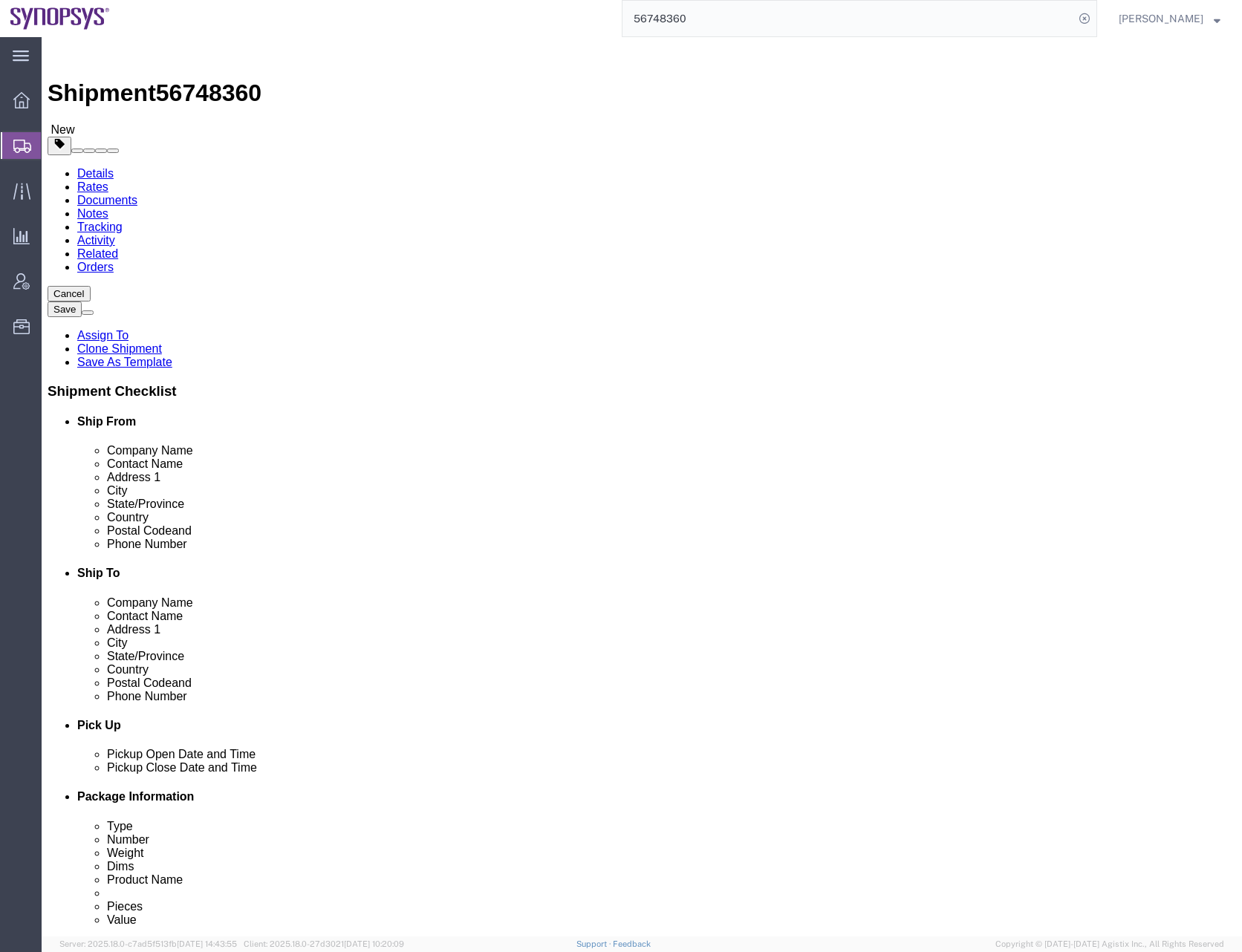
click span "button"
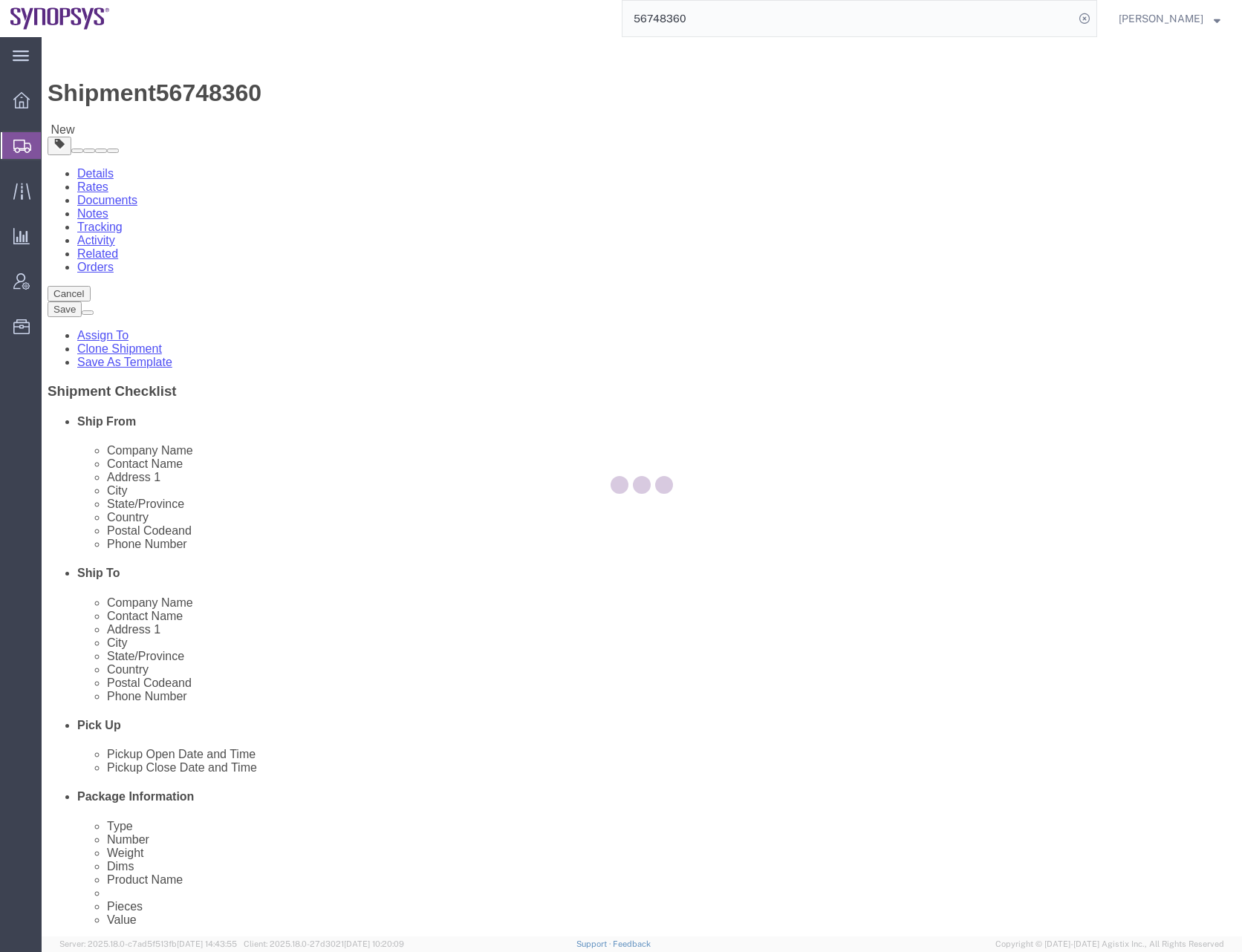
select select "CRAT"
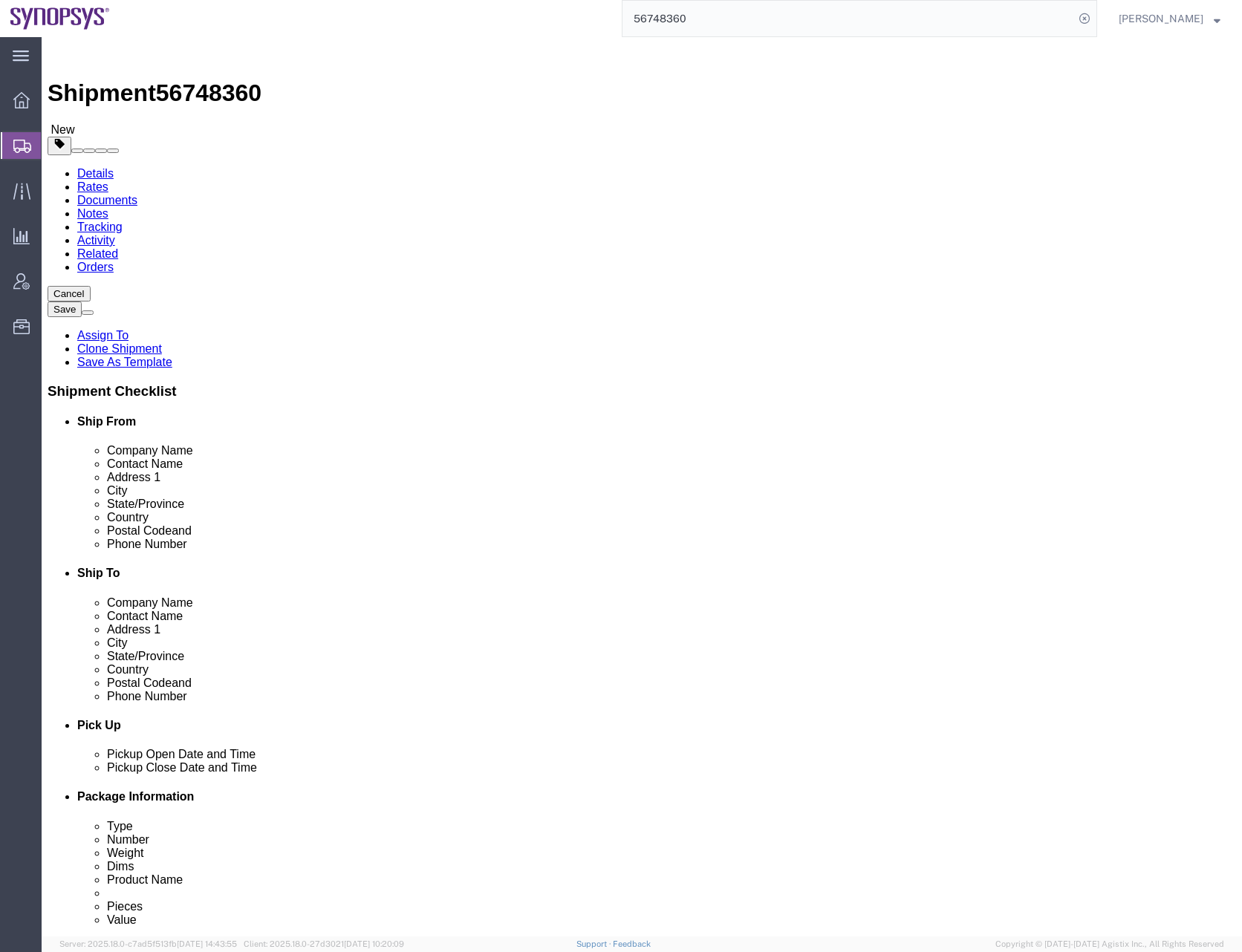
click span "button"
select select "CRAT"
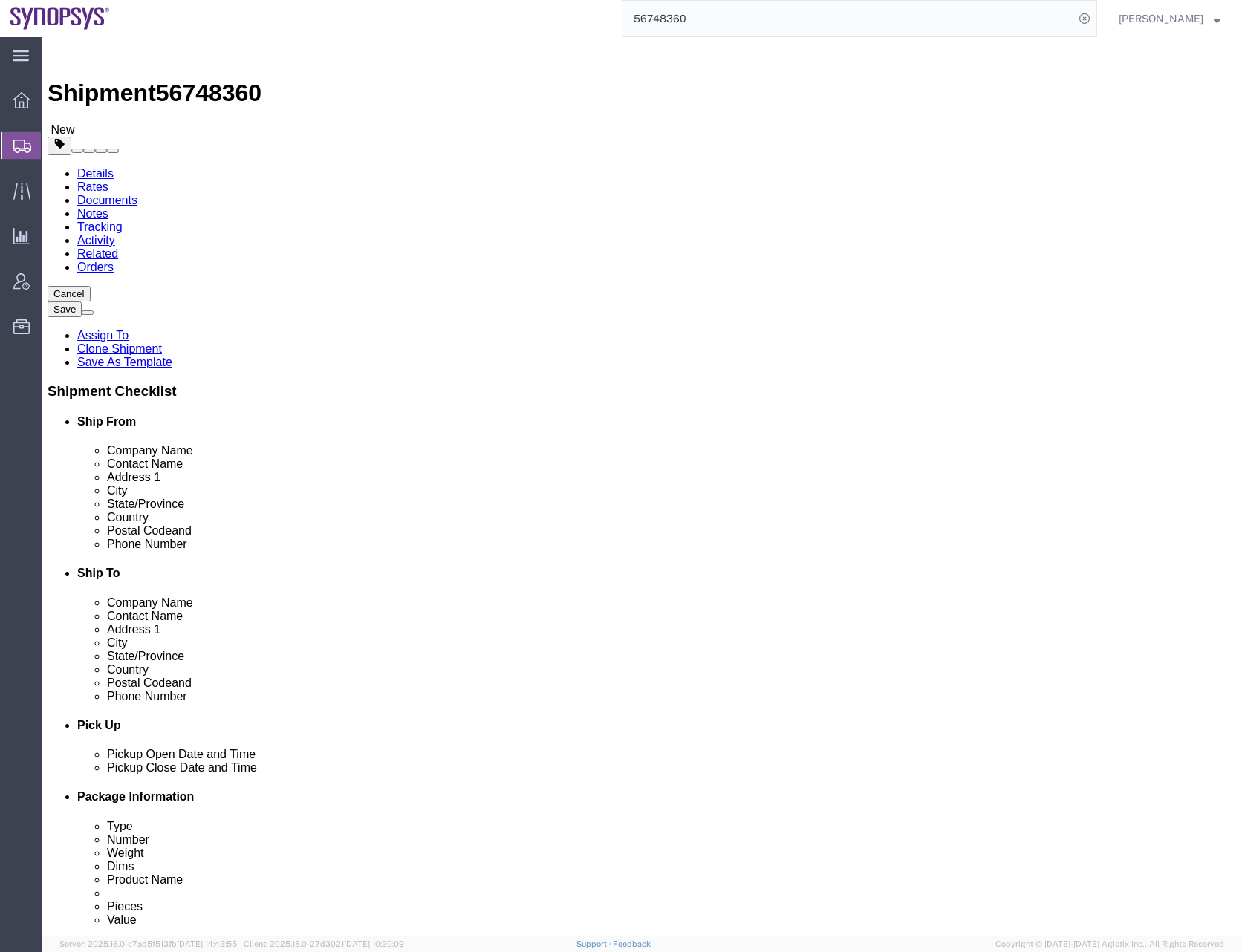
click span "button"
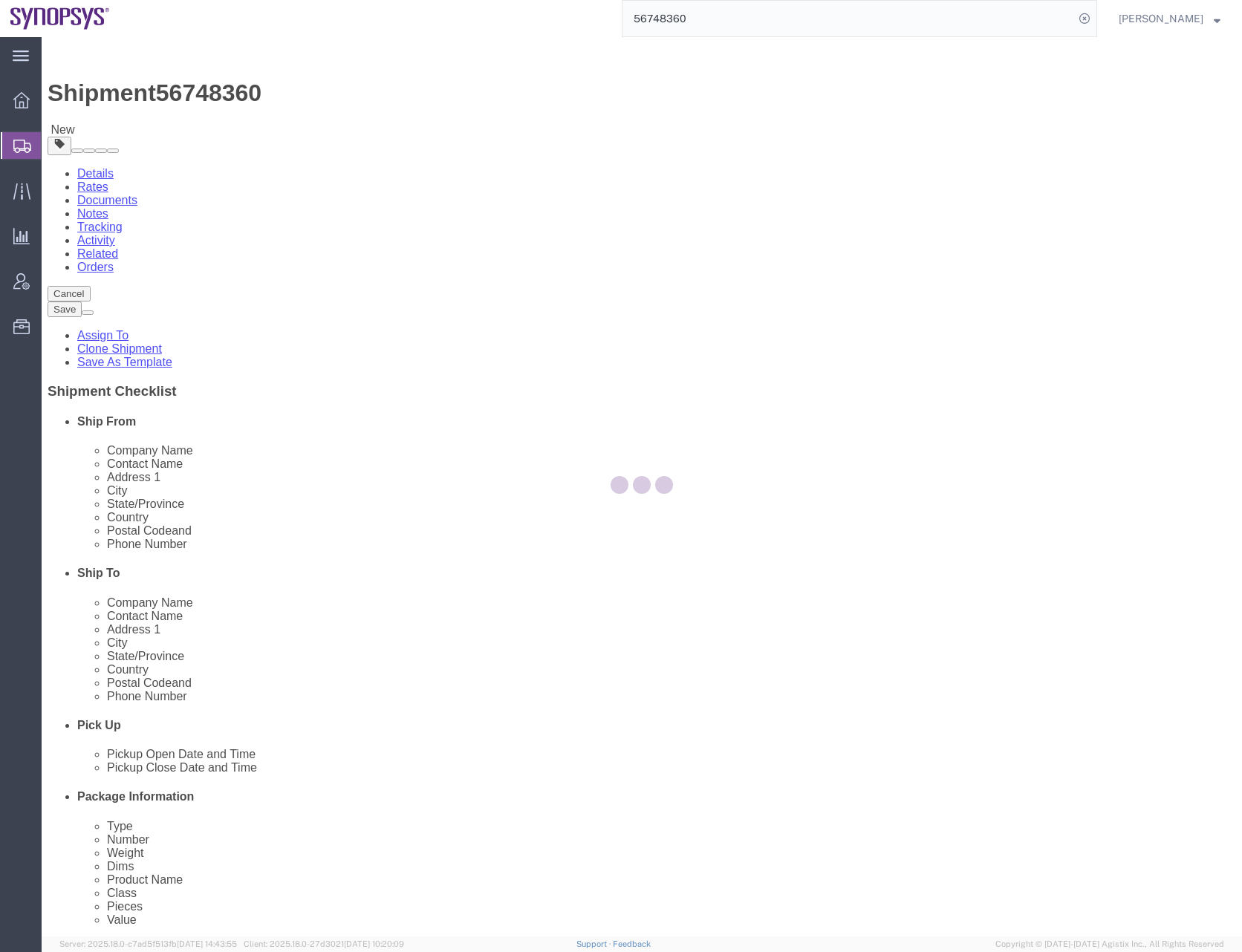
select select "CRAT"
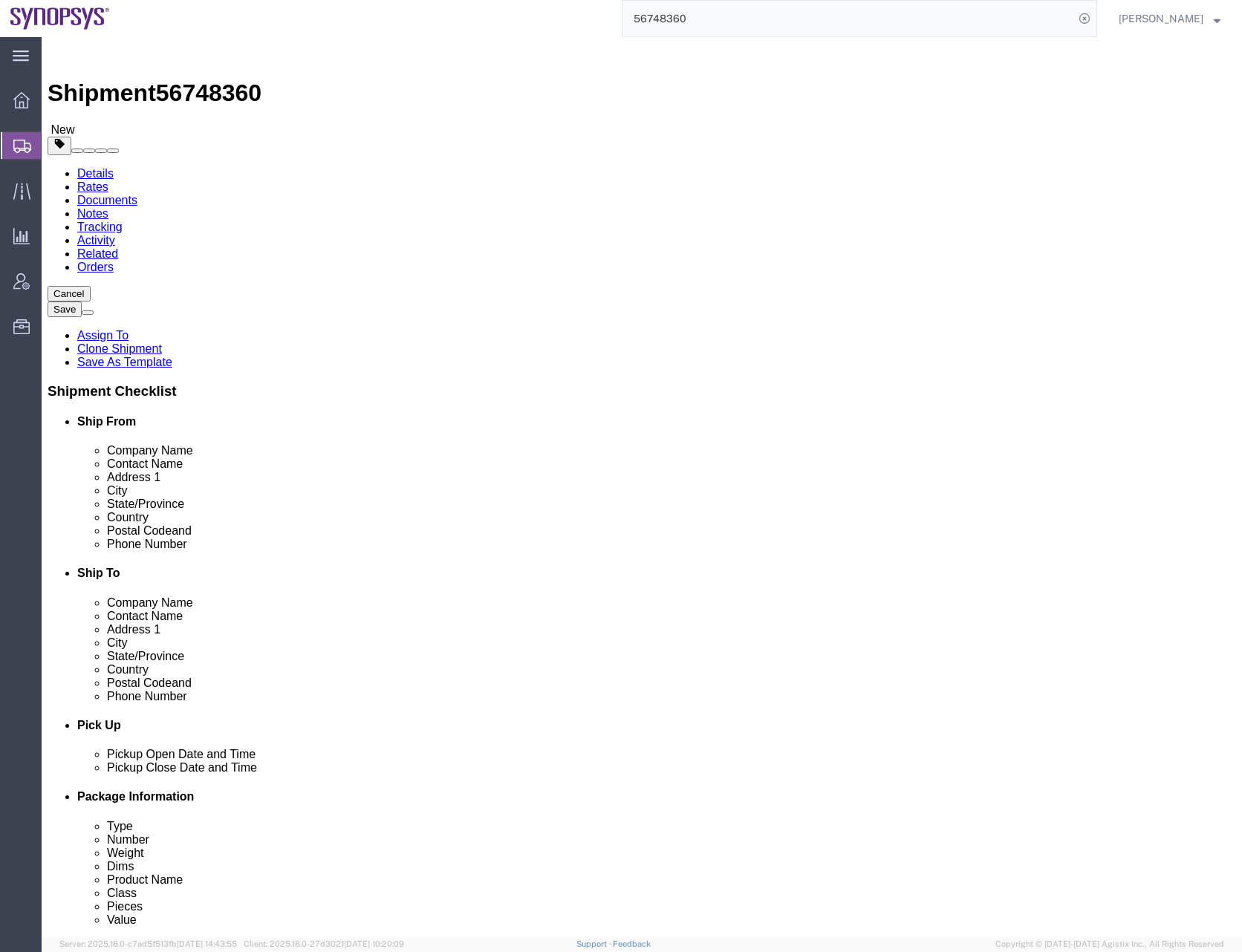
click span "button"
select select "CRAT"
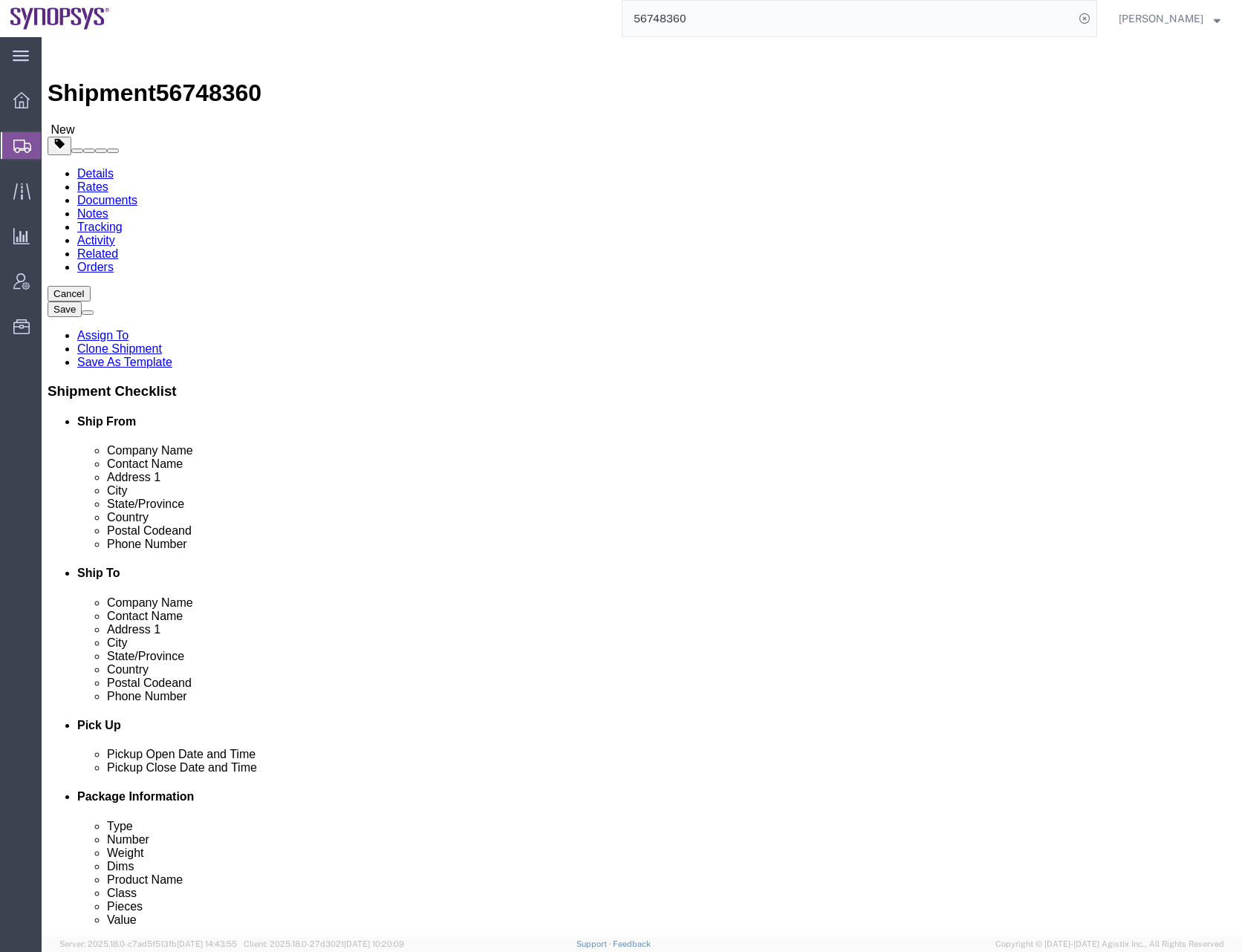
select select "CRAT"
click span "button"
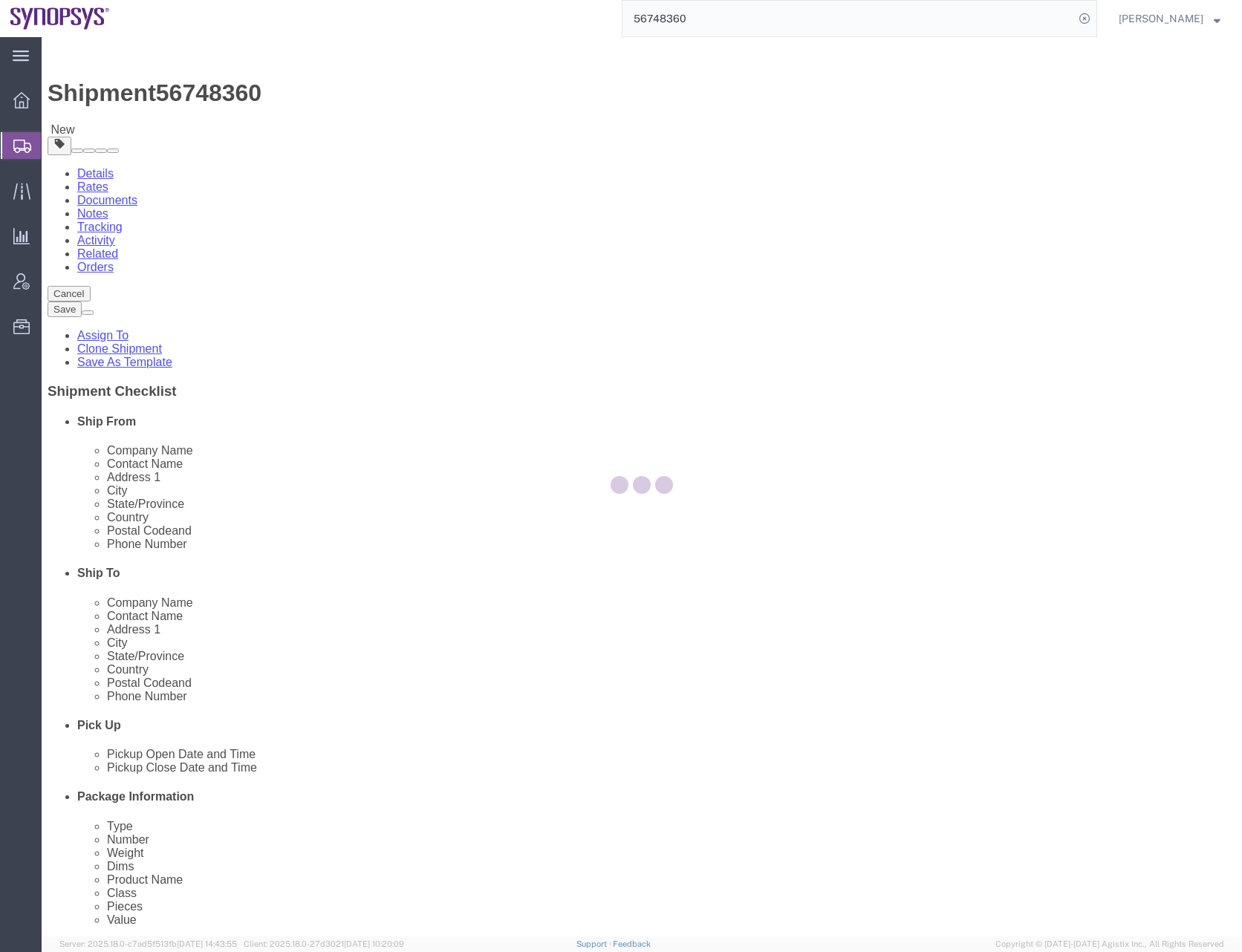
select select "CRAT"
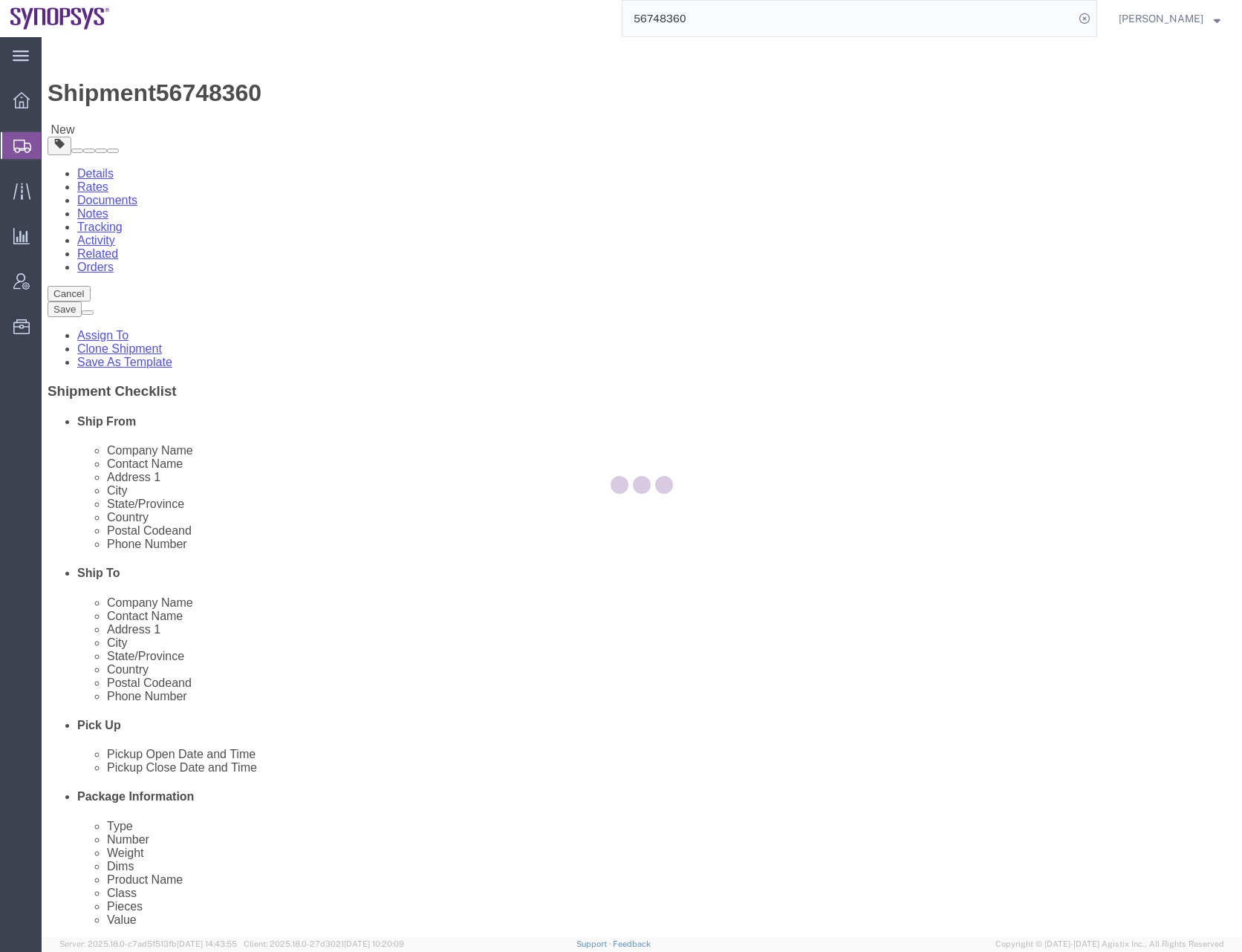
select select "CRAT"
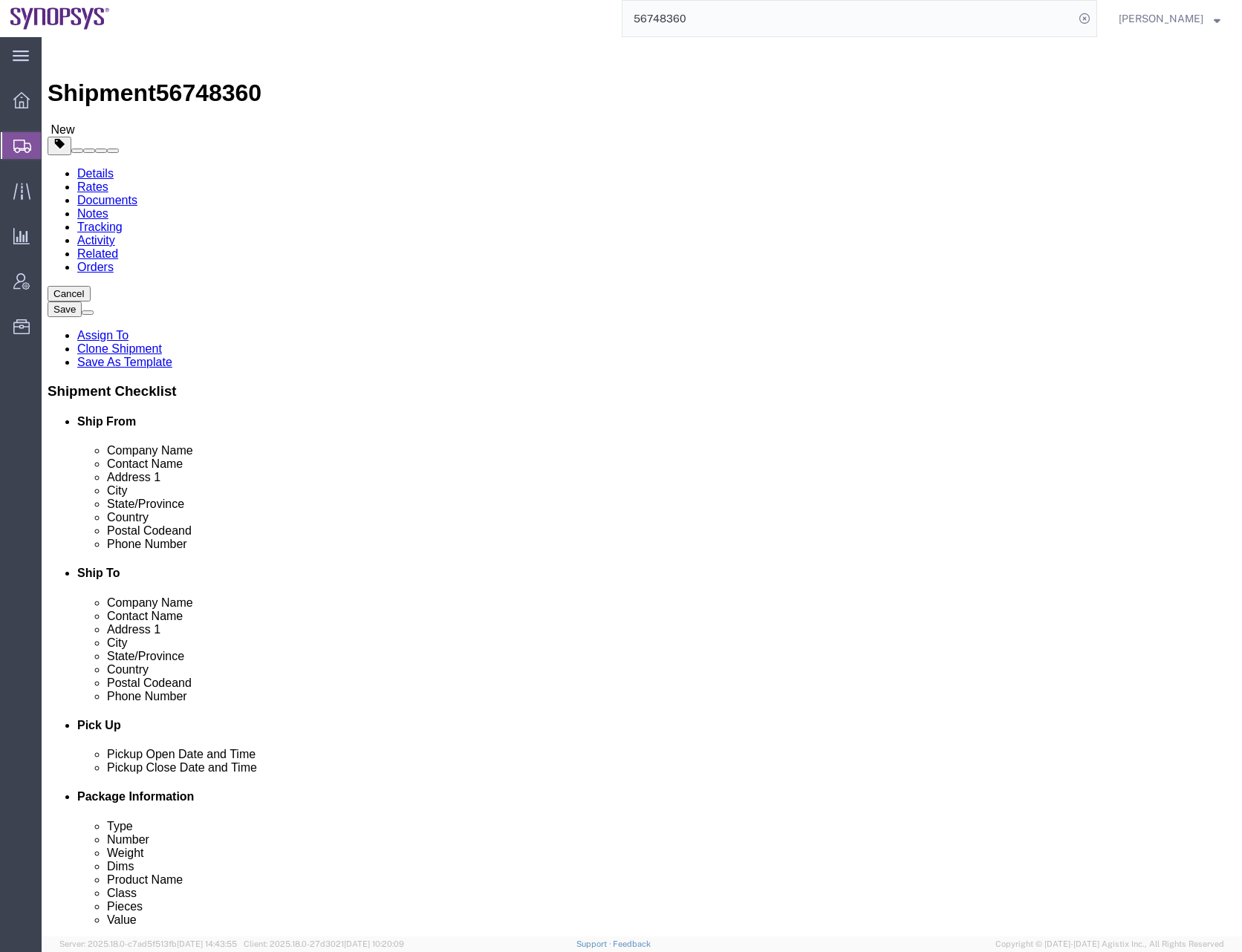
click span "button"
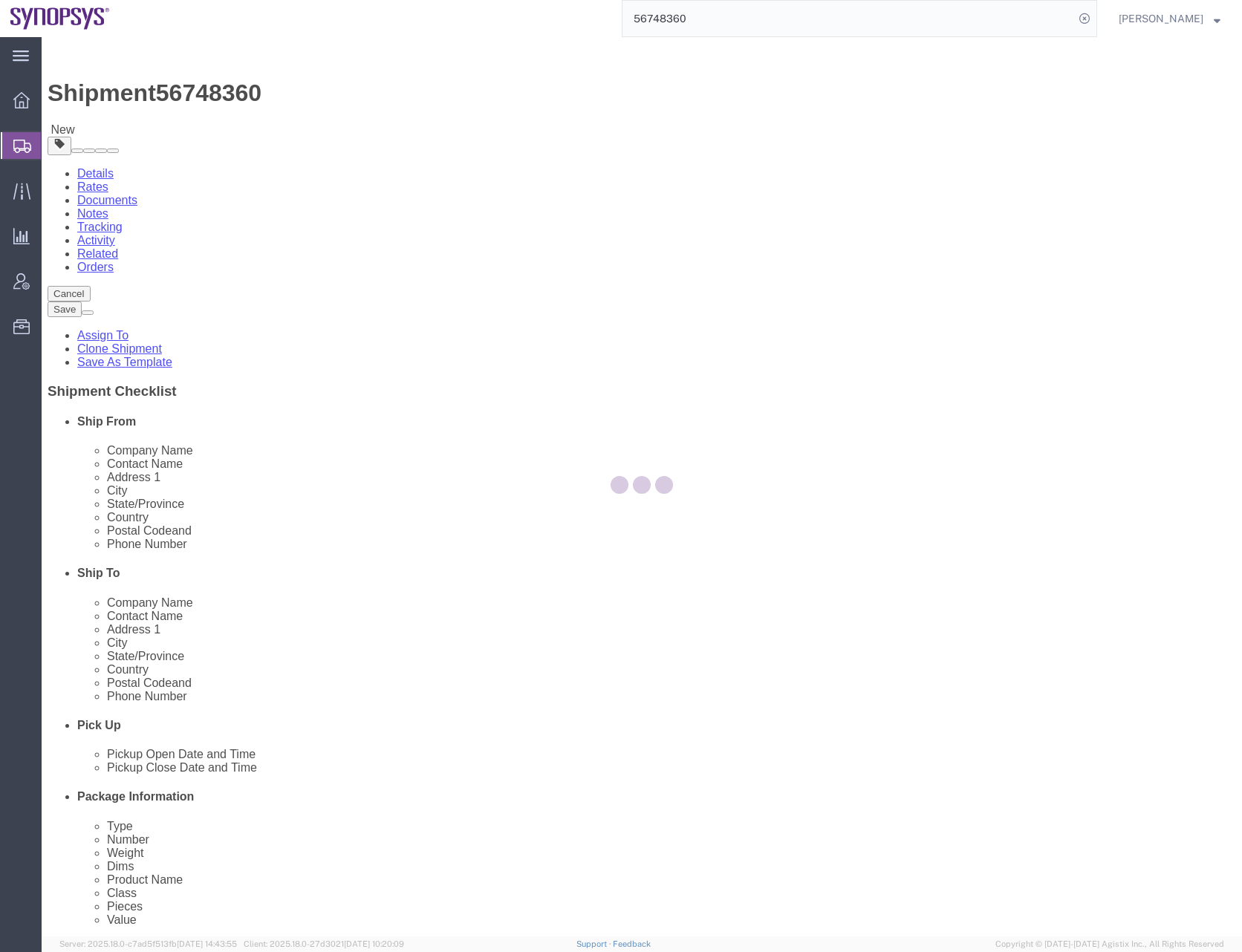
select select "CRAT"
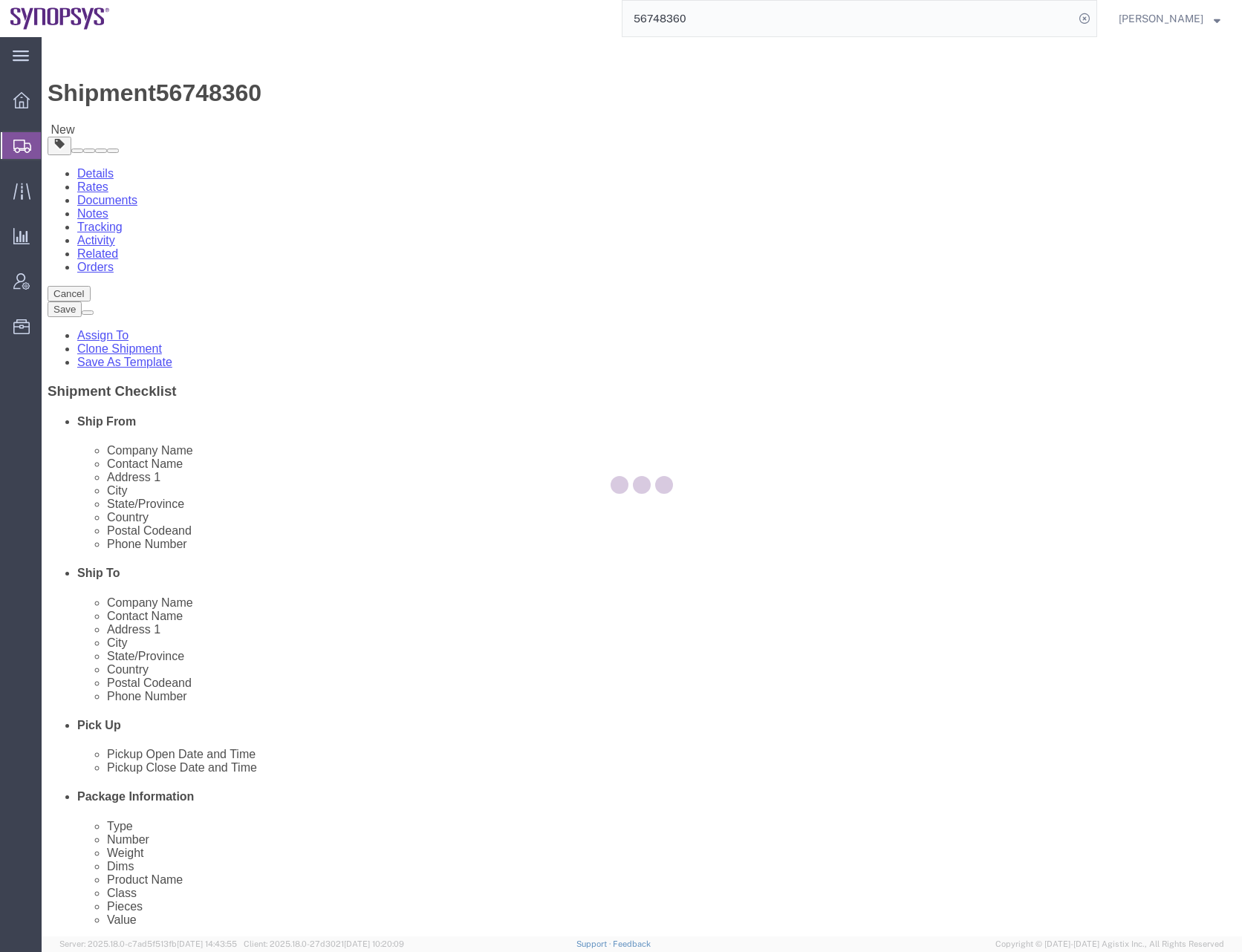
select select "CRAT"
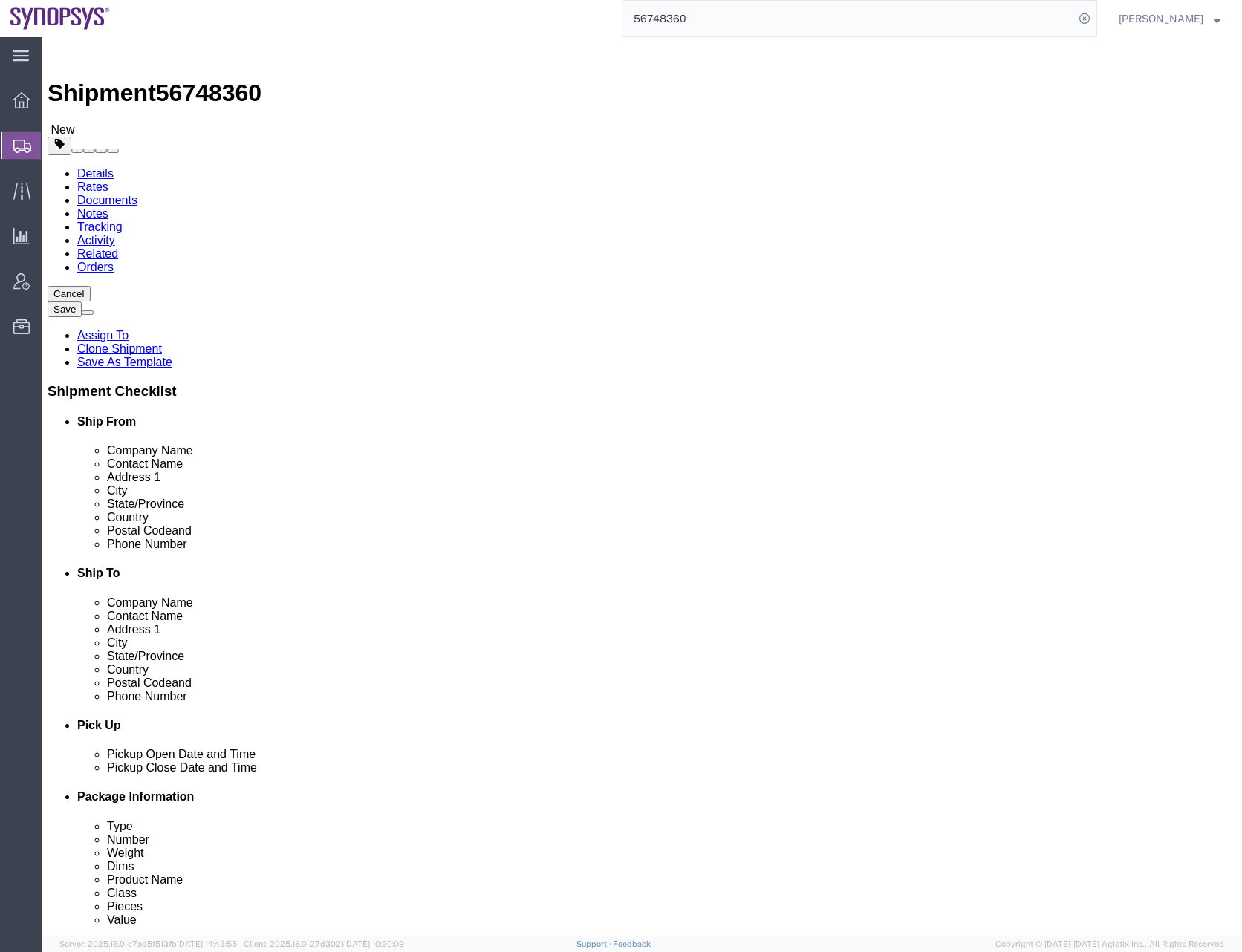
click span "button"
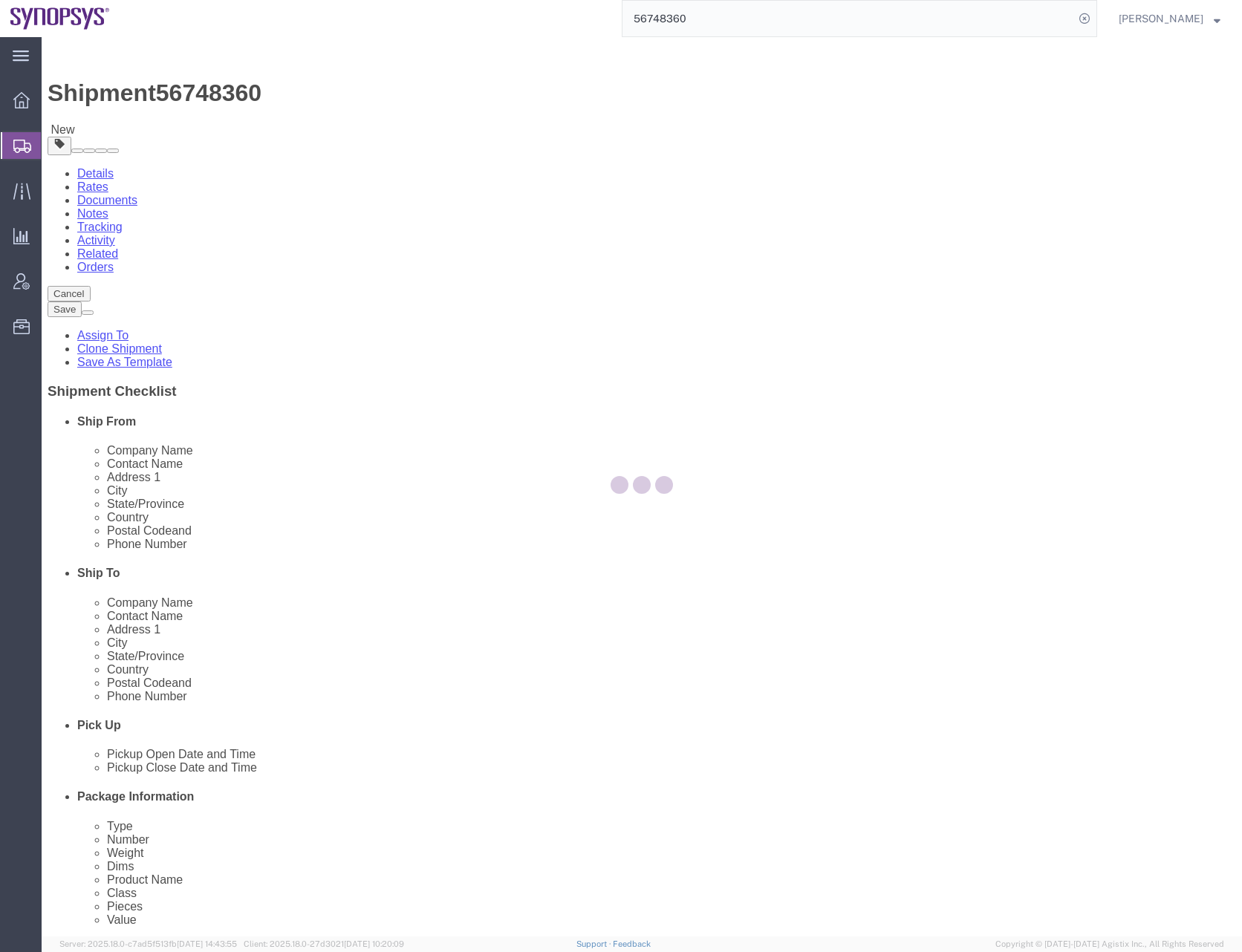
select select "CRAT"
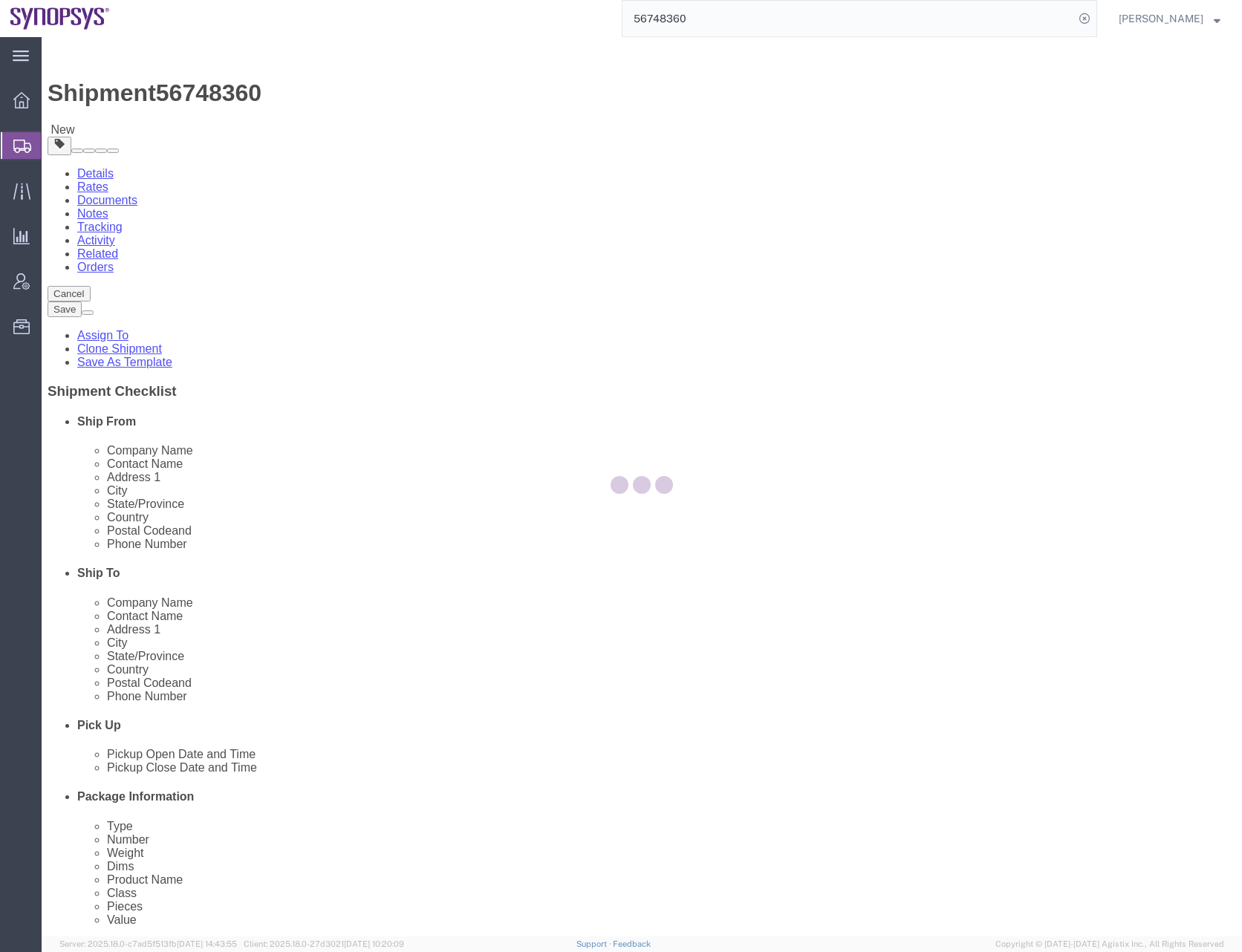
select select "CRAT"
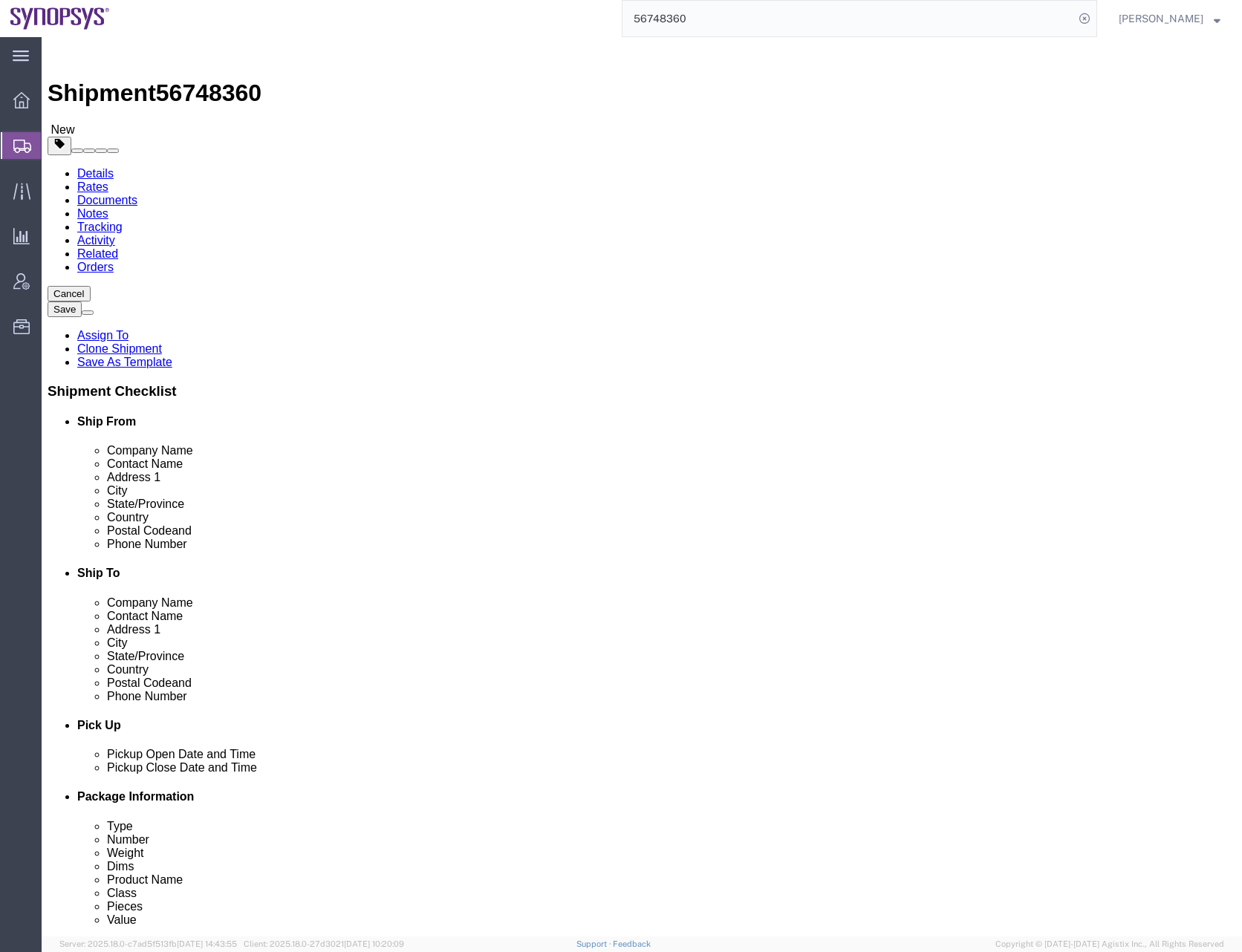
click span "button"
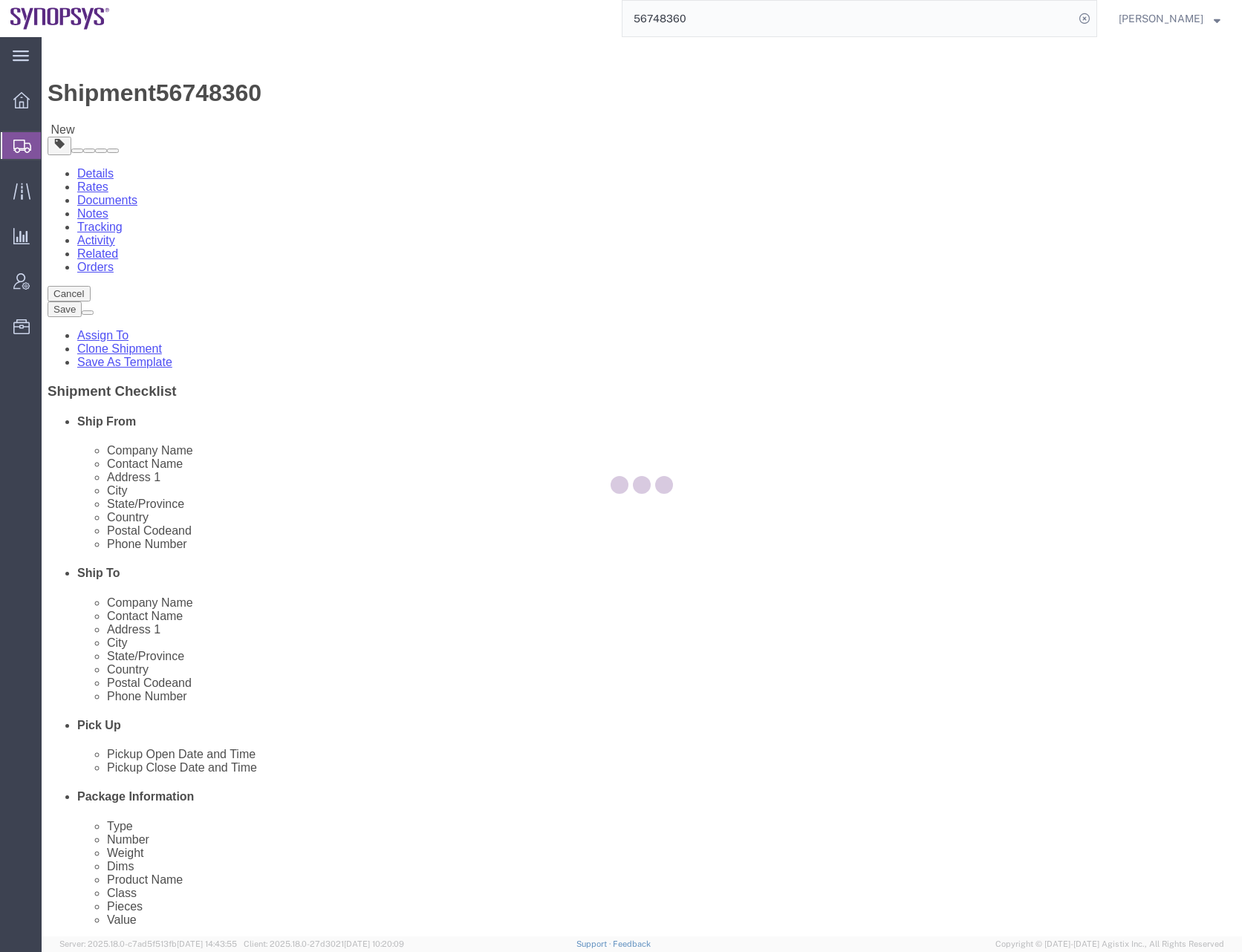
select select "CRAT"
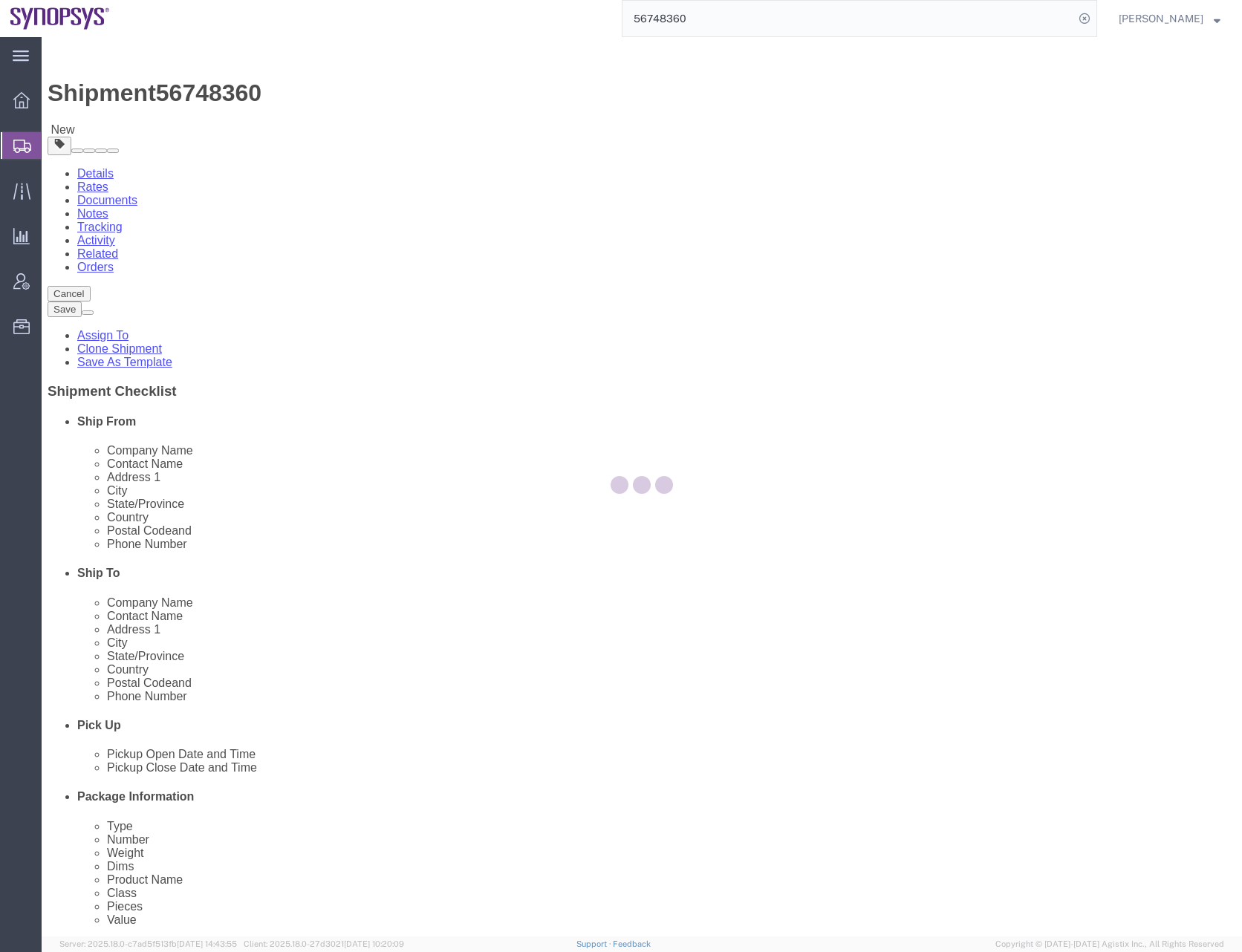
select select "CRAT"
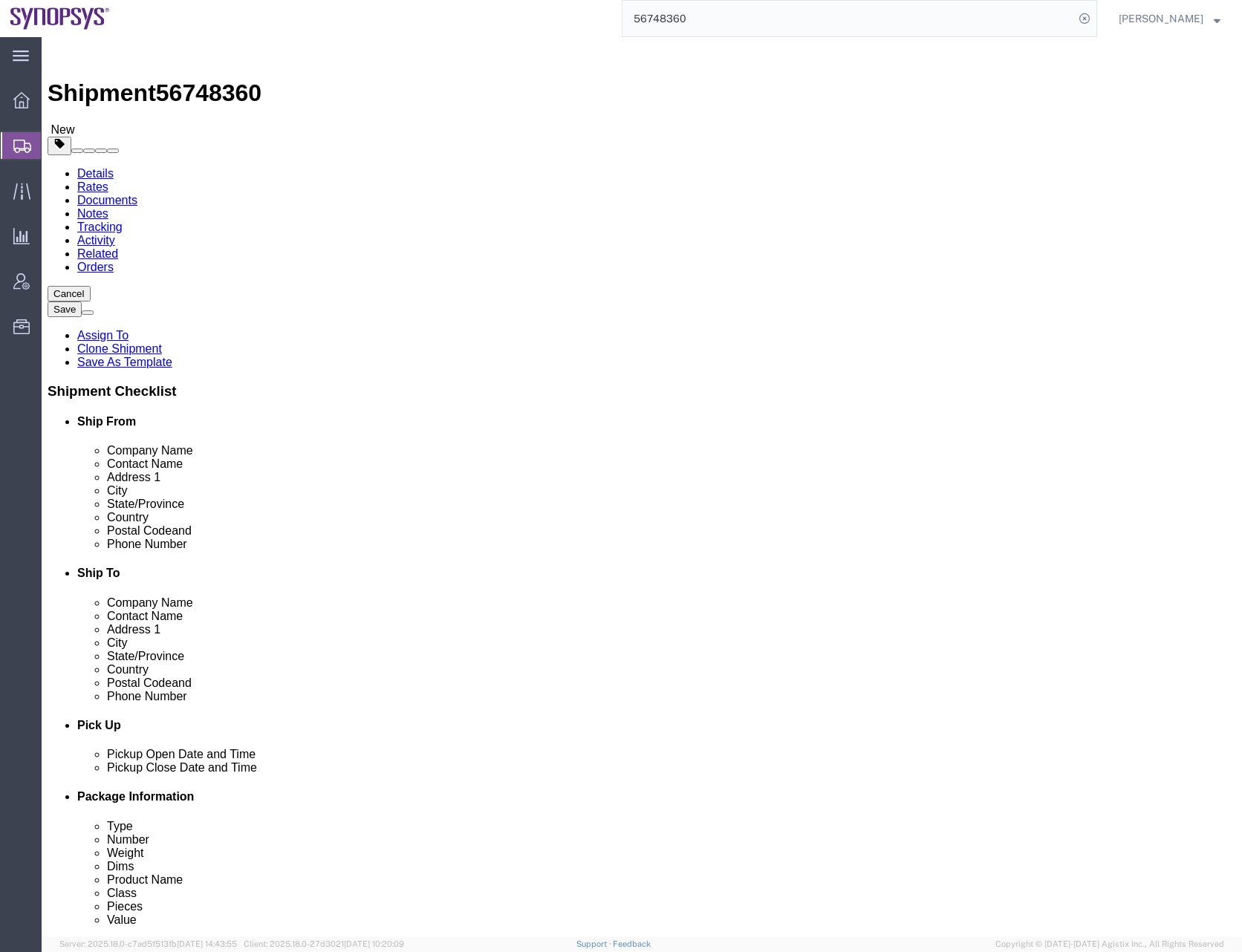
click span "button"
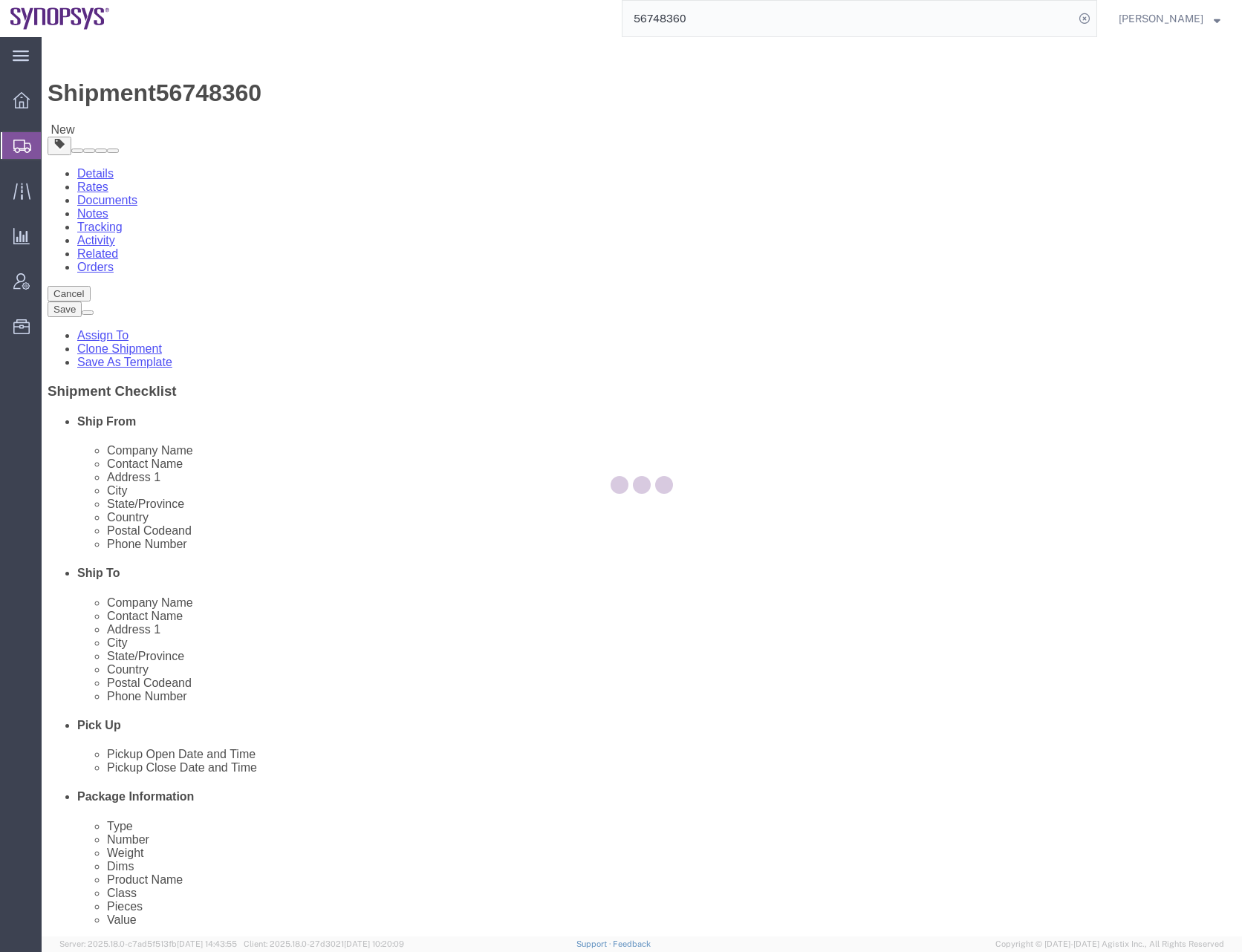
select select "CRAT"
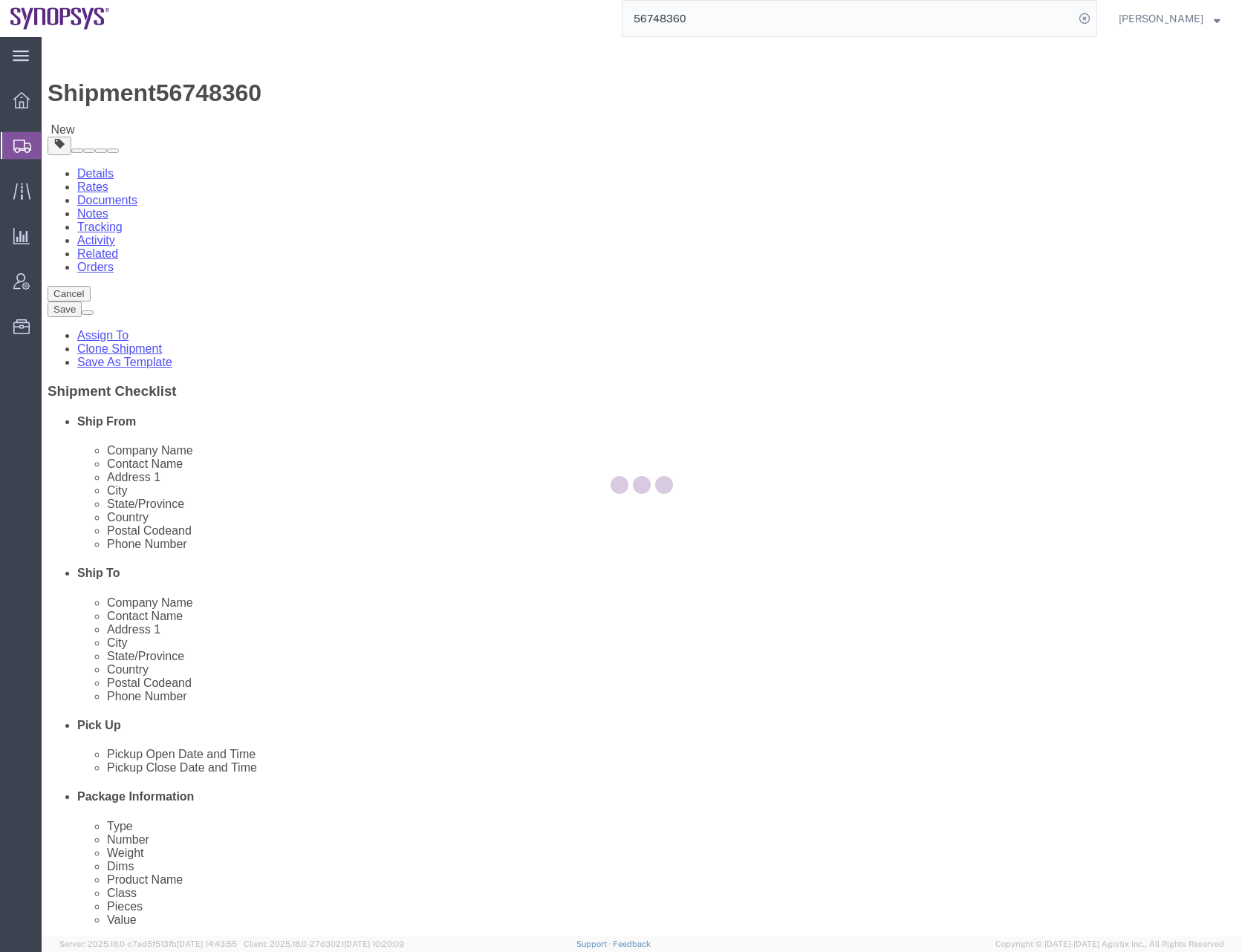
select select "CRAT"
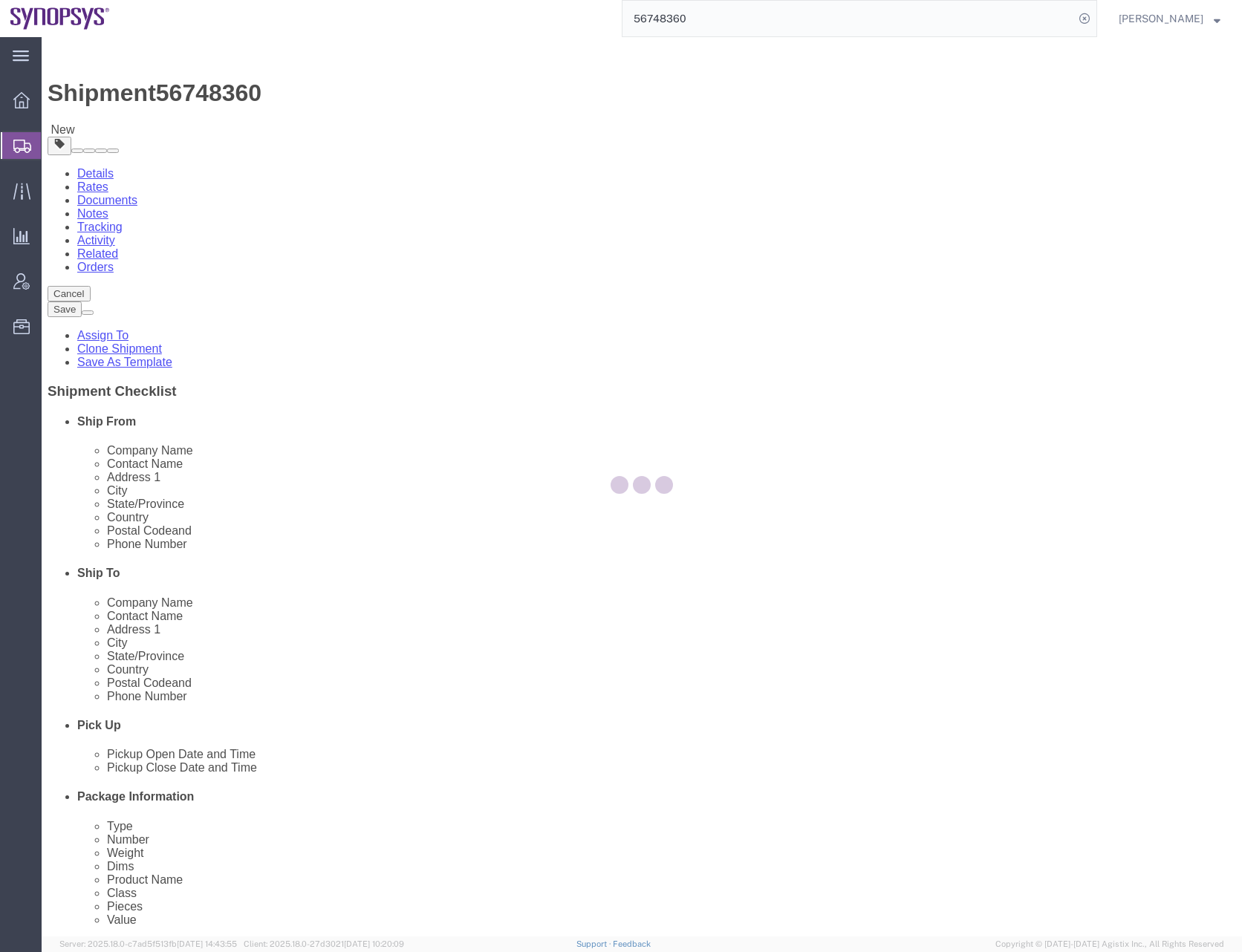
select select "CRAT"
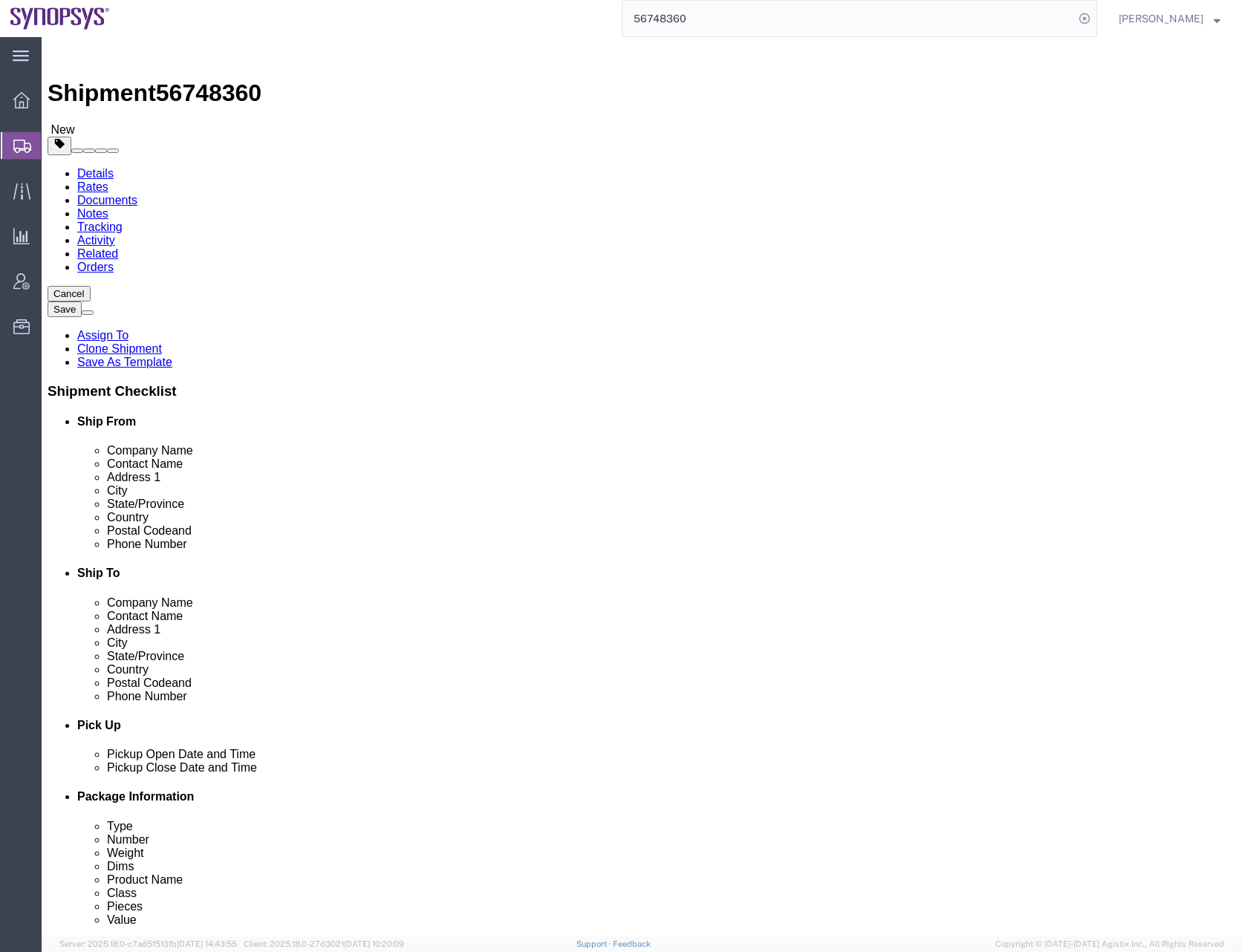
click span "button"
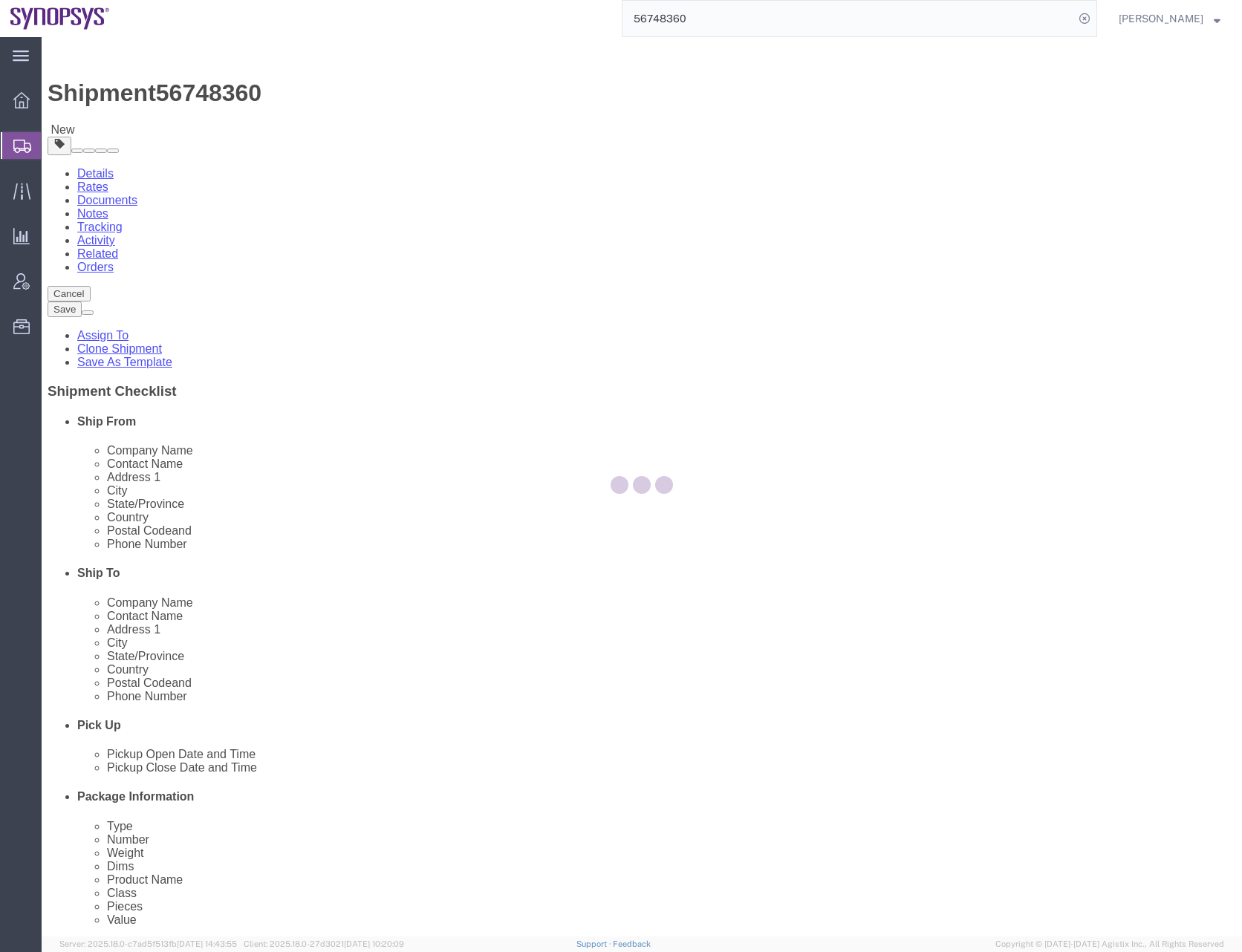
select select "CRAT"
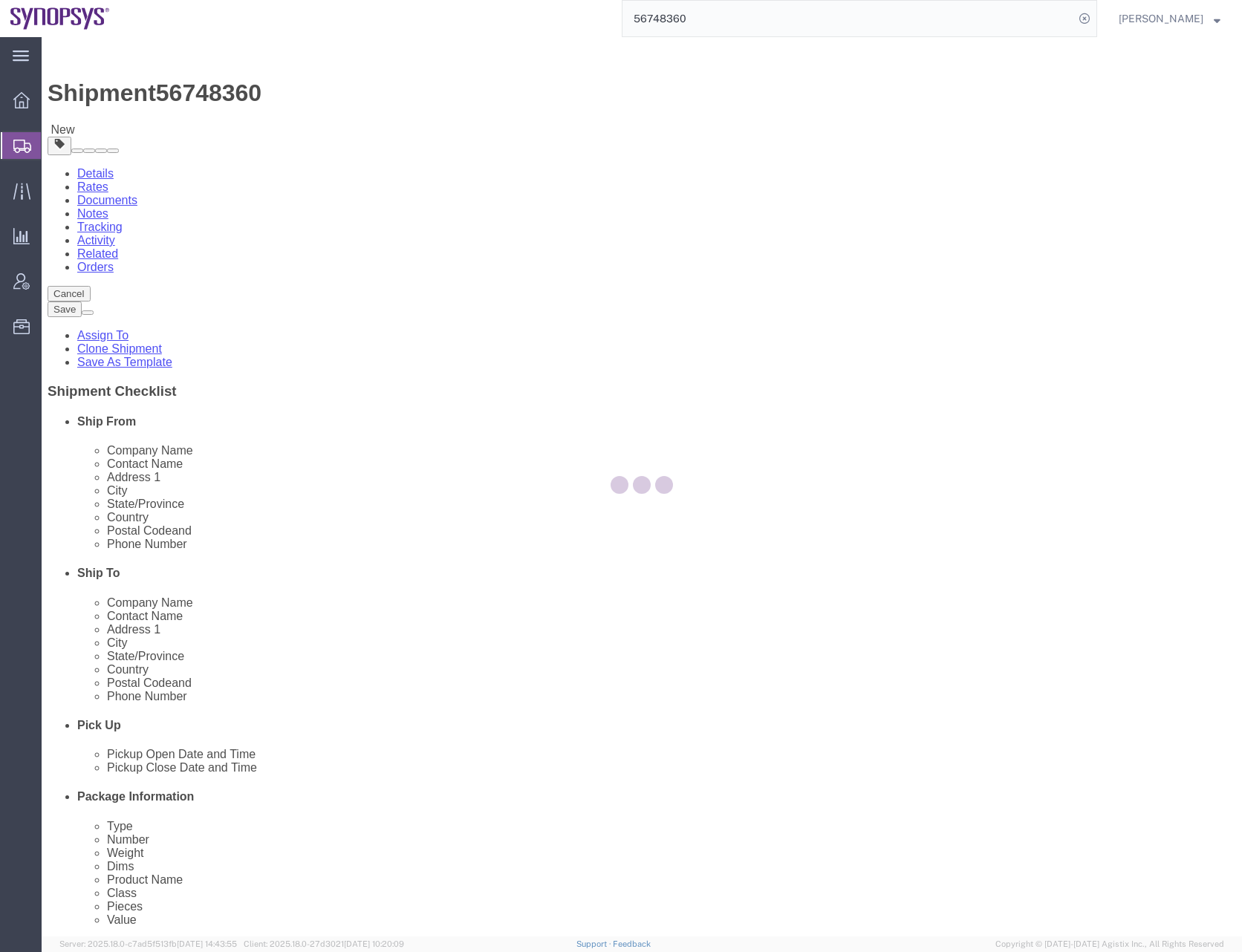
select select "CRAT"
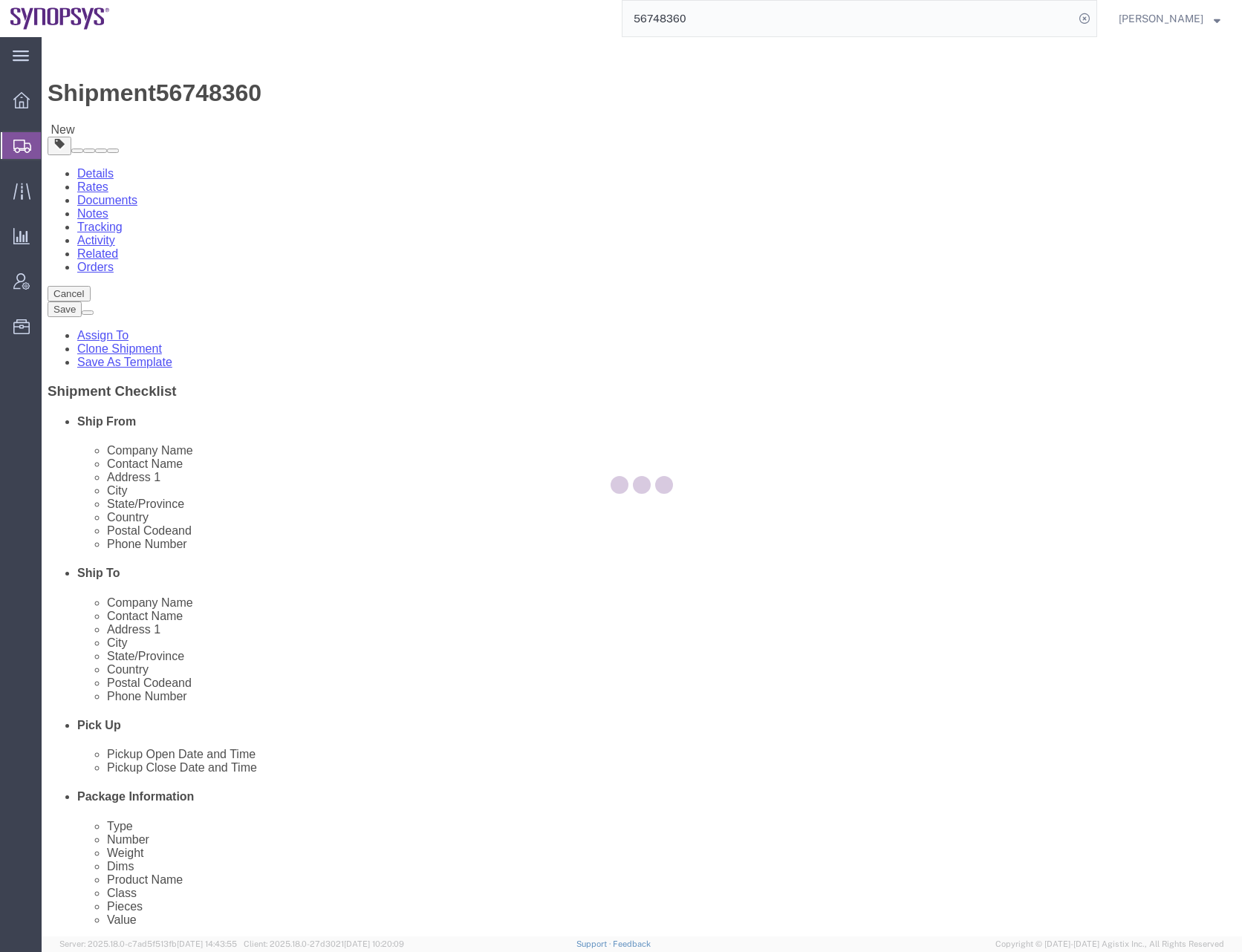
select select "CRAT"
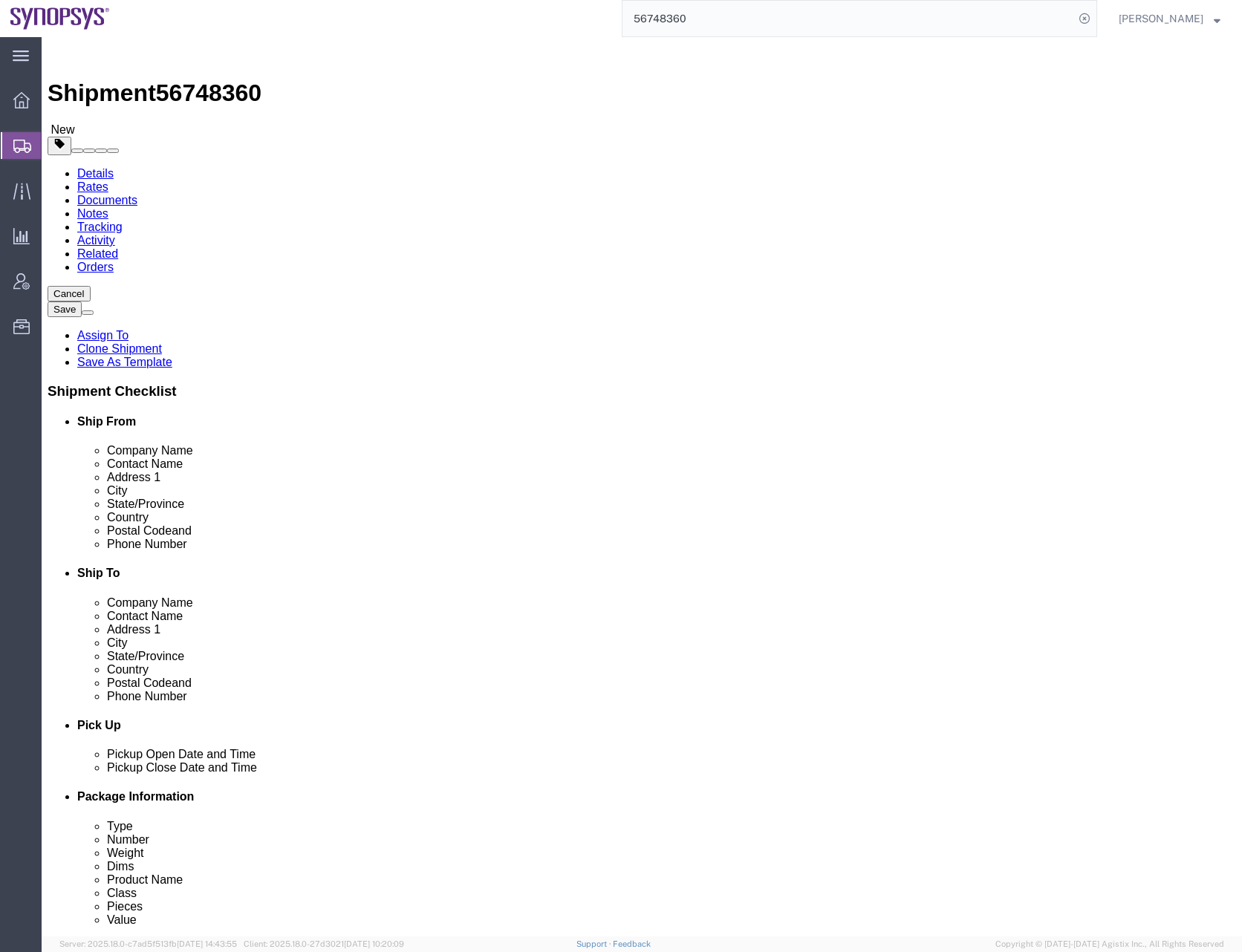
click span "button"
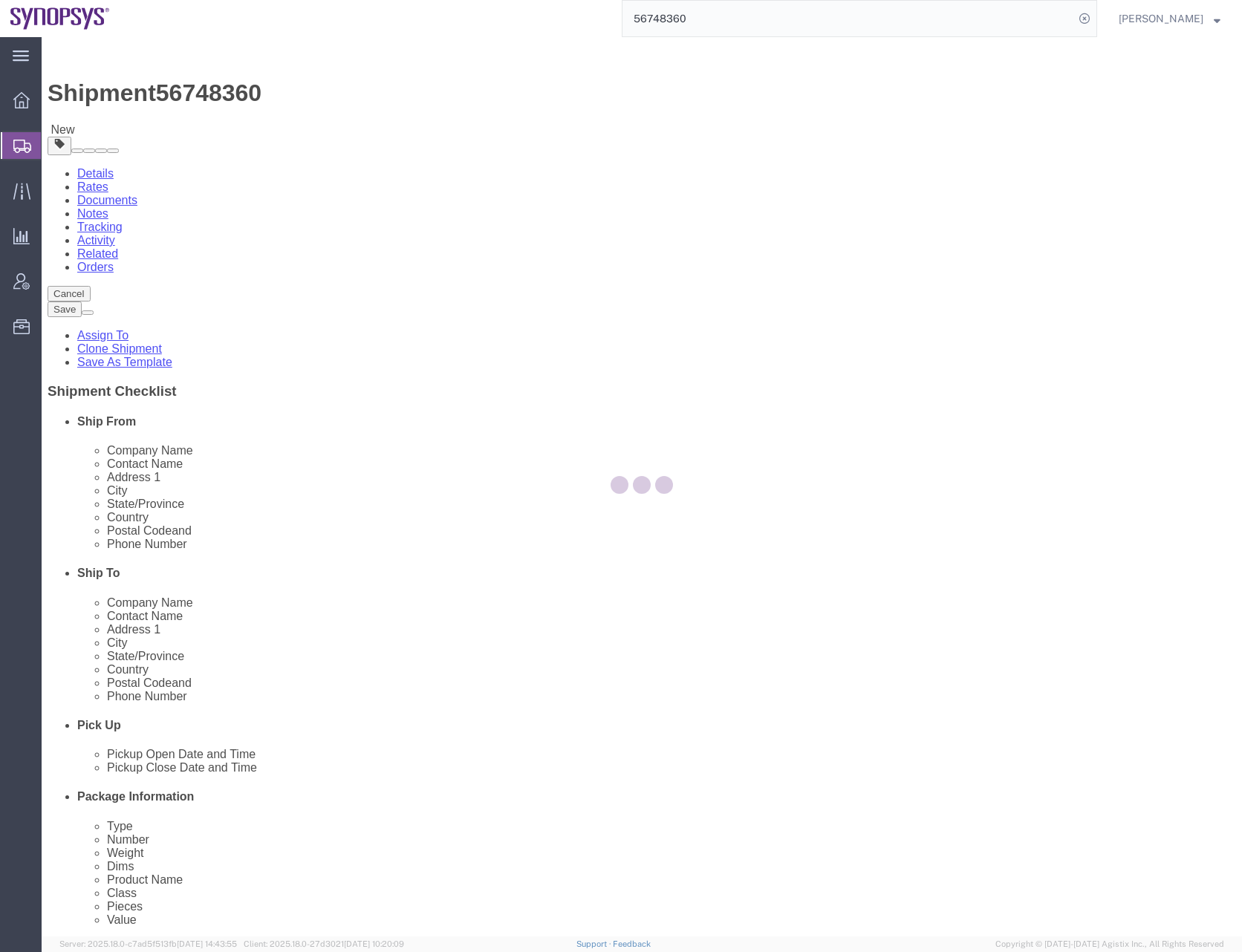
select select "CRAT"
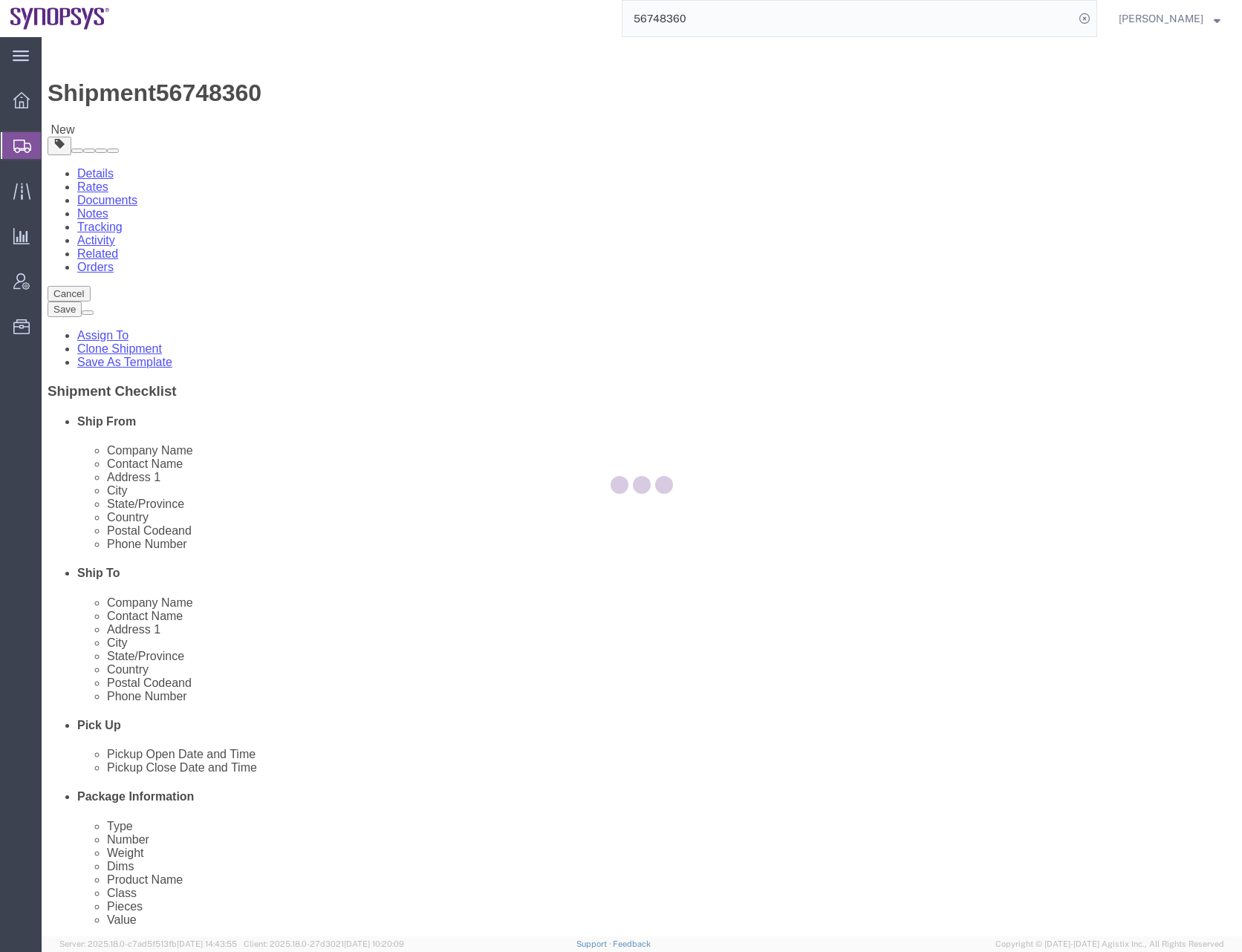
select select "CRAT"
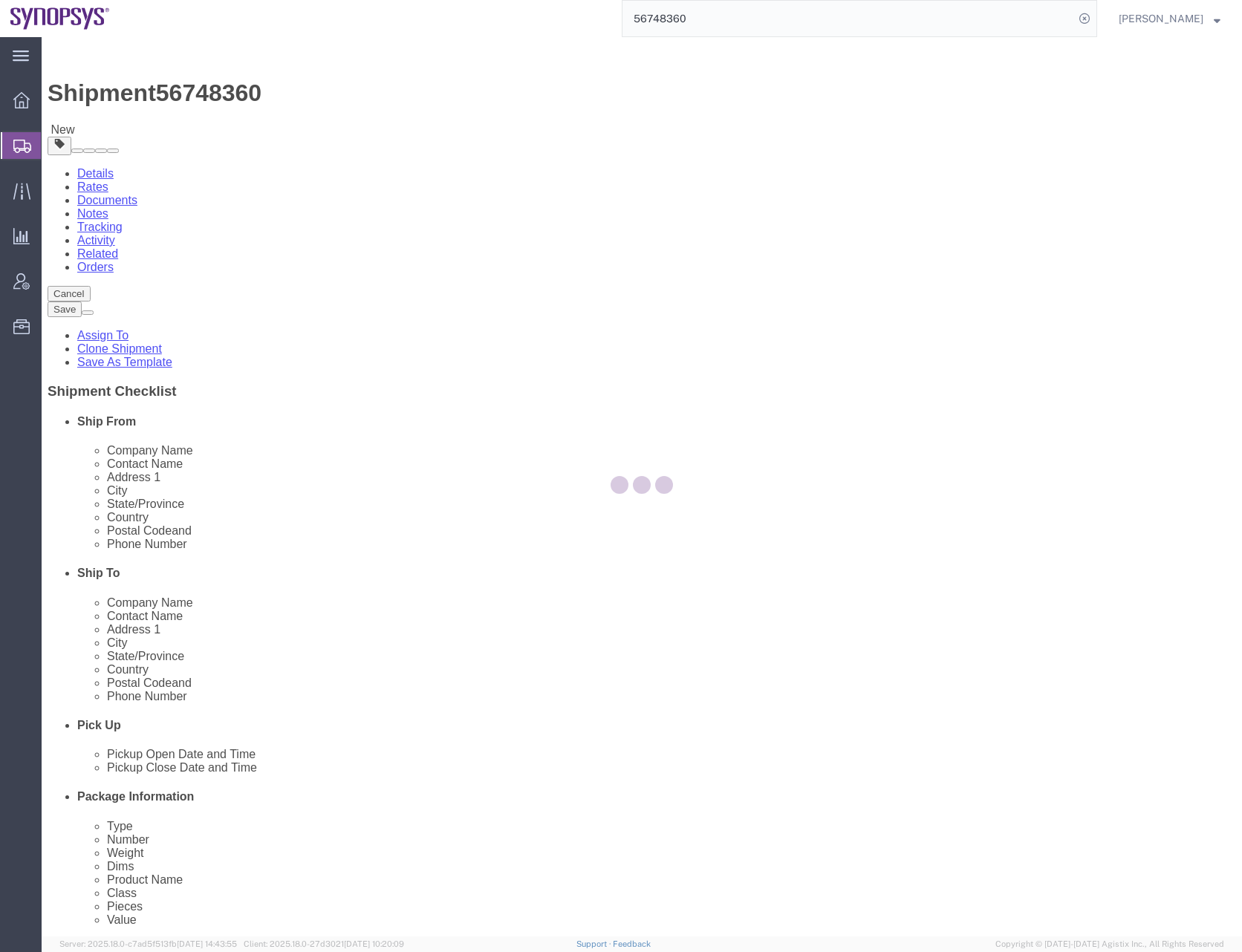
select select "CRAT"
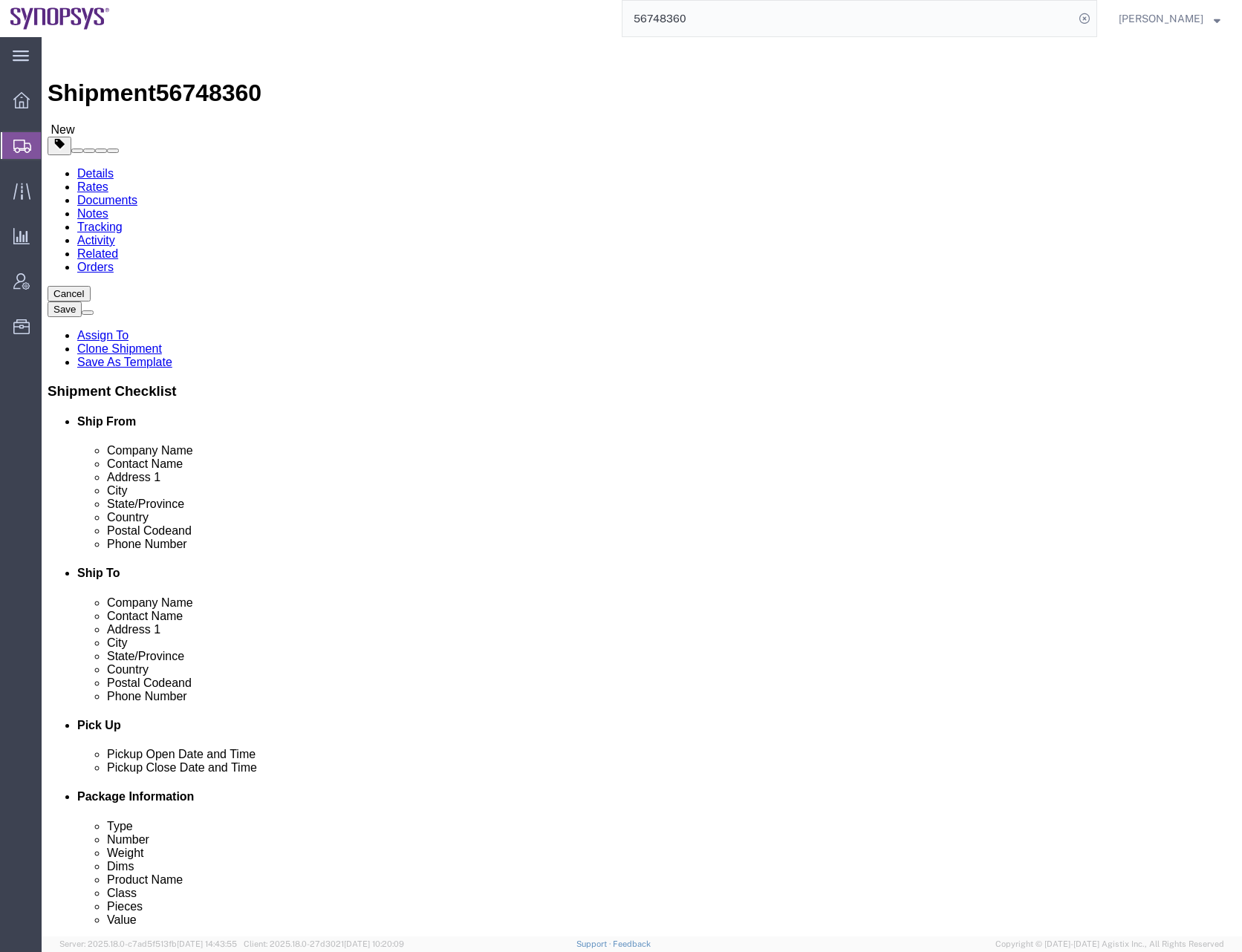
click span "button"
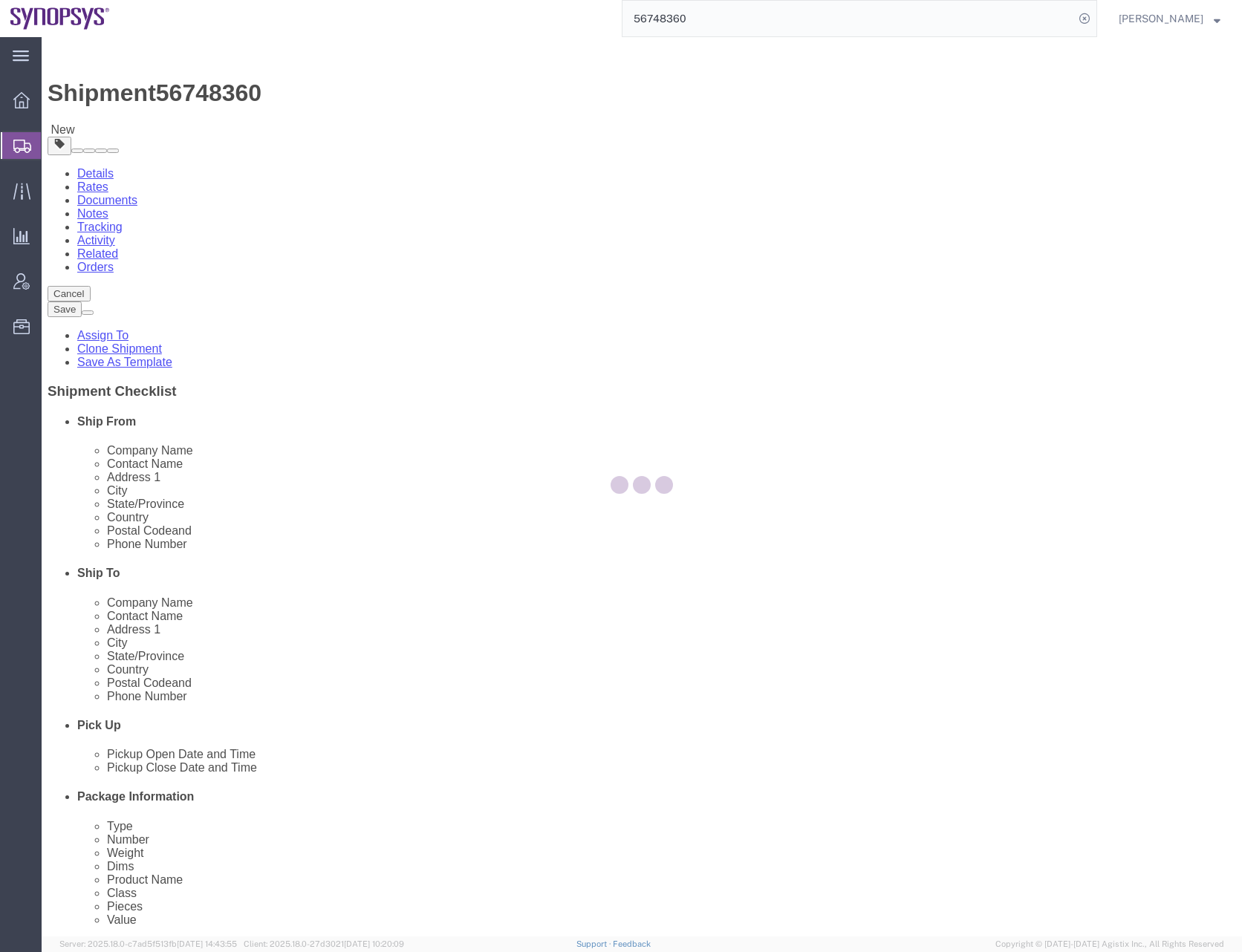
select select "CRAT"
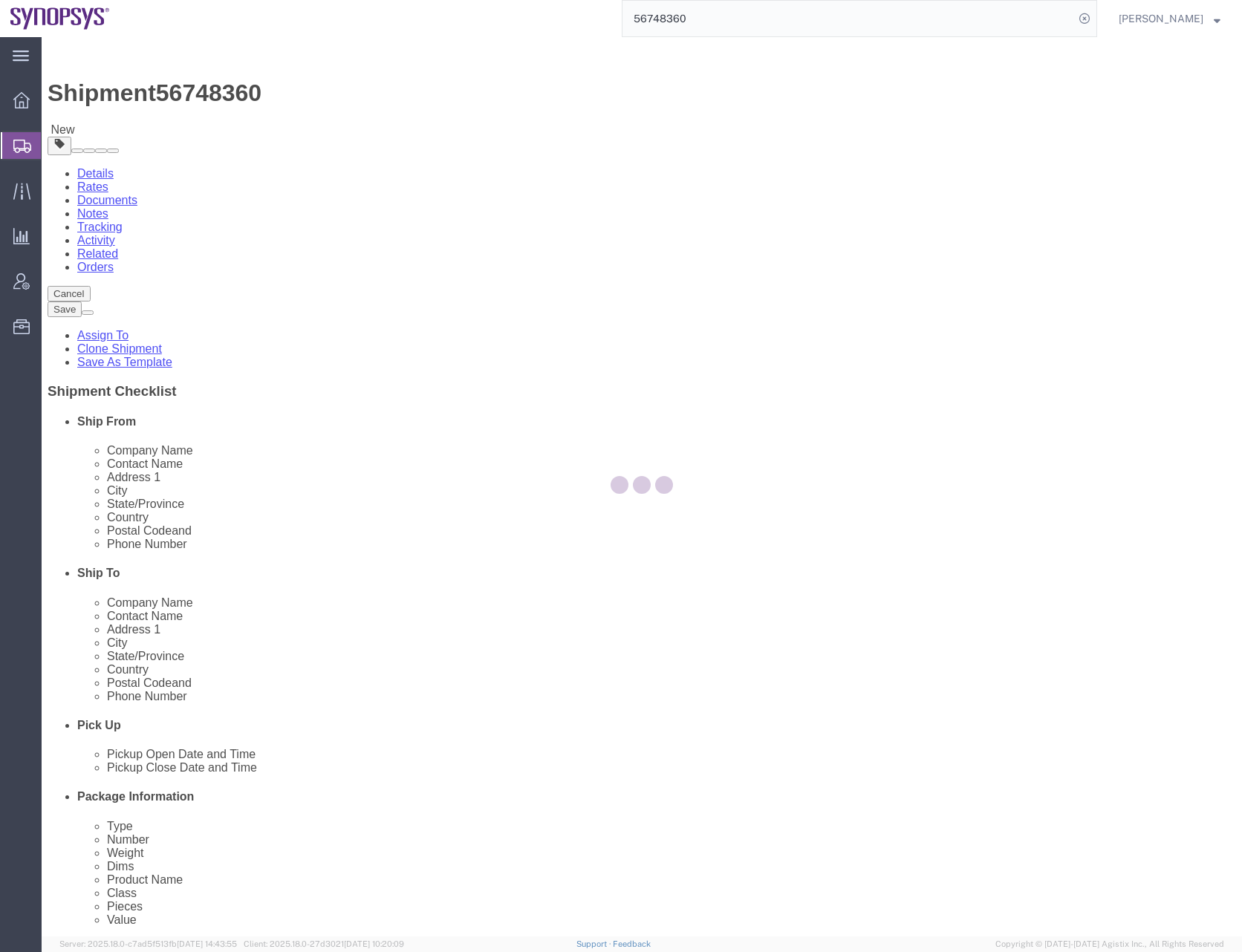
select select "CRAT"
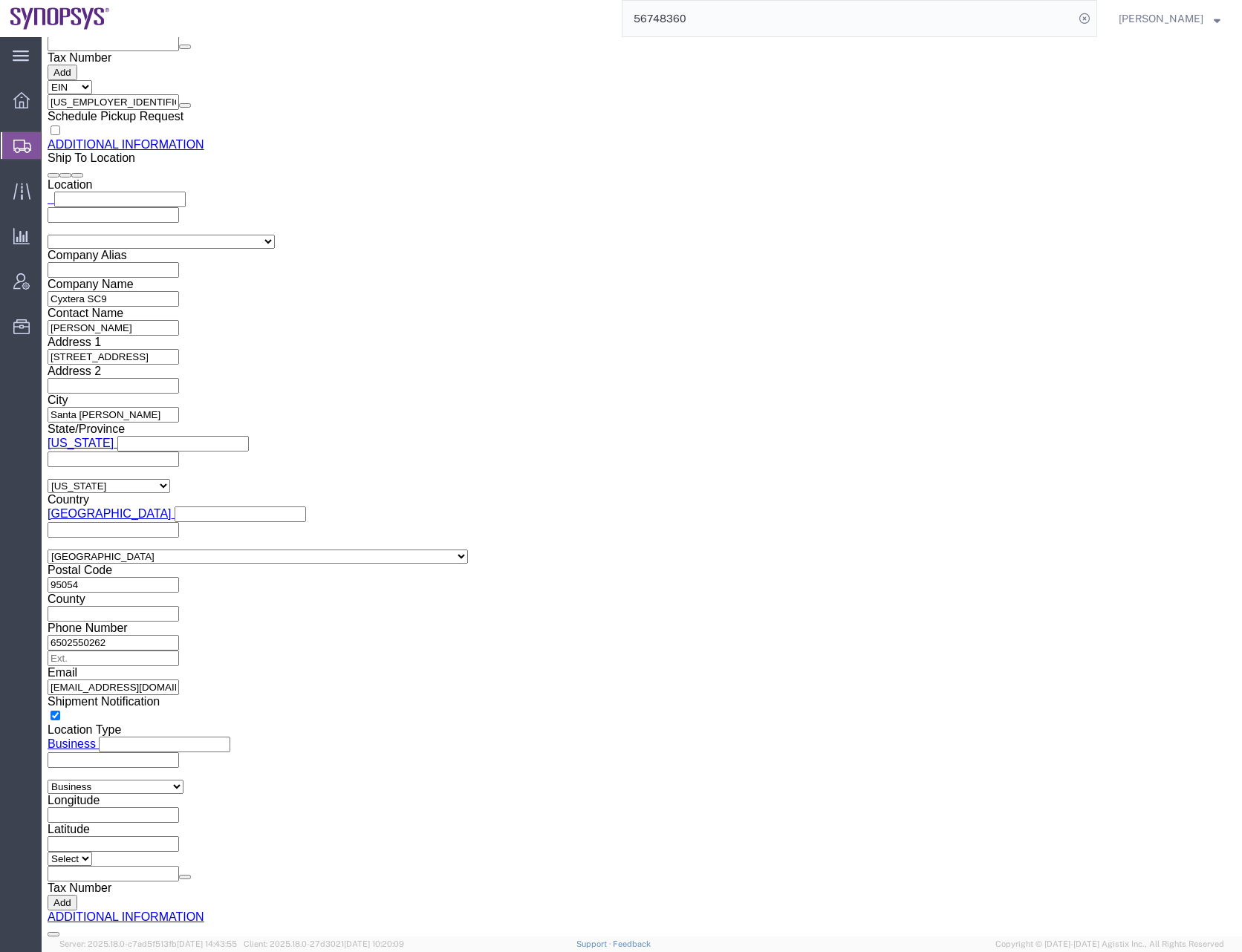
scroll to position [2036, 0]
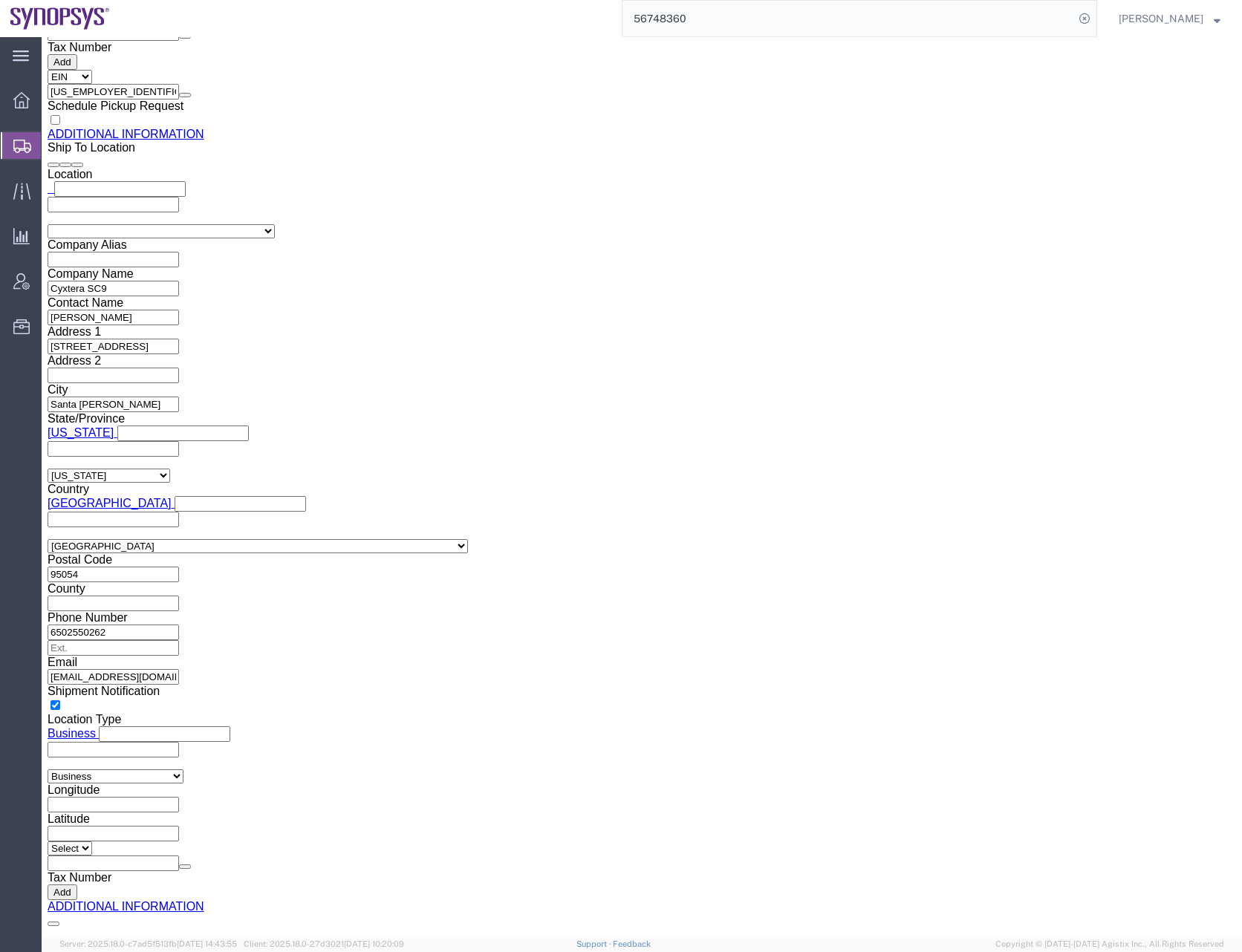
click button "Continue"
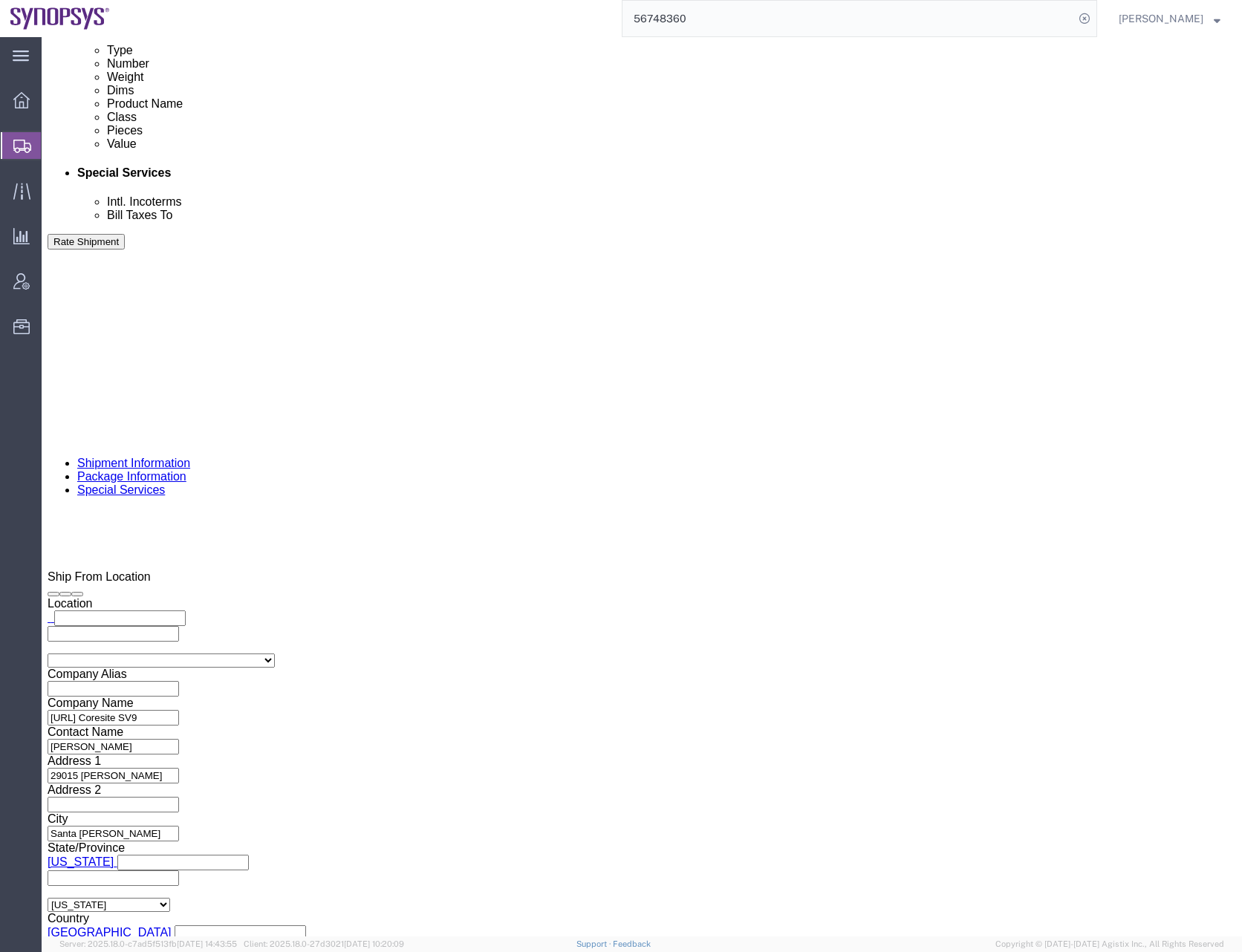
scroll to position [817, 0]
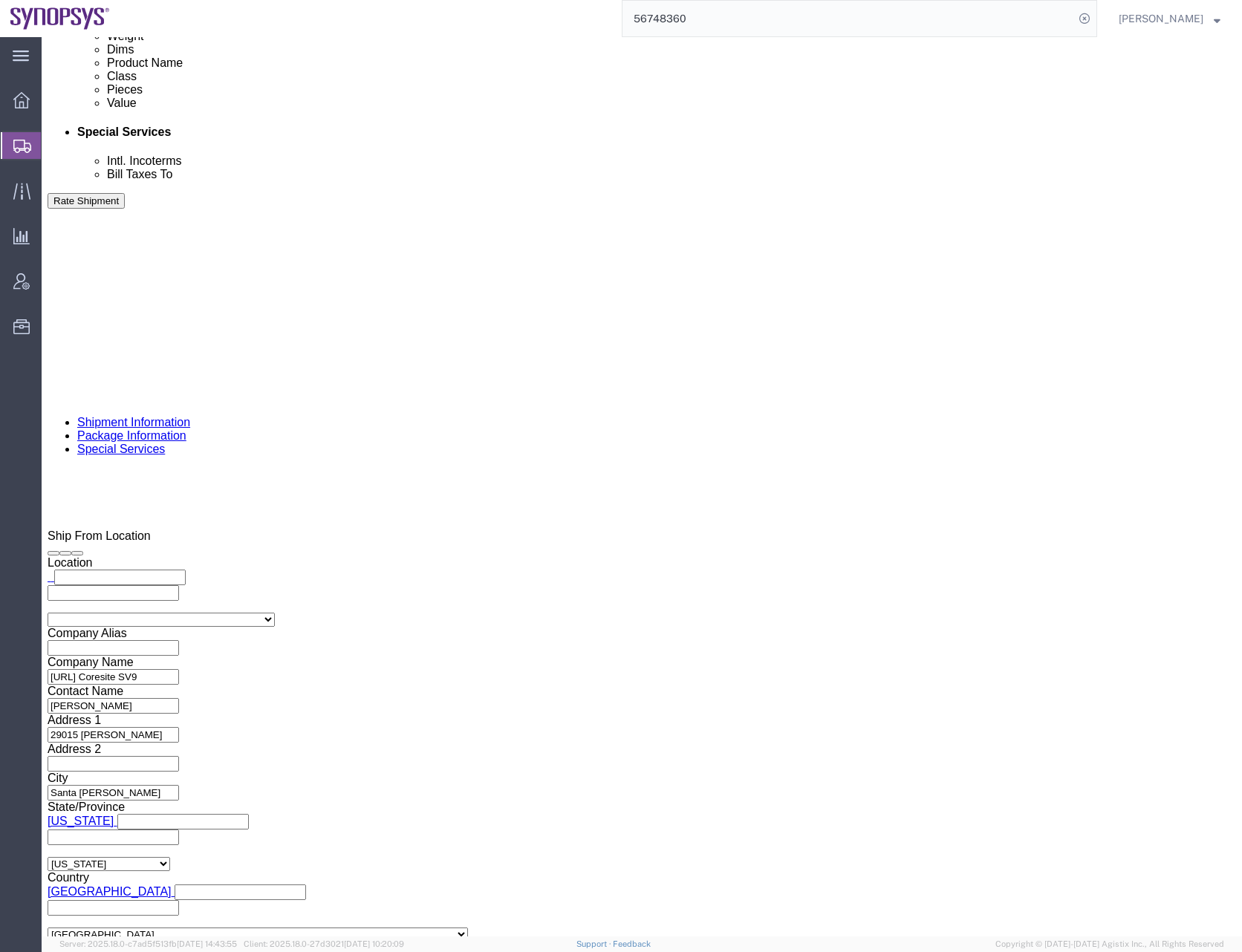
click input "text"
click div "To [EMAIL_ADDRESS][DOMAIN_NAME] [PERSON_NAME][EMAIL_ADDRESS][DOMAIN_NAME] [EMAI…"
click div "Message"
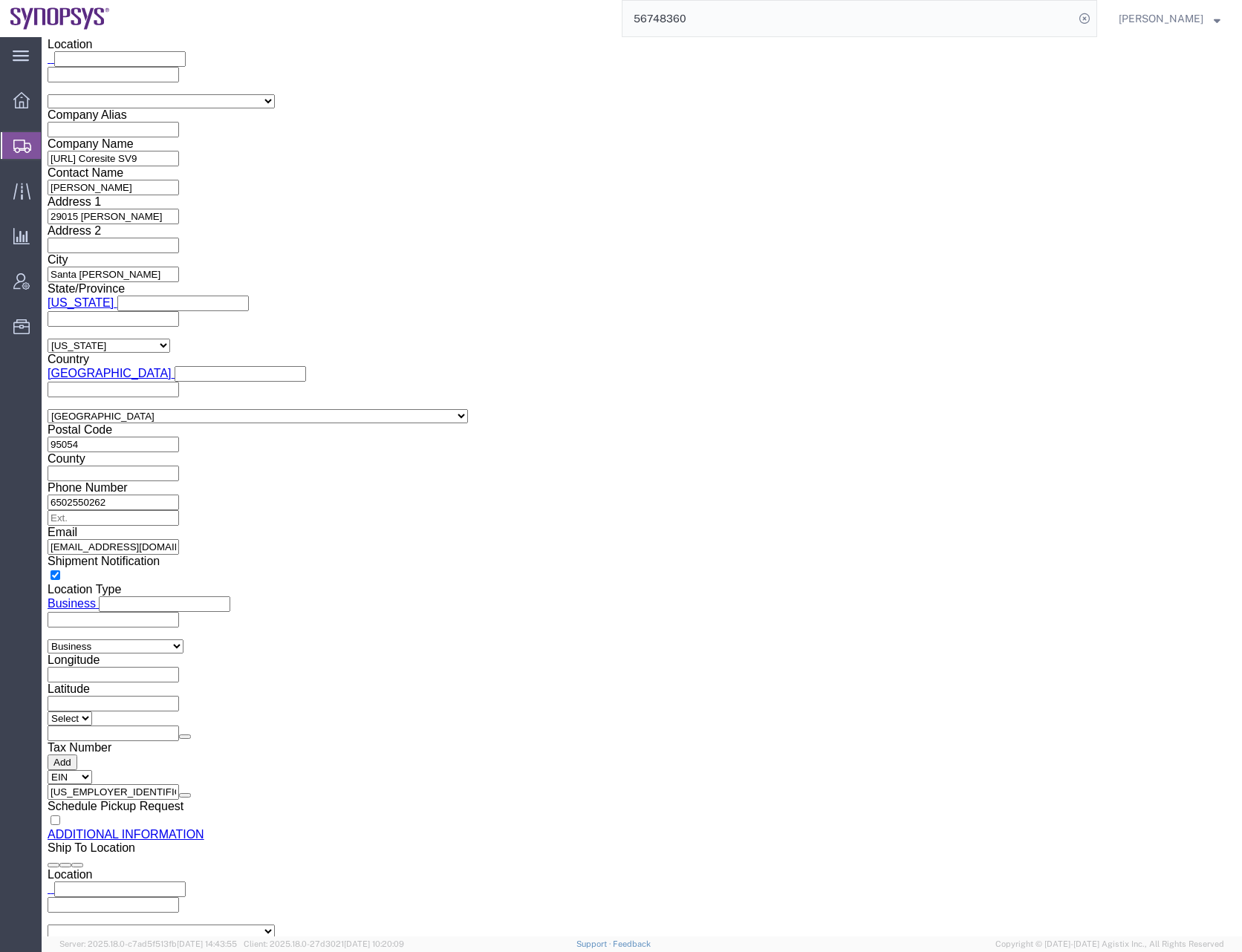
scroll to position [1555, 0]
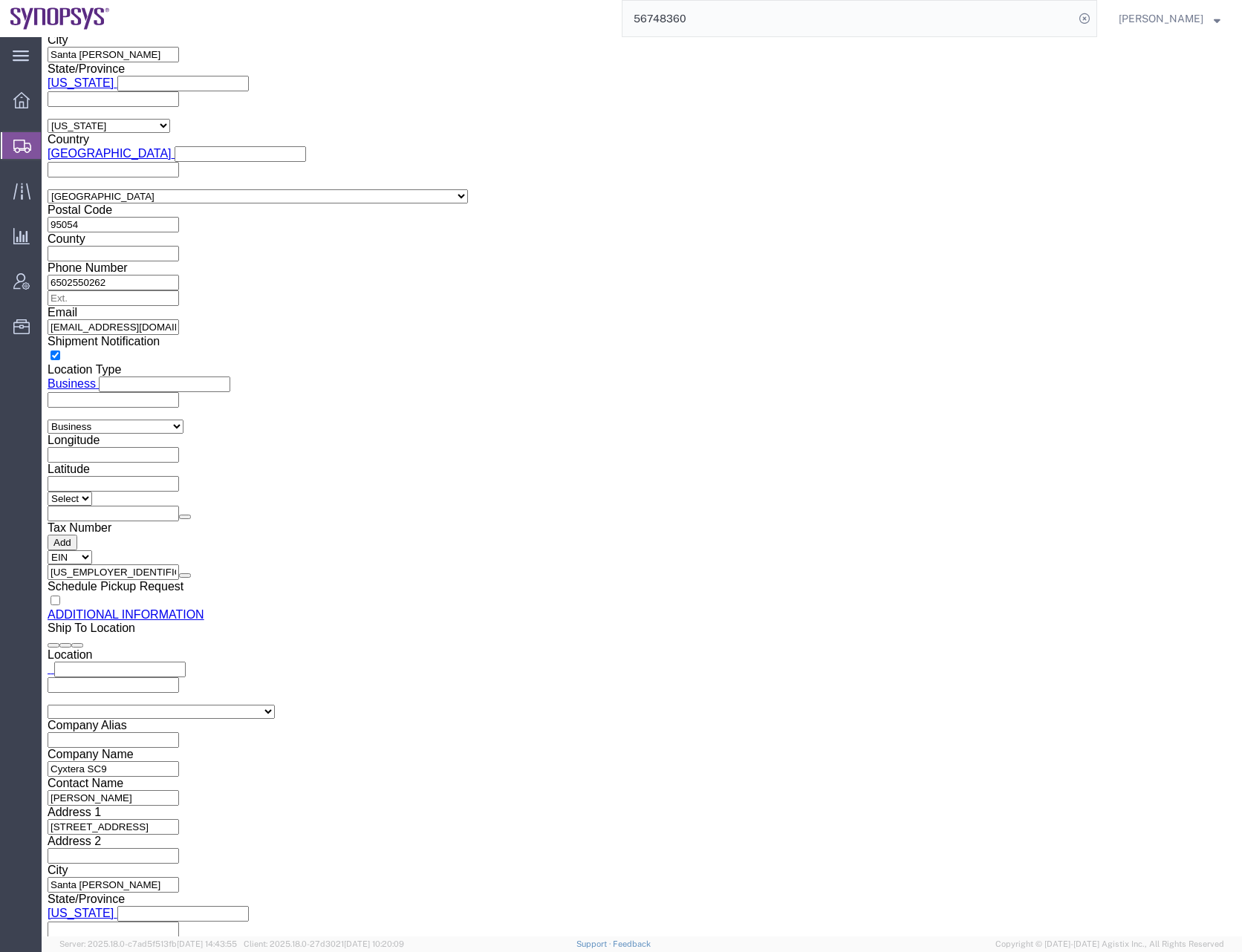
click button "Save"
click div "Cancel Save Assign To Clone Shipment Save As Template Shipment Checklist Ship F…"
click icon
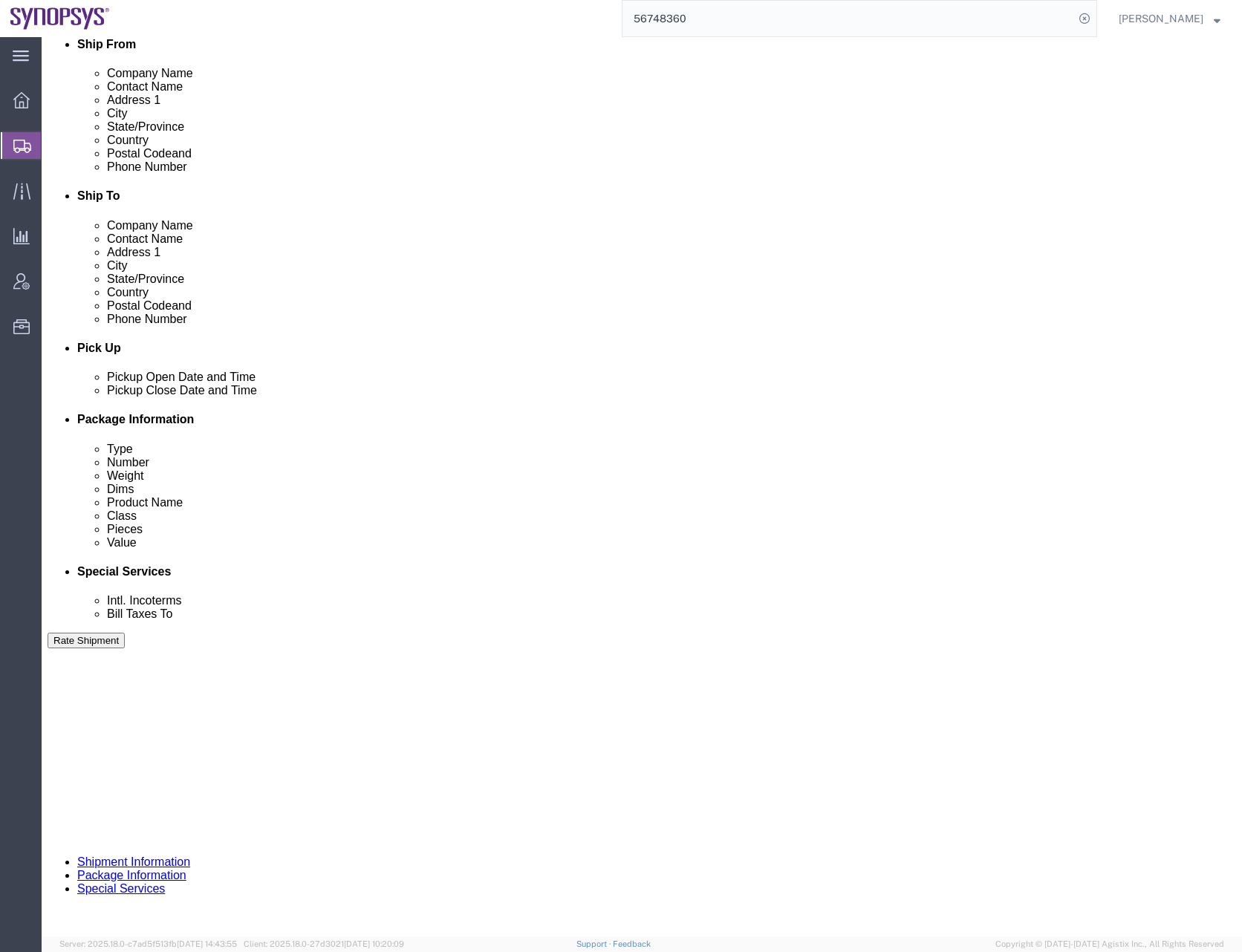
click button "Continue"
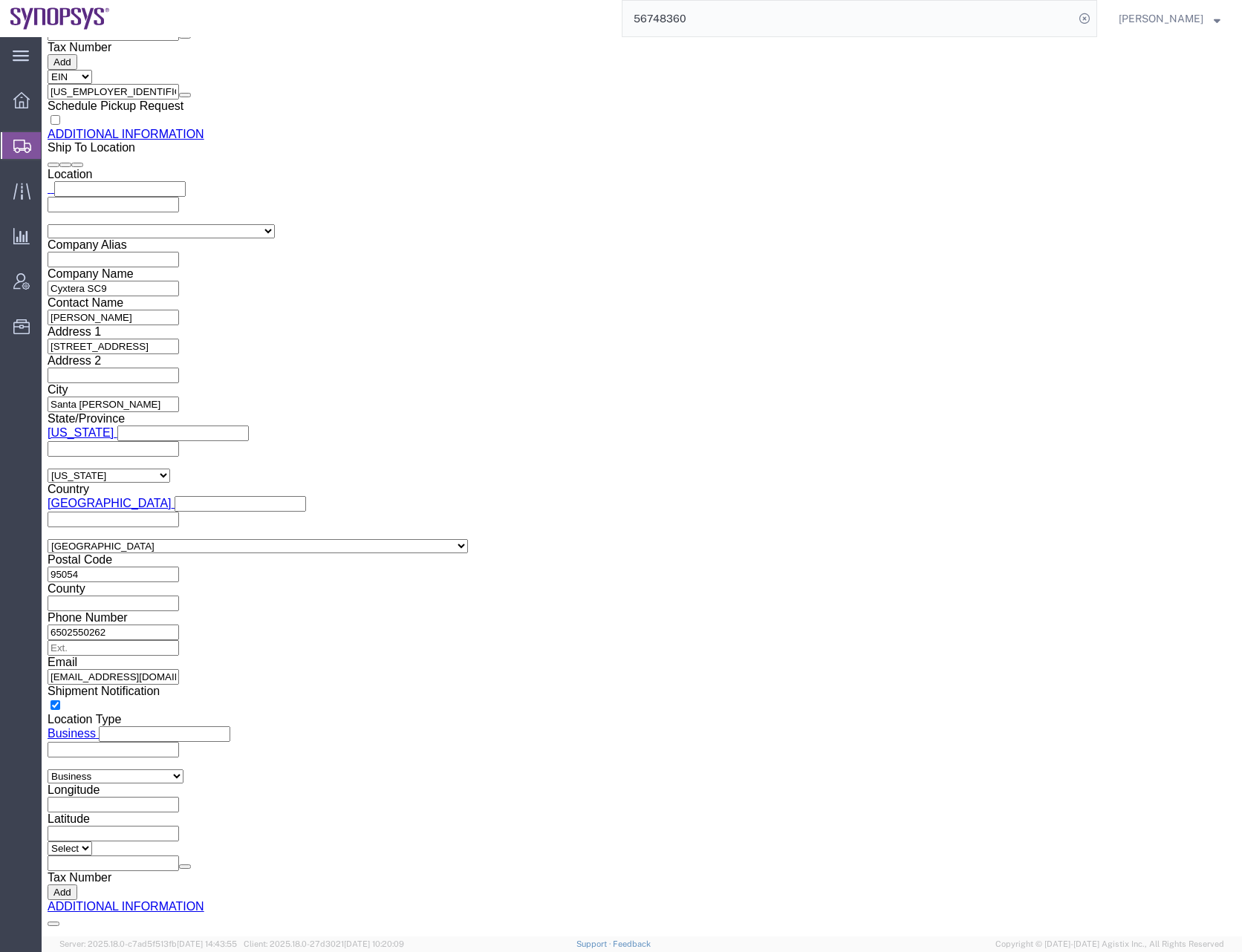
click button "Continue"
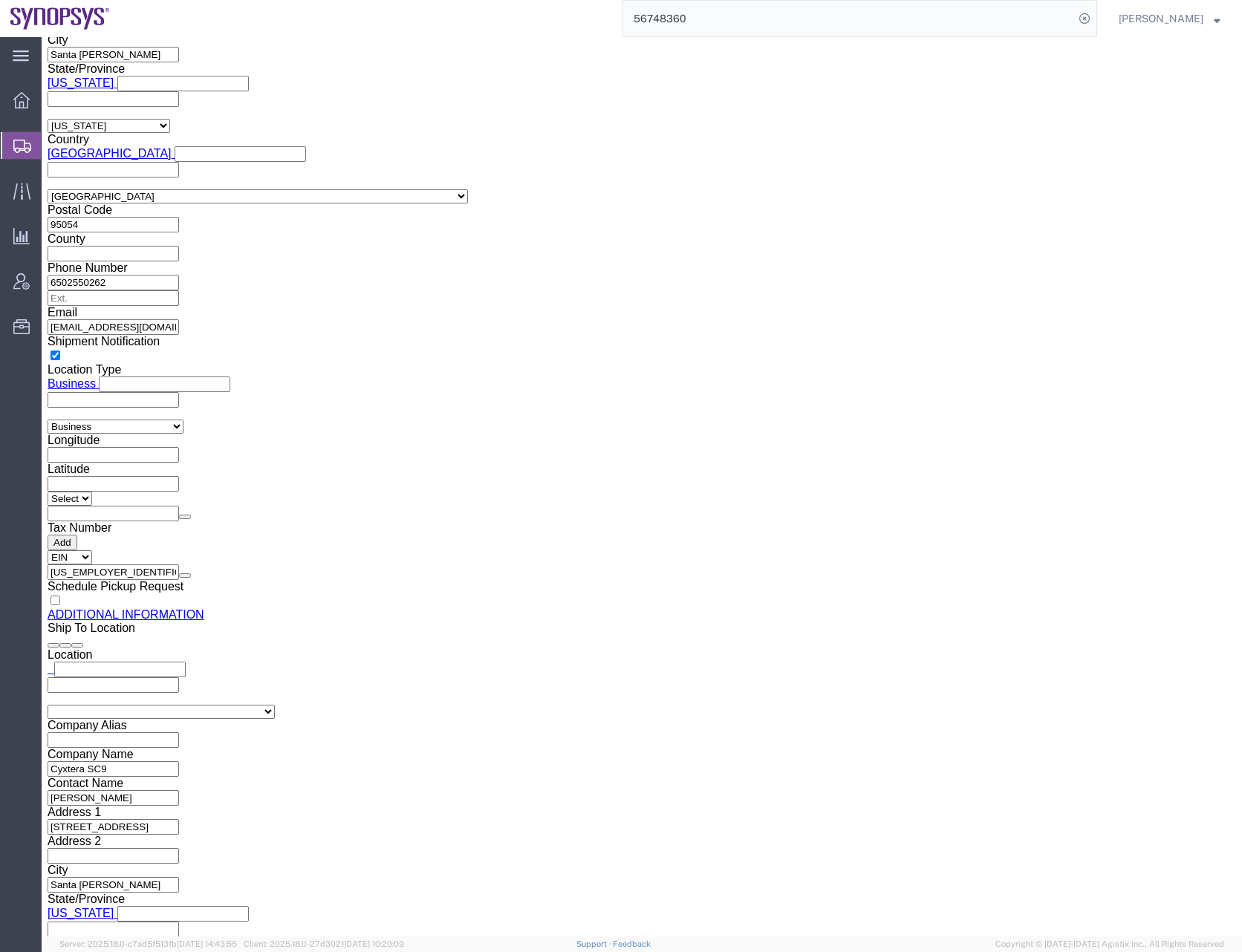
click button "Rate Shipment"
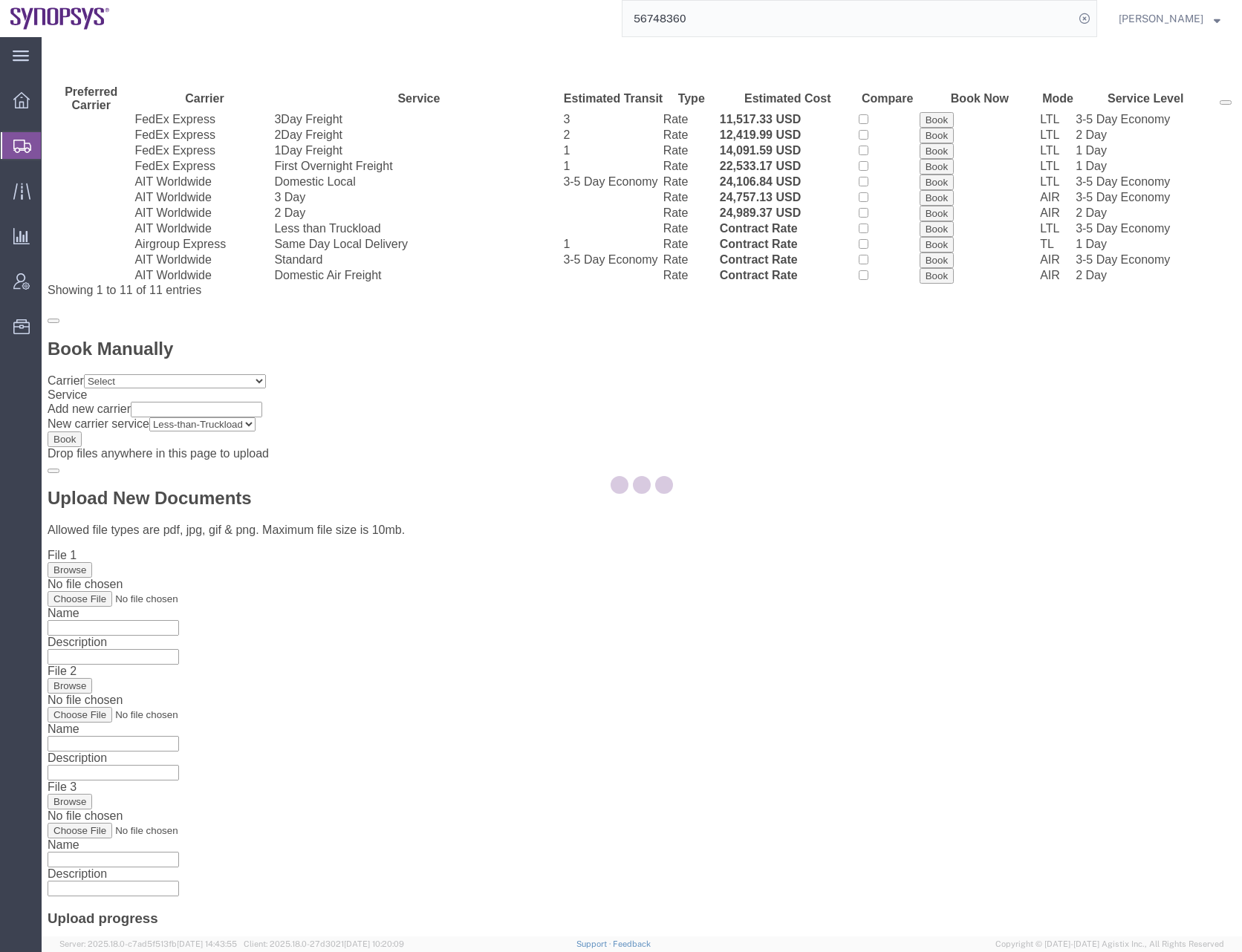
scroll to position [0, 0]
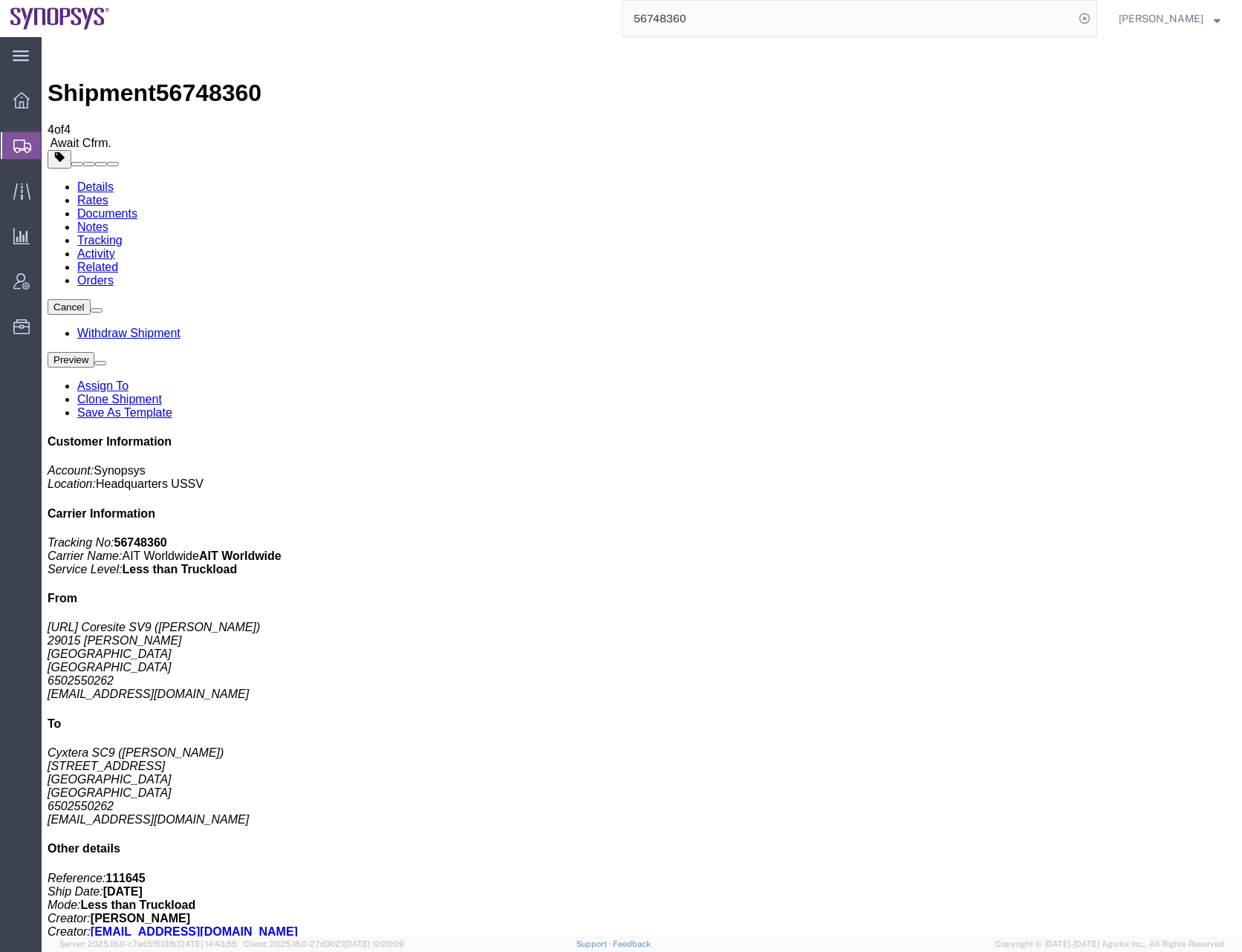
click at [13, 140] on div at bounding box center [21, 145] width 41 height 27
